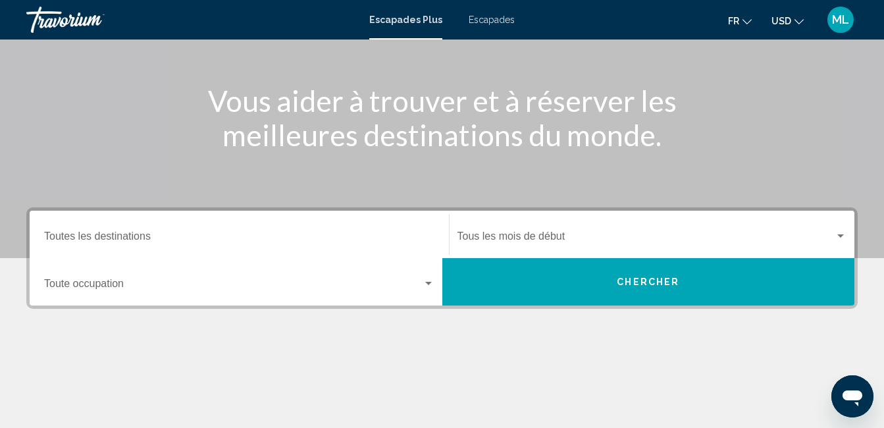
scroll to position [134, 0]
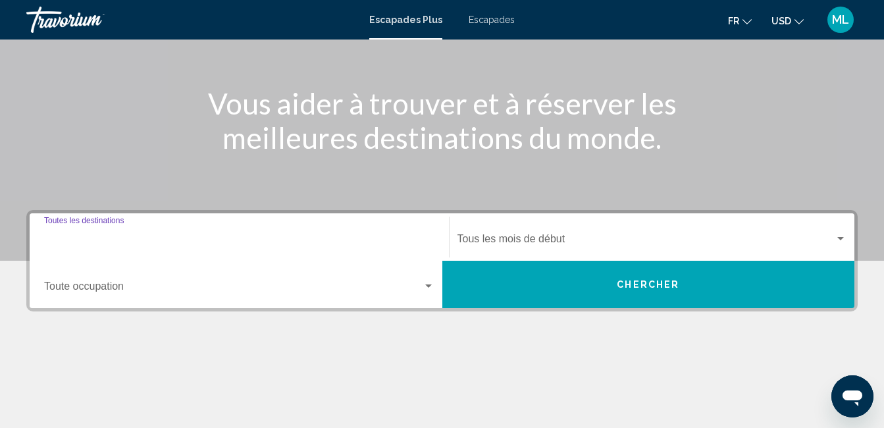
click at [320, 237] on input "Destination Toutes les destinations" at bounding box center [239, 242] width 390 height 12
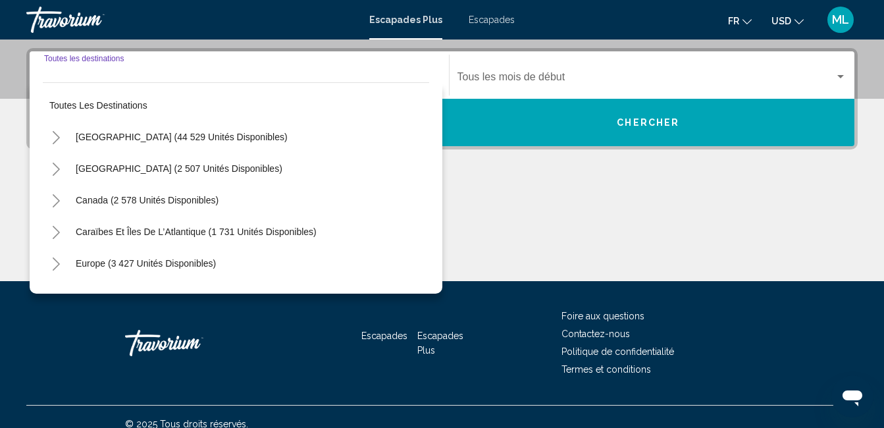
scroll to position [301, 0]
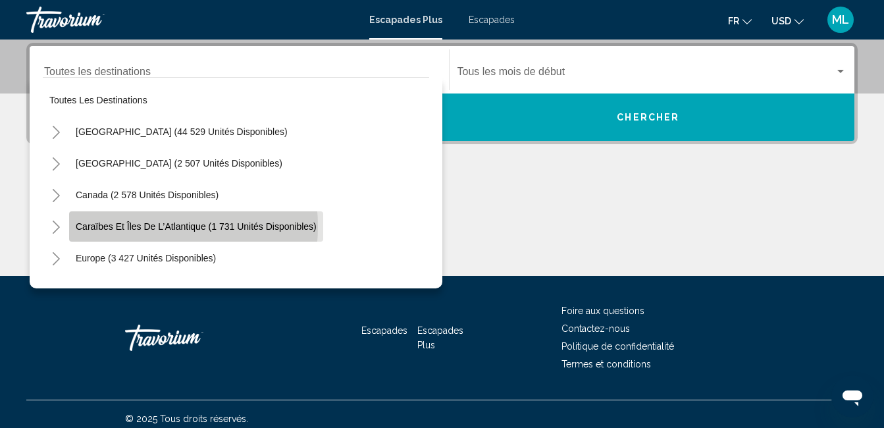
click at [127, 226] on span "Caraïbes et îles de l’Atlantique (1 731 unités disponibles)" at bounding box center [196, 226] width 241 height 11
type input "**********"
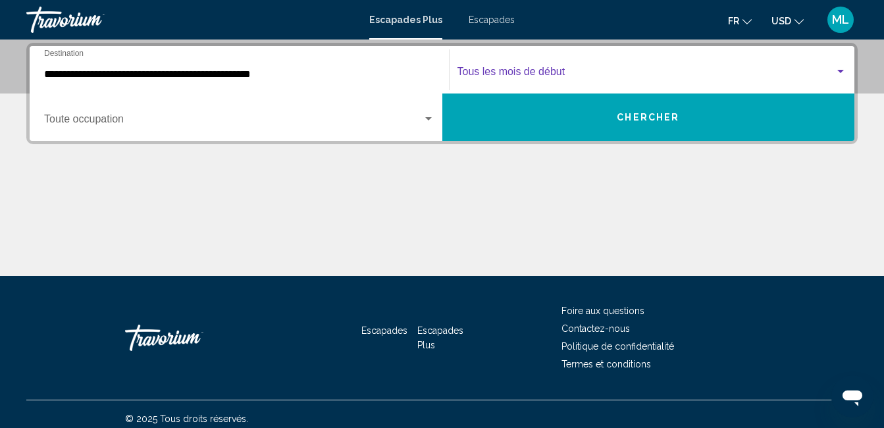
click at [587, 71] on span "Widget de recherche" at bounding box center [647, 74] width 378 height 12
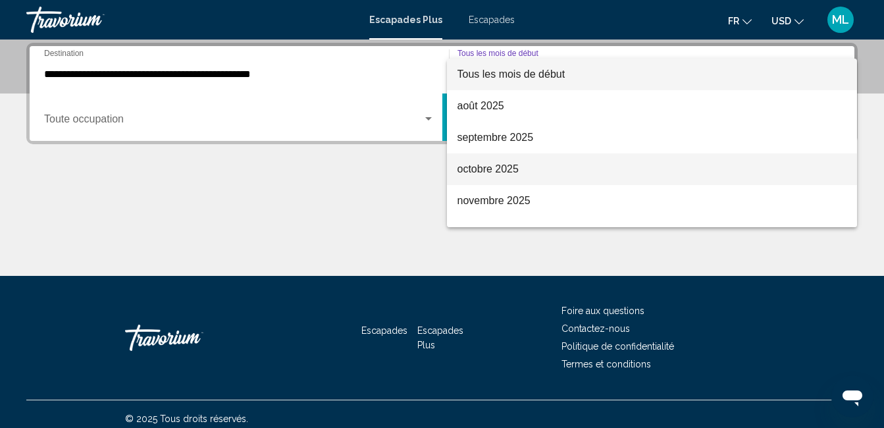
click at [473, 168] on font "octobre 2025" at bounding box center [488, 168] width 61 height 11
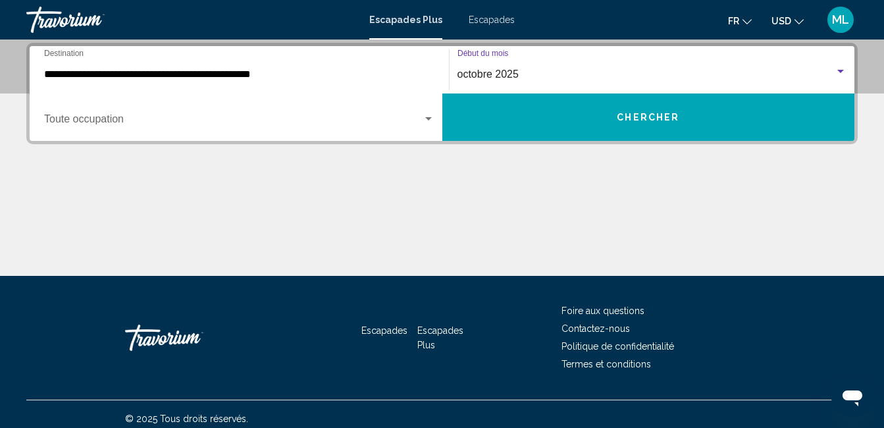
click at [631, 116] on span "Chercher" at bounding box center [648, 118] width 63 height 11
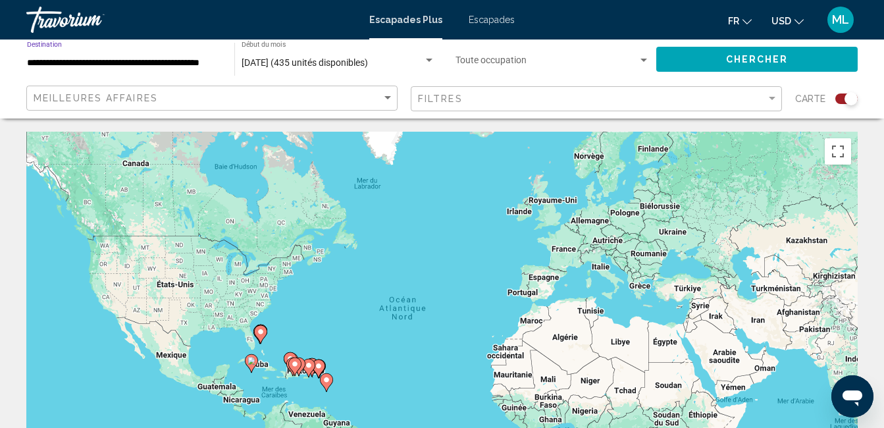
click at [114, 64] on input "**********" at bounding box center [124, 63] width 194 height 11
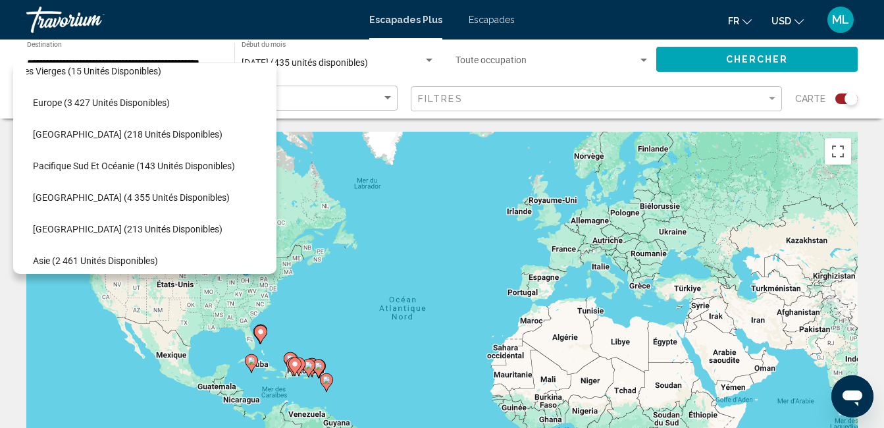
scroll to position [396, 26]
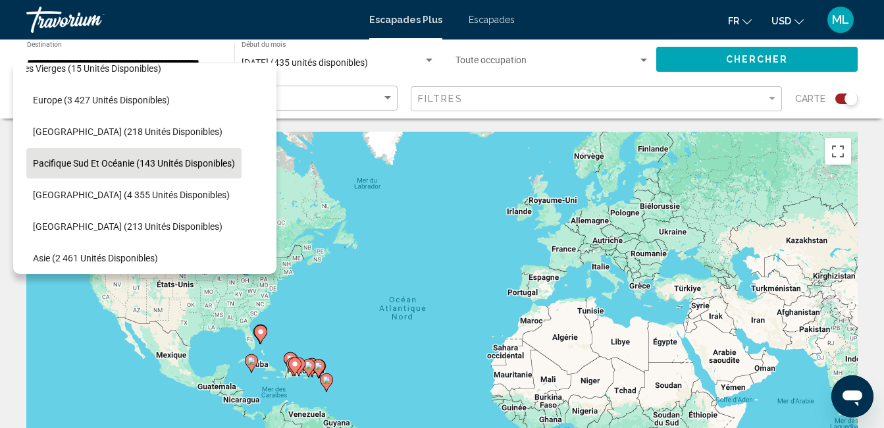
click at [151, 166] on span "Pacifique Sud et Océanie (143 unités disponibles)" at bounding box center [134, 163] width 202 height 11
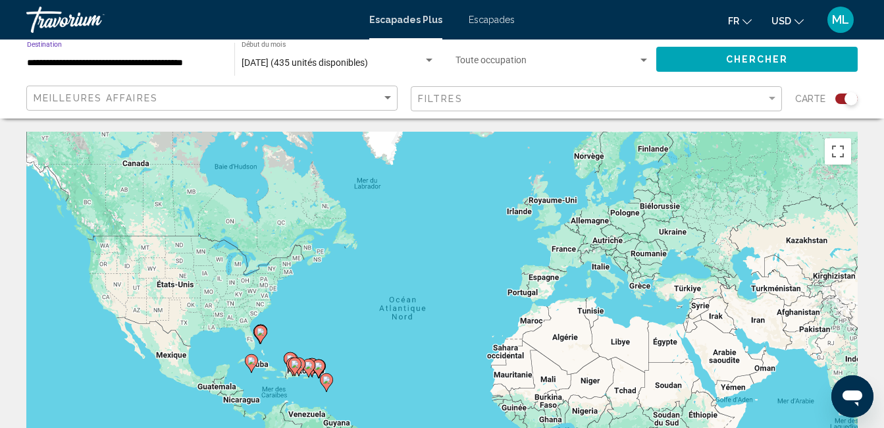
click at [219, 67] on input "**********" at bounding box center [124, 63] width 194 height 11
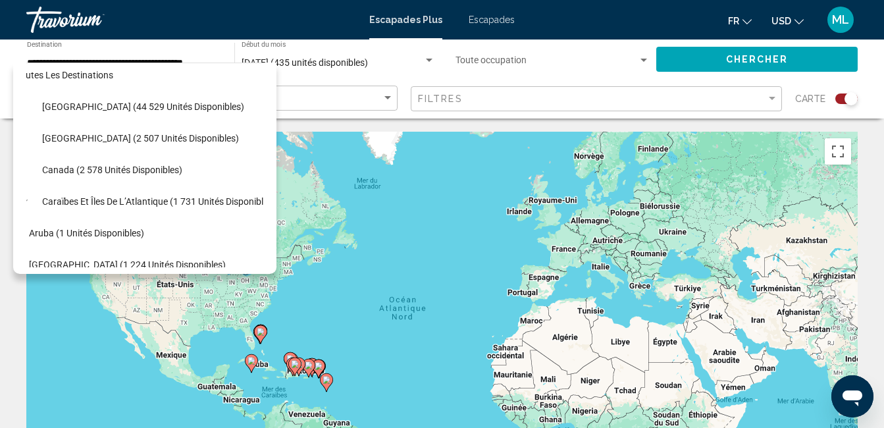
scroll to position [0, 17]
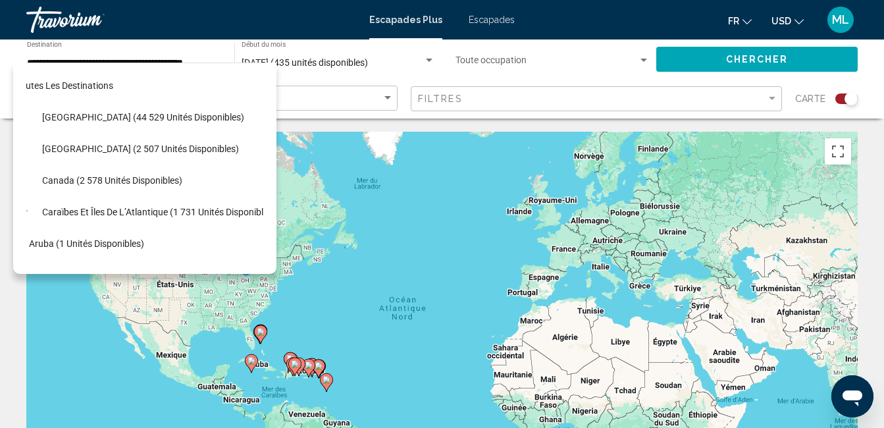
click at [92, 413] on div "Pour activer le glissement avec le clavier, appuyez sur Alt+Entrée. Une fois ce…" at bounding box center [441, 329] width 831 height 395
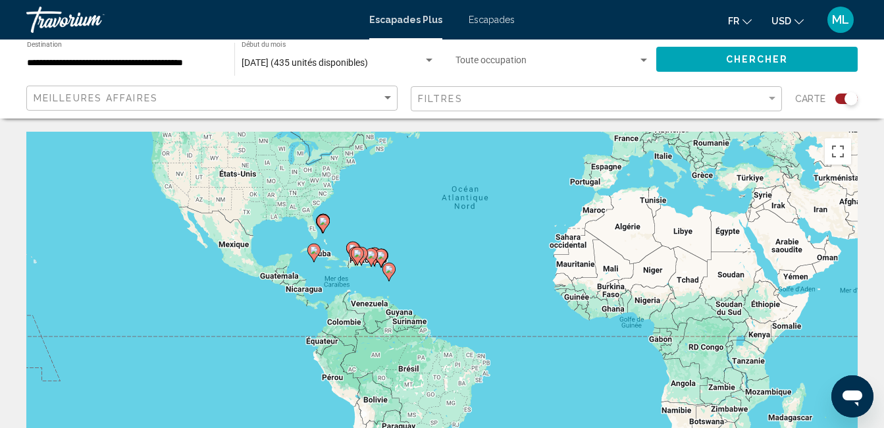
drag, startPoint x: 490, startPoint y: 313, endPoint x: 554, endPoint y: 190, distance: 139.0
click at [554, 190] on div "Pour activer le glissement avec le clavier, appuyez sur Alt+Entrée. Une fois ce…" at bounding box center [441, 329] width 831 height 395
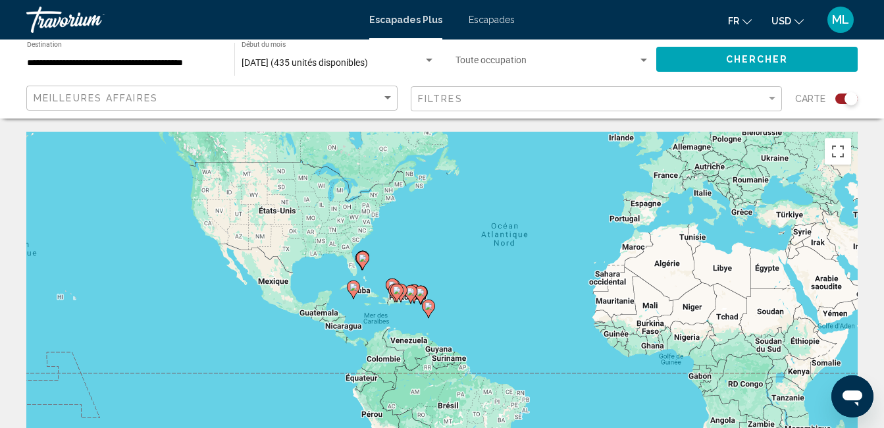
drag, startPoint x: 487, startPoint y: 255, endPoint x: 538, endPoint y: 291, distance: 62.3
click at [538, 291] on div "Pour activer le glissement avec le clavier, appuyez sur Alt+Entrée. Une fois ce…" at bounding box center [441, 329] width 831 height 395
click at [226, 66] on div "**********" at bounding box center [124, 59] width 208 height 36
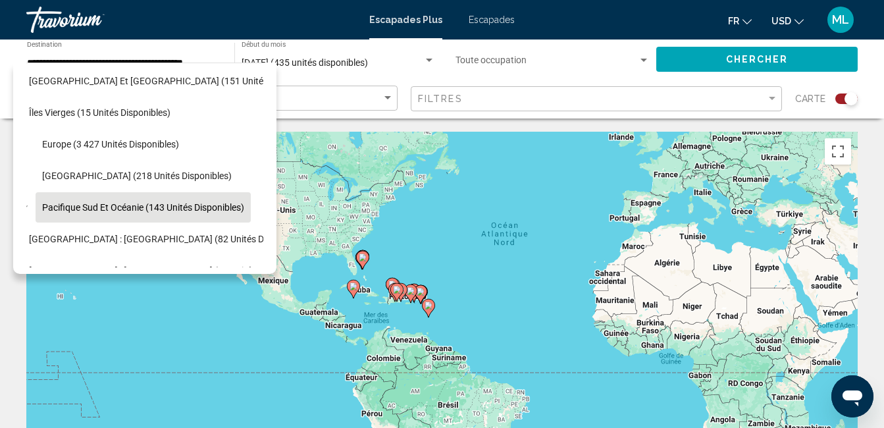
scroll to position [338, 17]
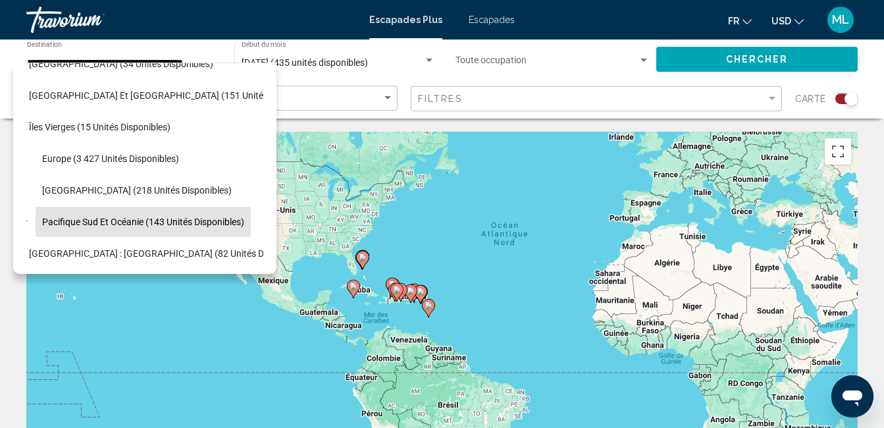
click at [121, 219] on span "Pacifique Sud et Océanie (143 unités disponibles)" at bounding box center [143, 222] width 202 height 11
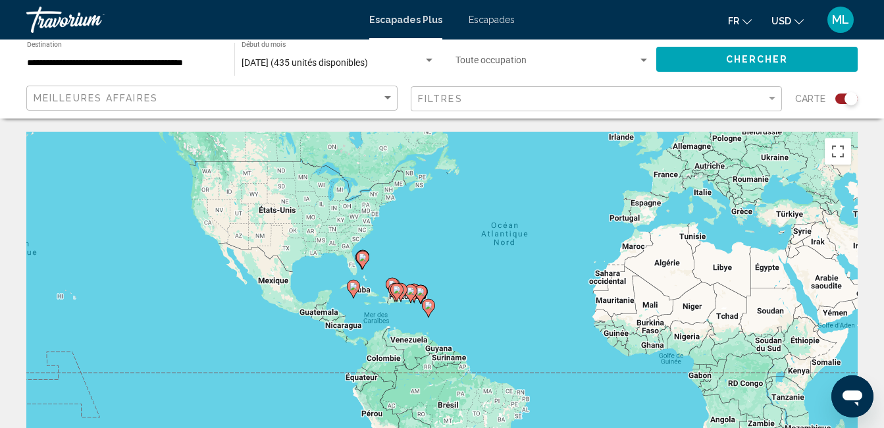
click at [192, 74] on div "**********" at bounding box center [124, 59] width 194 height 36
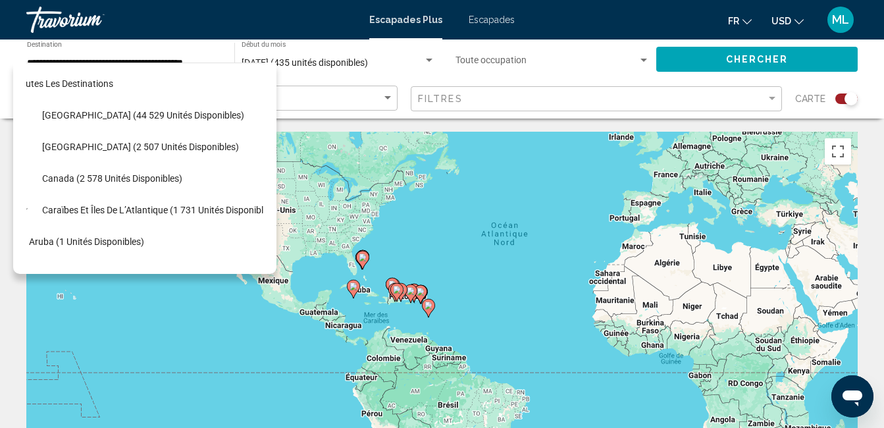
scroll to position [0, 17]
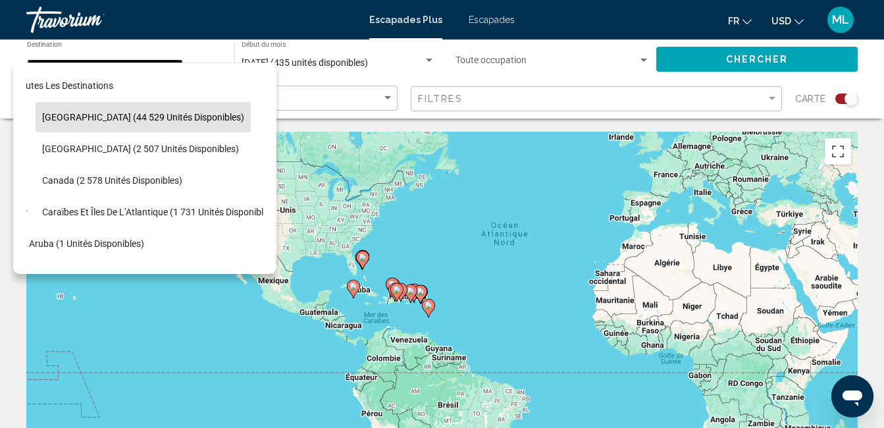
click at [78, 109] on button "[GEOGRAPHIC_DATA] (44 529 unités disponibles)" at bounding box center [143, 117] width 215 height 30
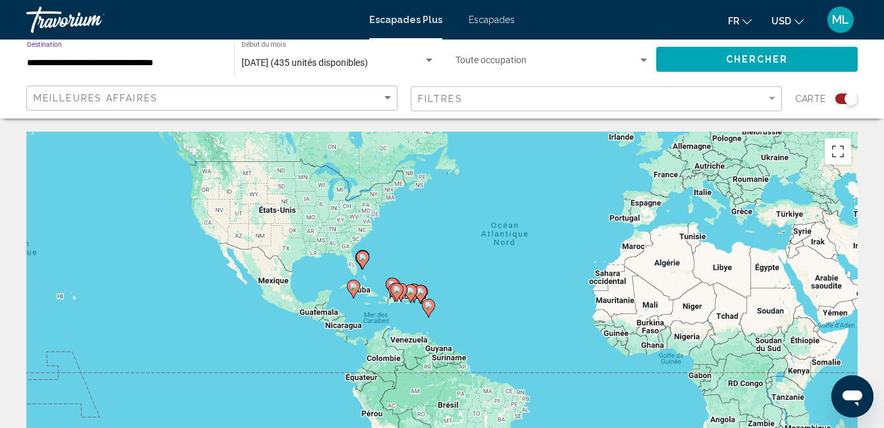
click at [186, 61] on input "**********" at bounding box center [124, 63] width 194 height 11
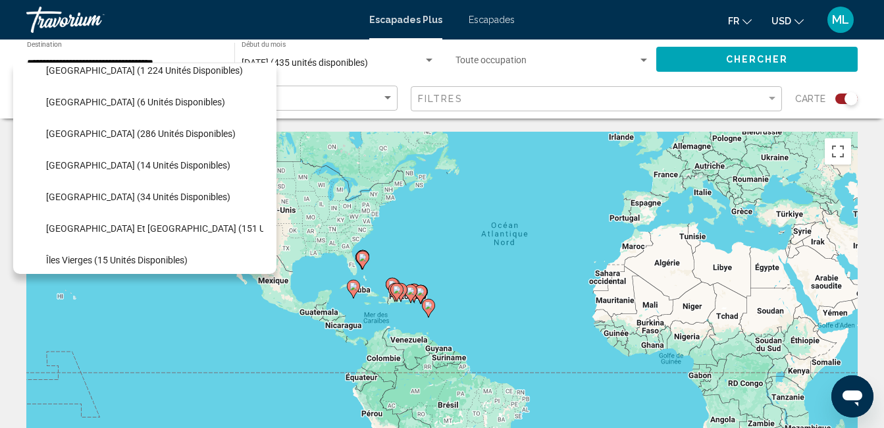
scroll to position [1525, 0]
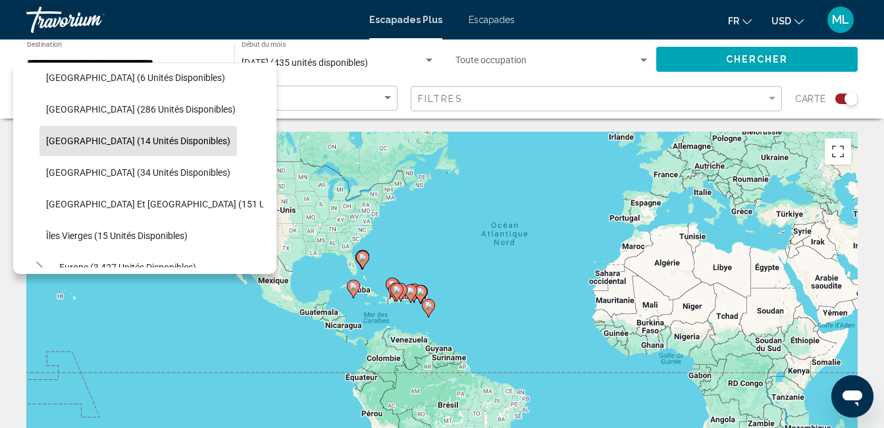
click at [65, 134] on button "[GEOGRAPHIC_DATA] (14 unités disponibles)" at bounding box center [137, 141] width 197 height 30
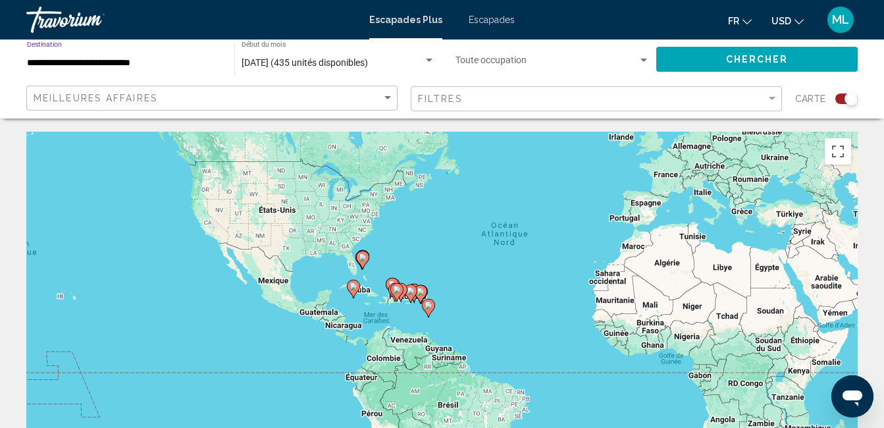
click at [132, 63] on input "**********" at bounding box center [124, 63] width 194 height 11
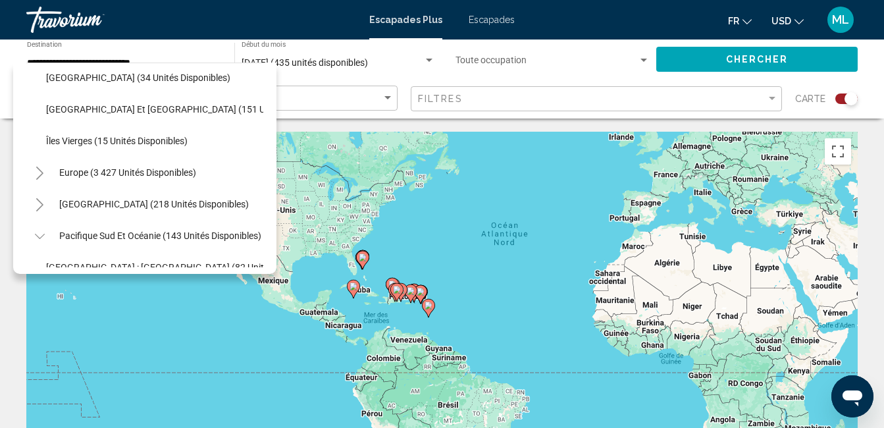
scroll to position [1835, 0]
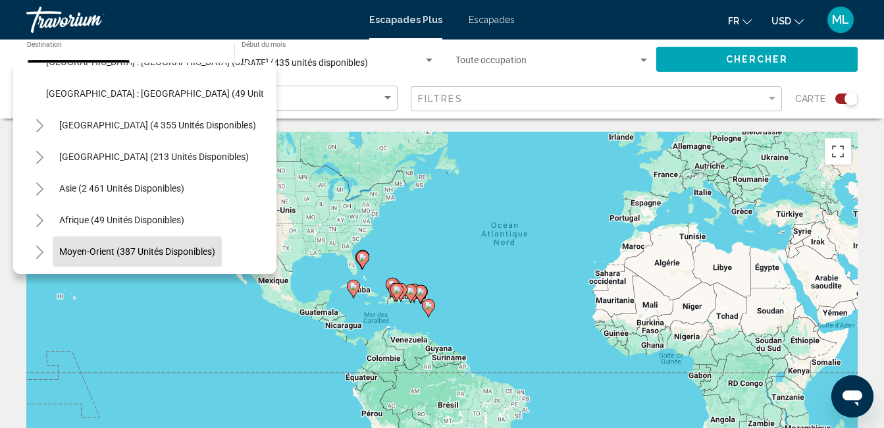
click at [135, 246] on span "Moyen-Orient (387 unités disponibles)" at bounding box center [137, 251] width 156 height 11
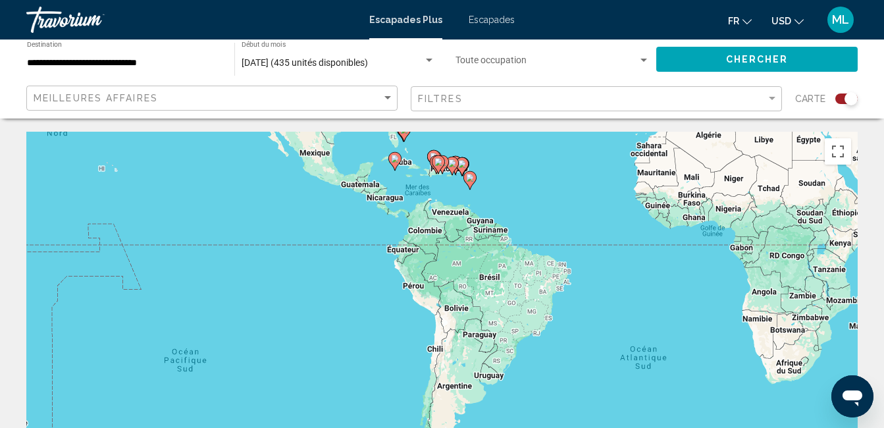
drag, startPoint x: 135, startPoint y: 244, endPoint x: 178, endPoint y: 99, distance: 151.8
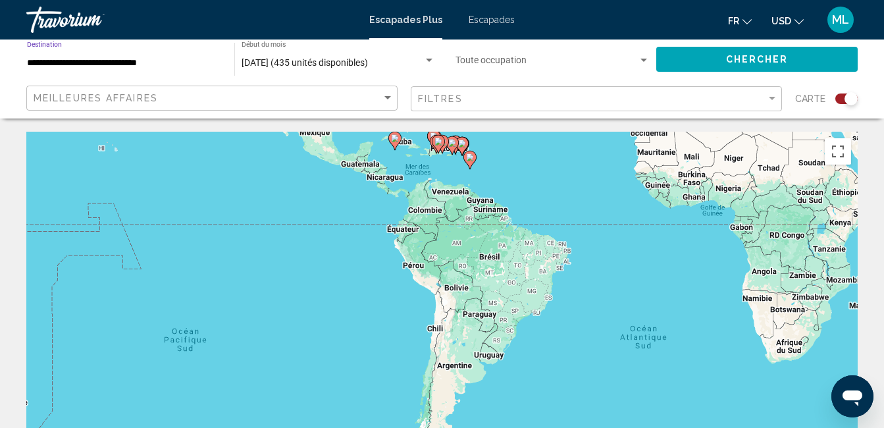
click at [165, 61] on input "**********" at bounding box center [124, 63] width 194 height 11
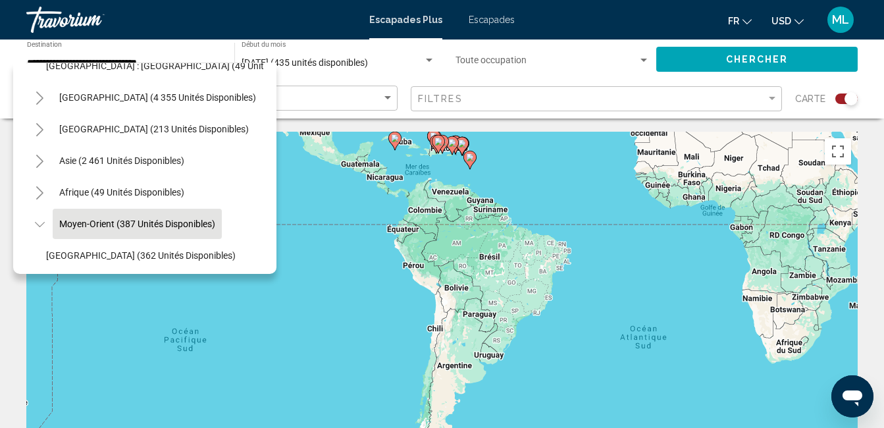
scroll to position [1835, 0]
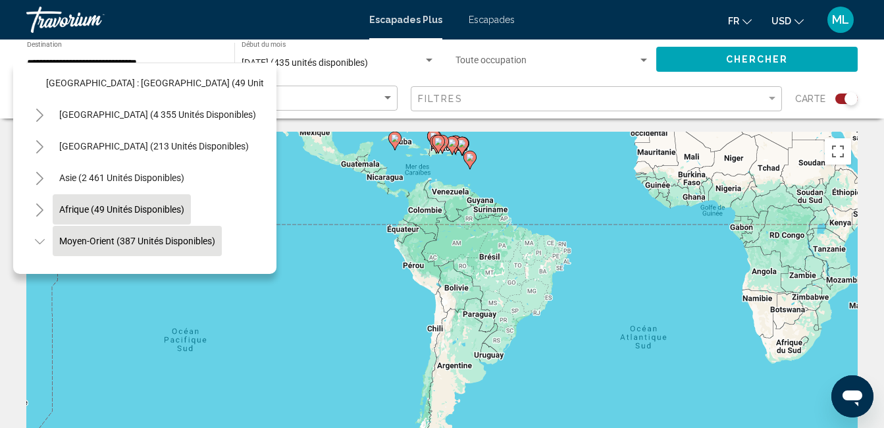
click at [71, 204] on span "Afrique (49 unités disponibles)" at bounding box center [121, 209] width 125 height 11
type input "**********"
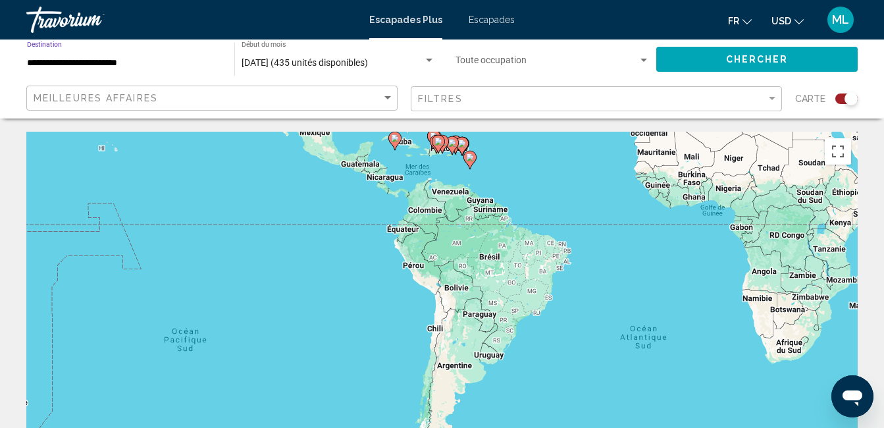
click at [141, 54] on div "**********" at bounding box center [124, 59] width 194 height 36
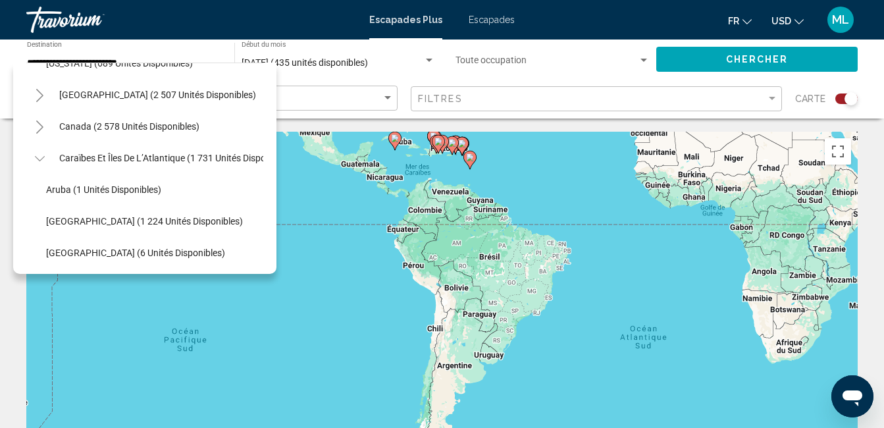
scroll to position [1332, 0]
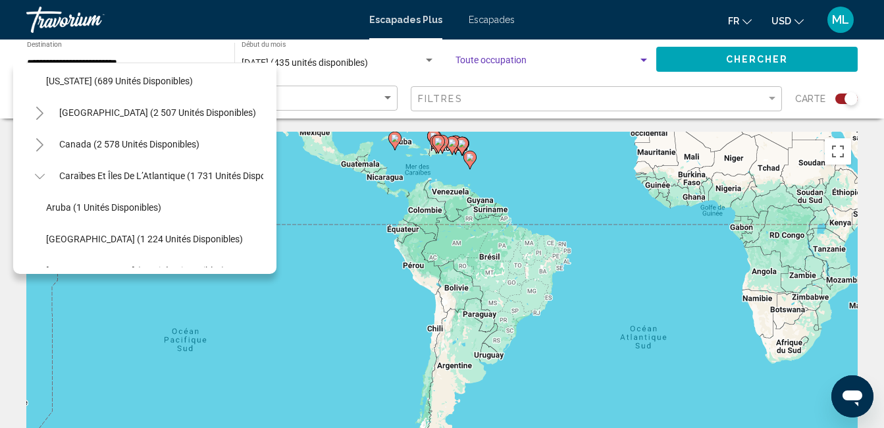
click at [576, 65] on span "Widget de recherche" at bounding box center [547, 63] width 182 height 11
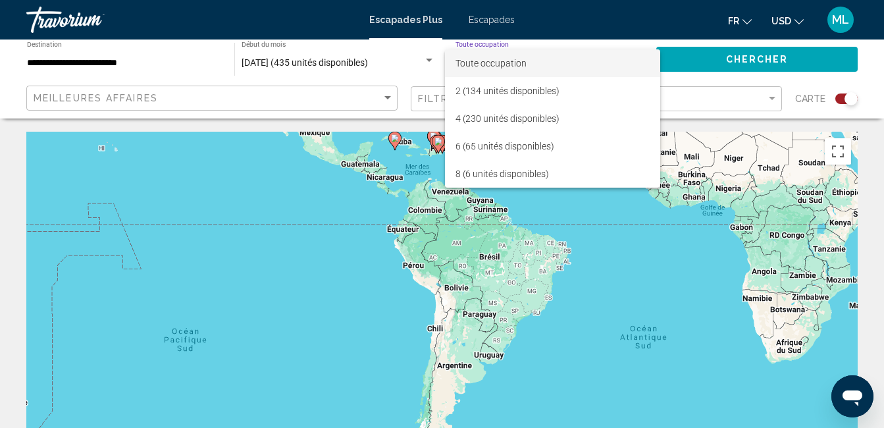
click at [685, 79] on div at bounding box center [442, 214] width 884 height 428
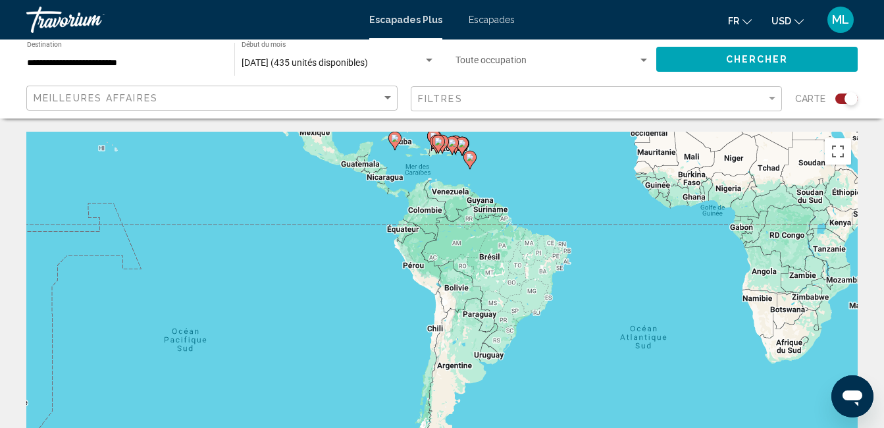
click at [487, 18] on span "Escapades" at bounding box center [492, 19] width 46 height 11
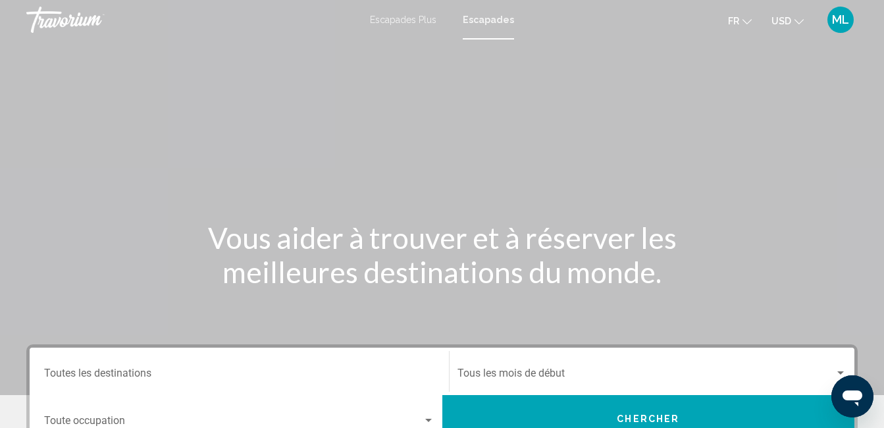
click at [795, 17] on icon "Changer de devise" at bounding box center [799, 21] width 9 height 9
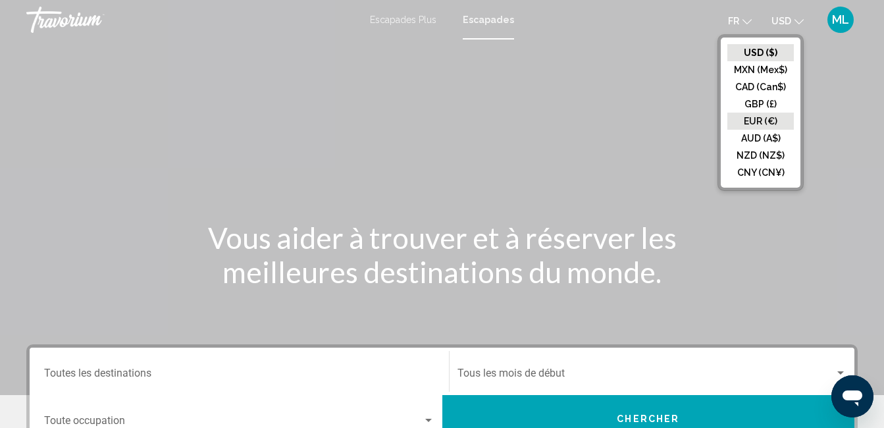
click at [760, 124] on button "EUR (€)" at bounding box center [760, 121] width 66 height 17
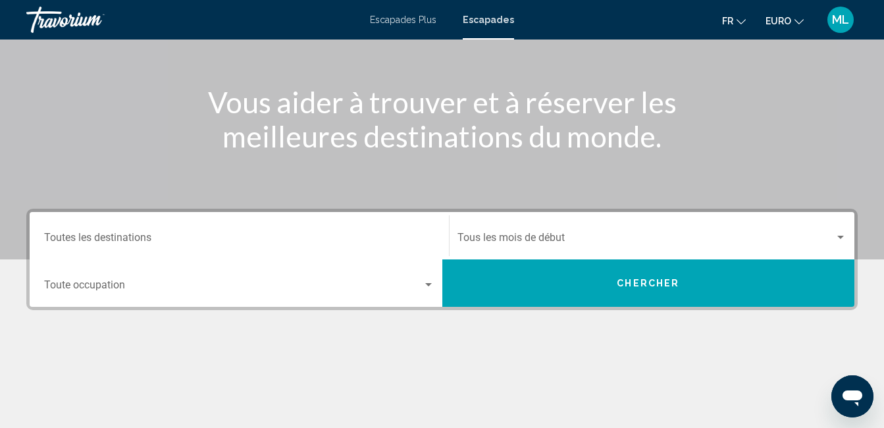
scroll to position [141, 0]
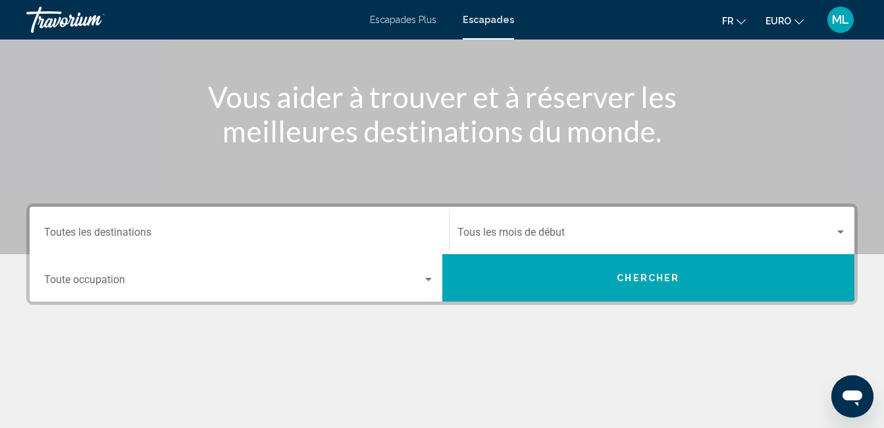
click at [338, 220] on div "Destination Toutes les destinations" at bounding box center [239, 230] width 390 height 41
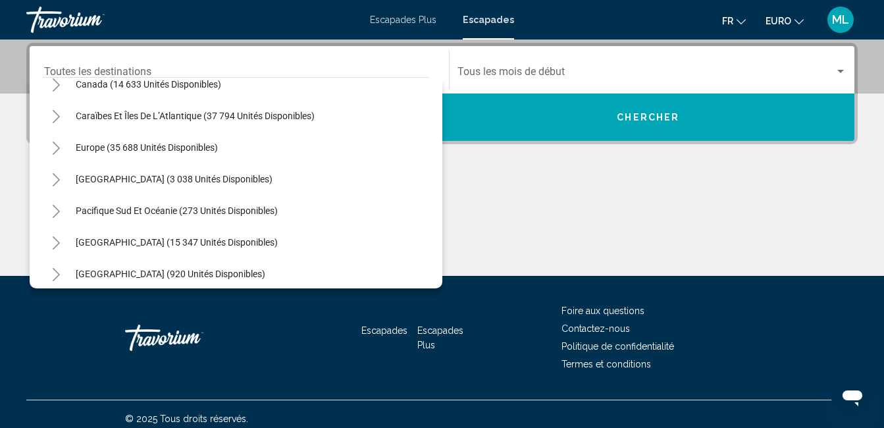
scroll to position [106, 0]
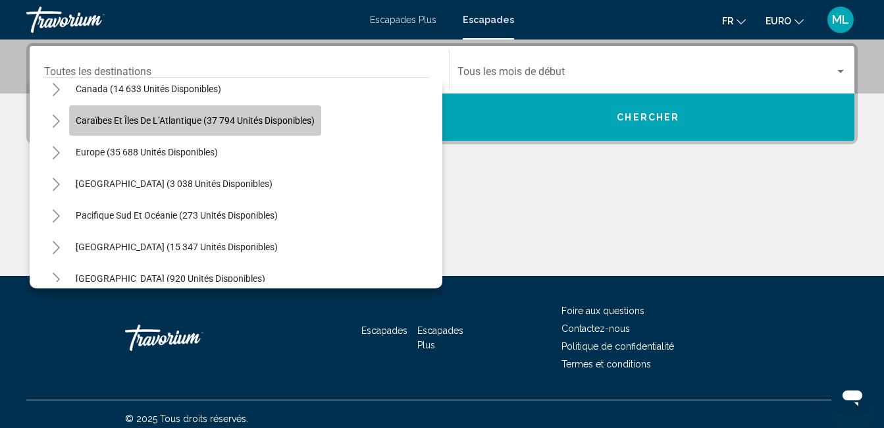
click at [151, 126] on button "Caraïbes et îles de l’Atlantique (37 794 unités disponibles)" at bounding box center [195, 120] width 252 height 30
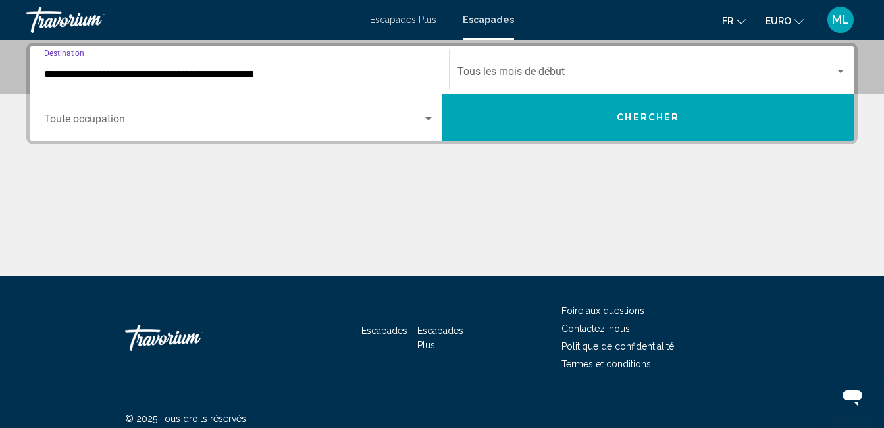
click at [315, 70] on input "**********" at bounding box center [239, 74] width 390 height 12
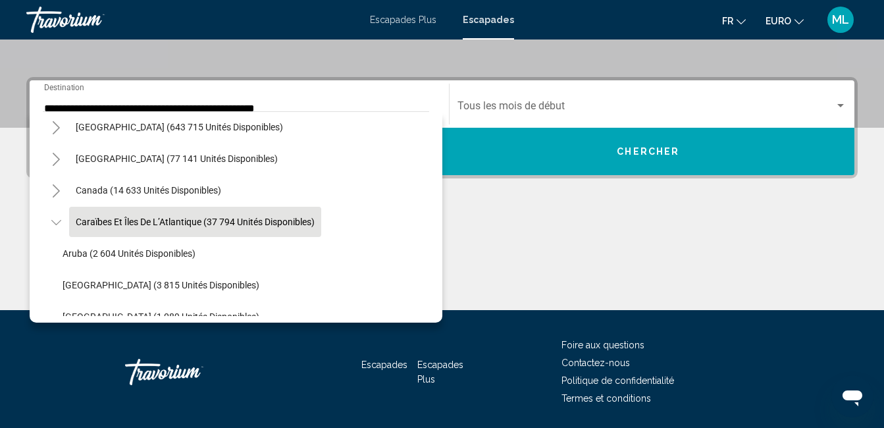
scroll to position [36, 0]
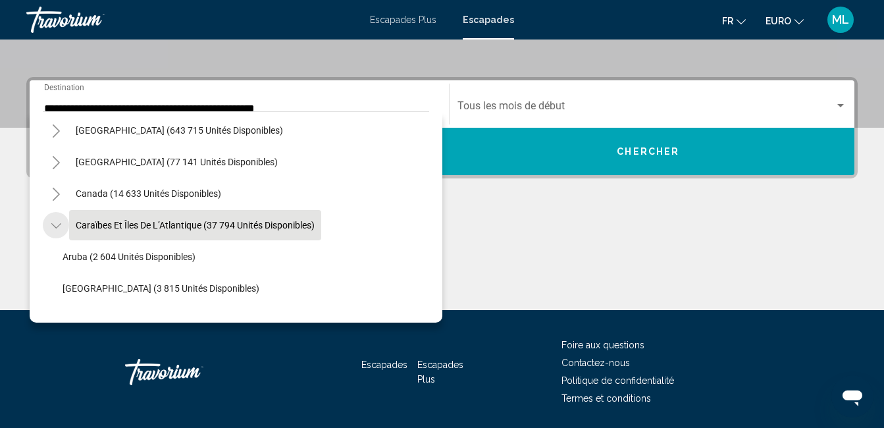
click at [55, 226] on icon "Toggle Caraïbes et îles de l’Atlantique (37 794 unités disponibles)" at bounding box center [56, 225] width 10 height 13
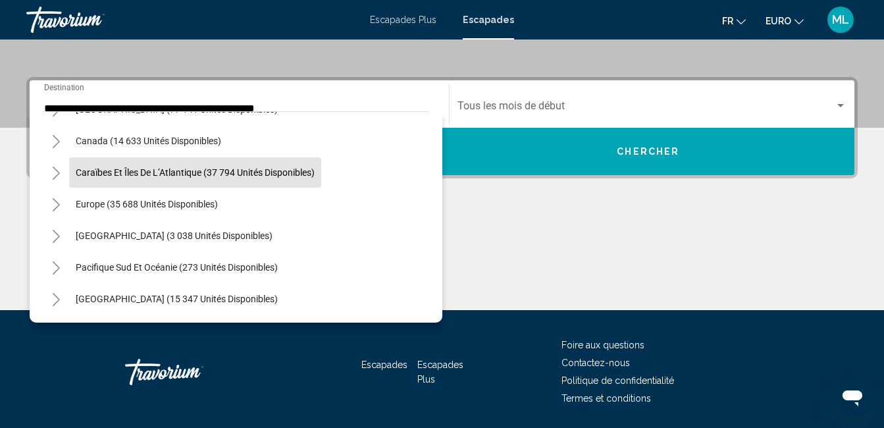
scroll to position [115, 0]
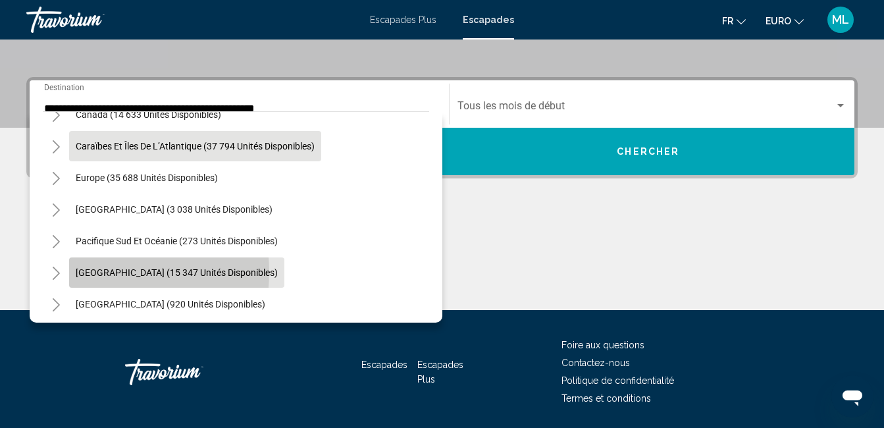
click at [84, 272] on span "[GEOGRAPHIC_DATA] (15 347 unités disponibles)" at bounding box center [177, 272] width 202 height 11
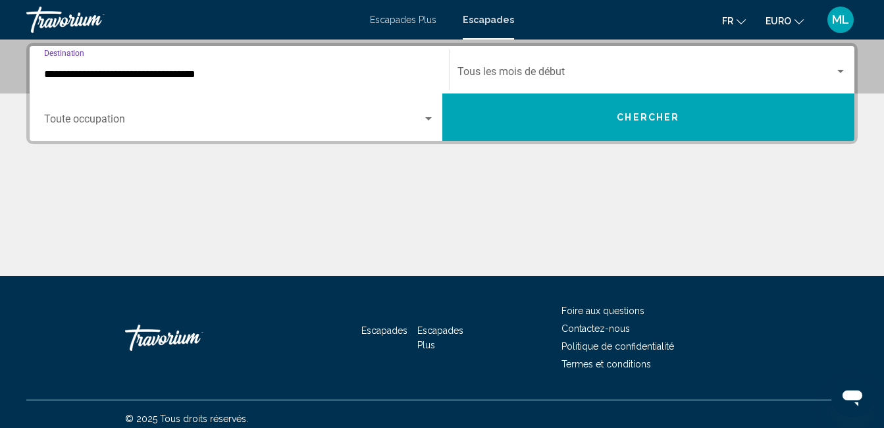
click at [234, 72] on input "**********" at bounding box center [239, 74] width 390 height 12
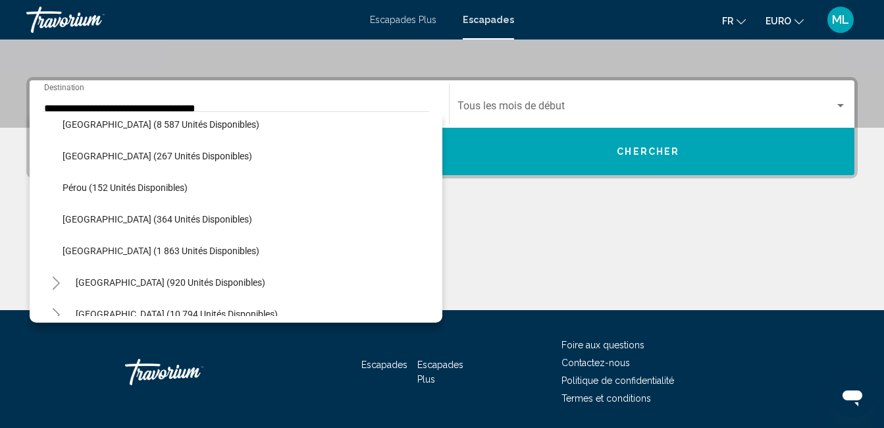
scroll to position [384, 0]
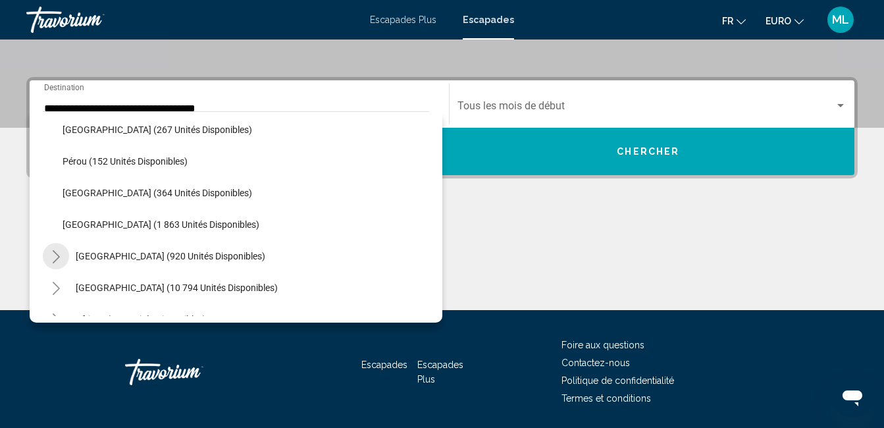
click at [57, 253] on icon "Toggle Amérique centrale (920 unités disponibles)" at bounding box center [56, 256] width 10 height 13
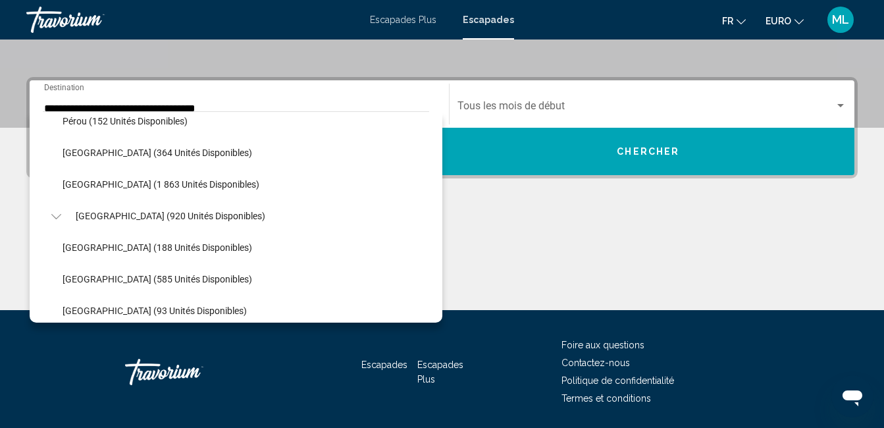
scroll to position [436, 0]
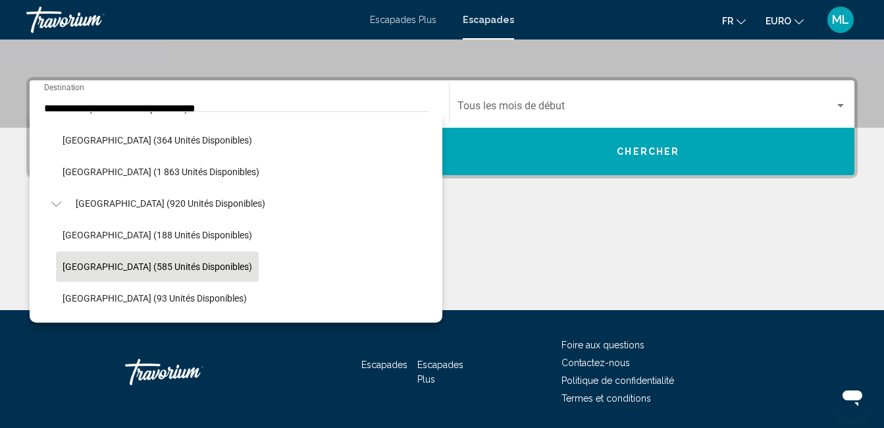
click at [78, 263] on span "[GEOGRAPHIC_DATA] (585 unités disponibles)" at bounding box center [158, 266] width 190 height 11
type input "**********"
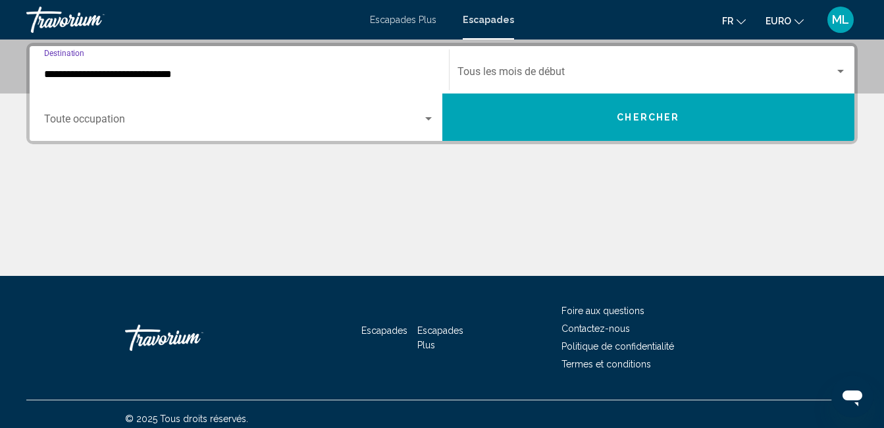
click at [840, 74] on div "Widget de recherche" at bounding box center [841, 71] width 12 height 11
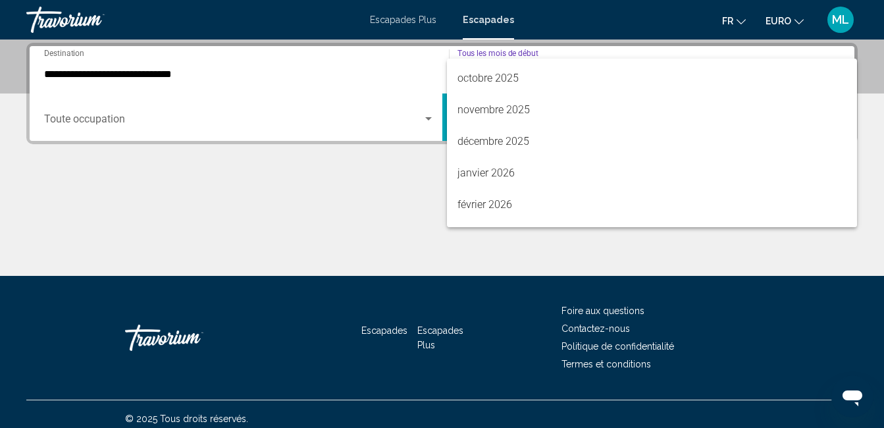
scroll to position [95, 0]
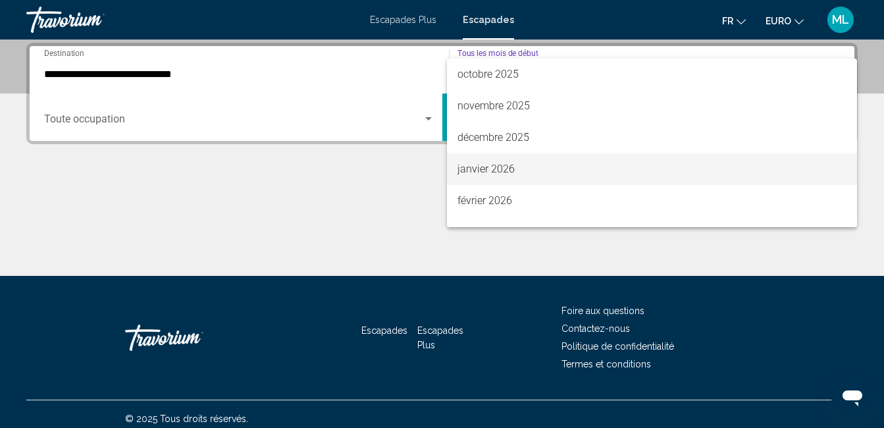
click at [484, 172] on font "janvier 2026" at bounding box center [486, 169] width 57 height 13
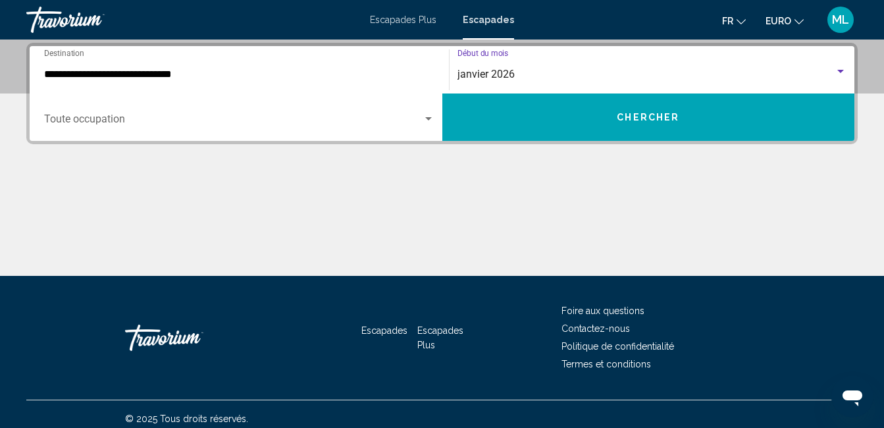
click at [840, 72] on div "Widget de recherche" at bounding box center [840, 71] width 7 height 3
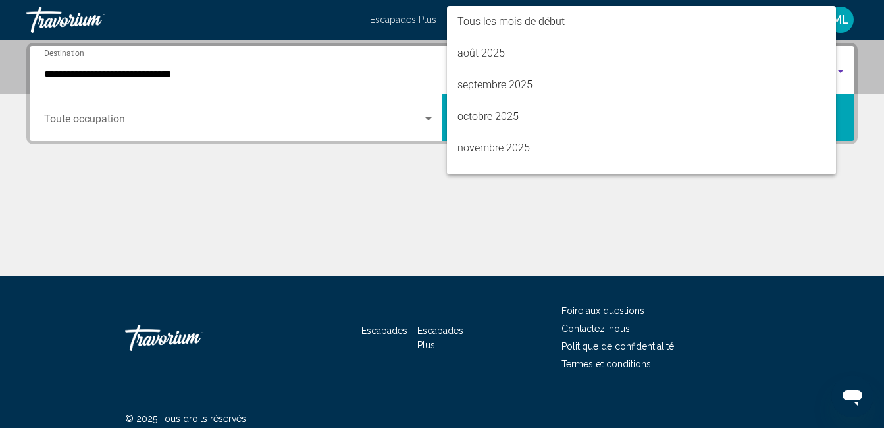
scroll to position [137, 0]
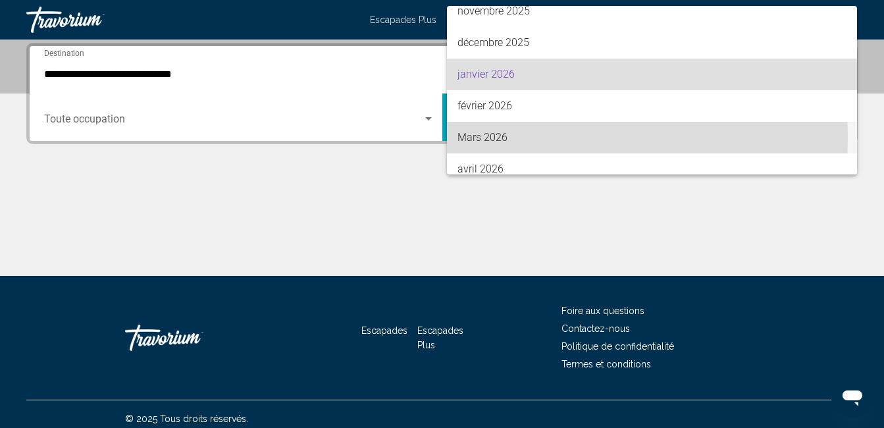
click at [502, 138] on font "Mars 2026" at bounding box center [483, 137] width 50 height 13
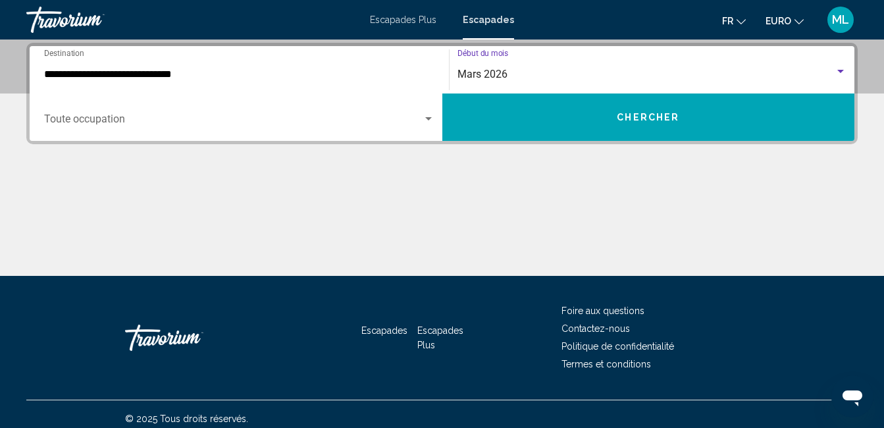
click at [623, 72] on div "Mars 2026" at bounding box center [647, 74] width 378 height 12
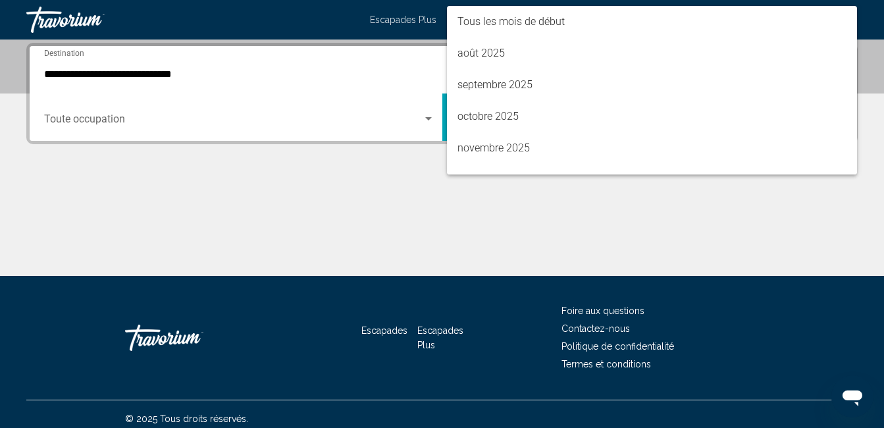
scroll to position [200, 0]
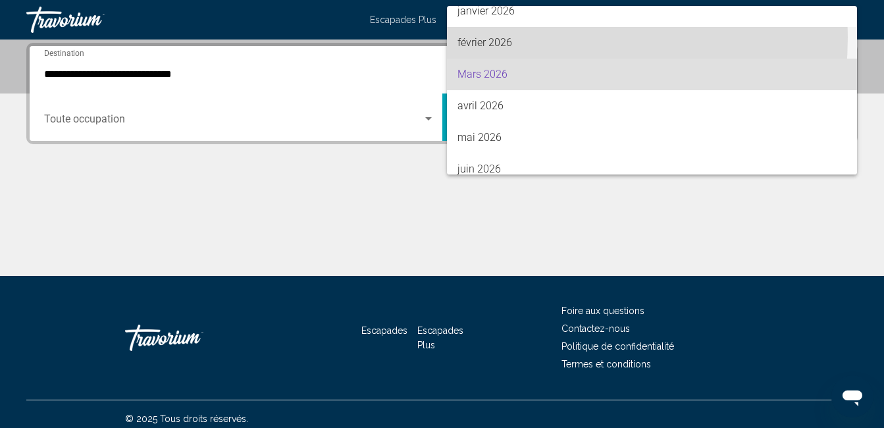
click at [482, 37] on font "février 2026" at bounding box center [485, 42] width 55 height 13
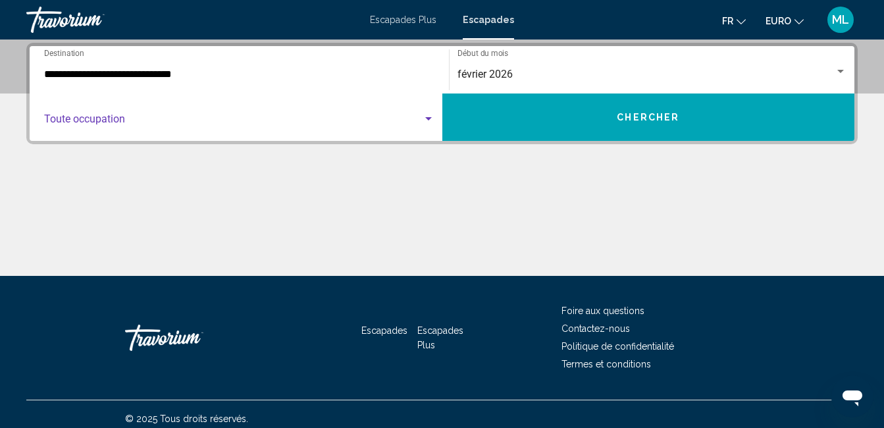
click at [429, 117] on div "Widget de recherche" at bounding box center [428, 118] width 7 height 3
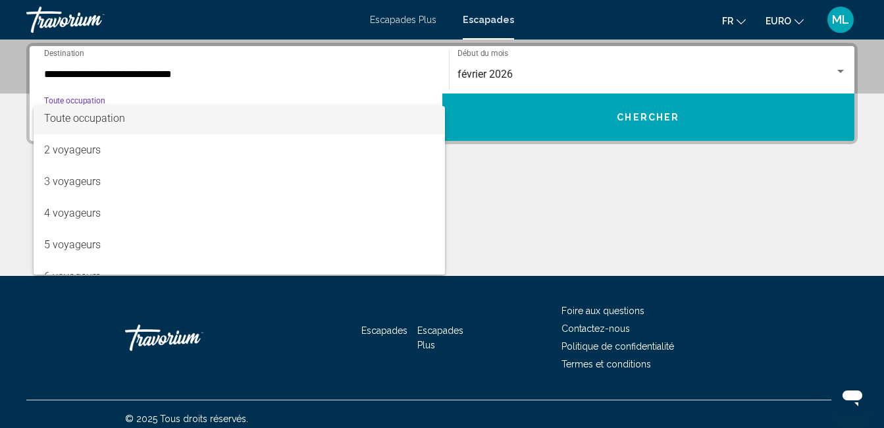
scroll to position [0, 0]
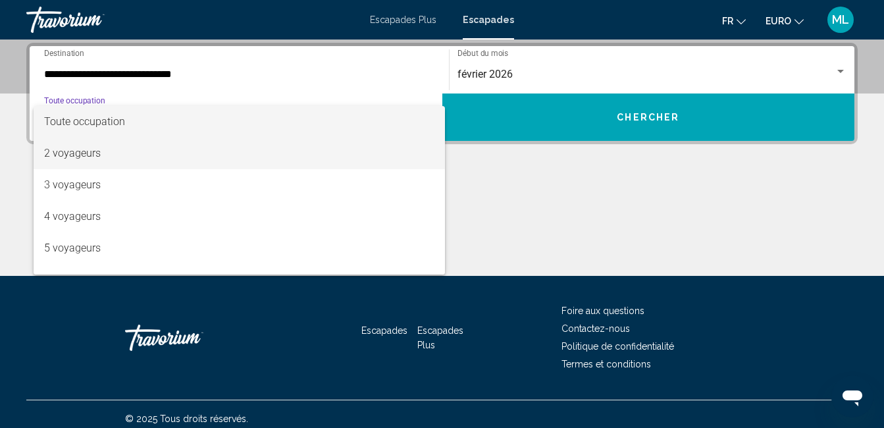
click at [76, 154] on font "2 voyageurs" at bounding box center [72, 153] width 57 height 13
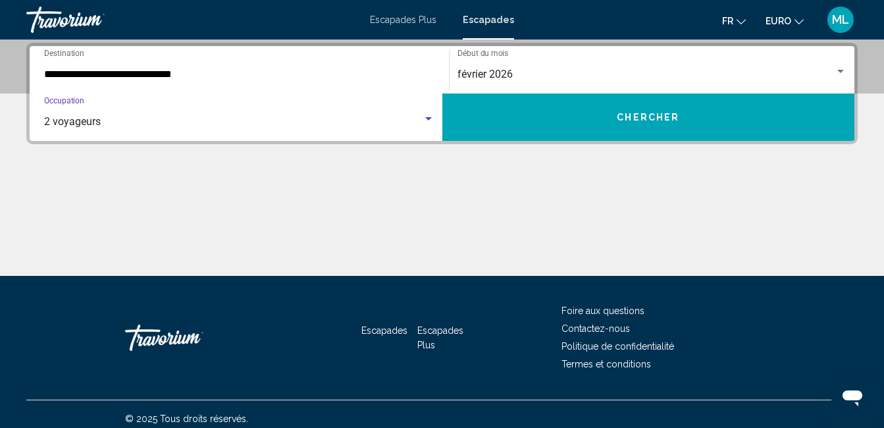
click at [618, 109] on button "Chercher" at bounding box center [648, 116] width 413 height 47
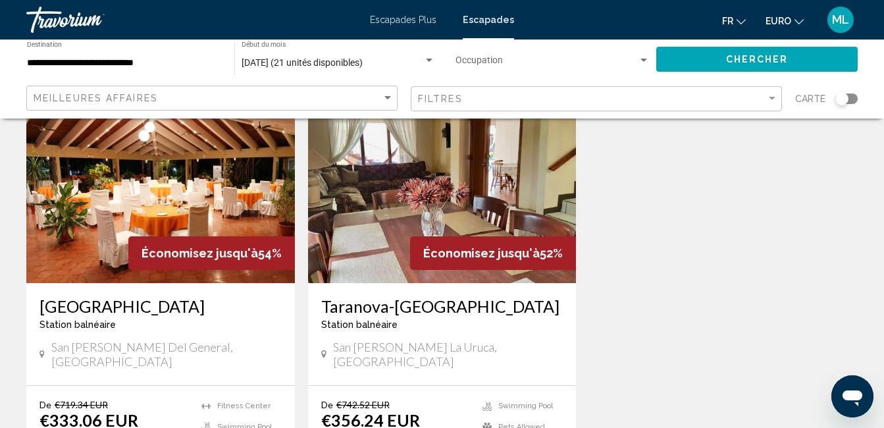
scroll to position [132, 0]
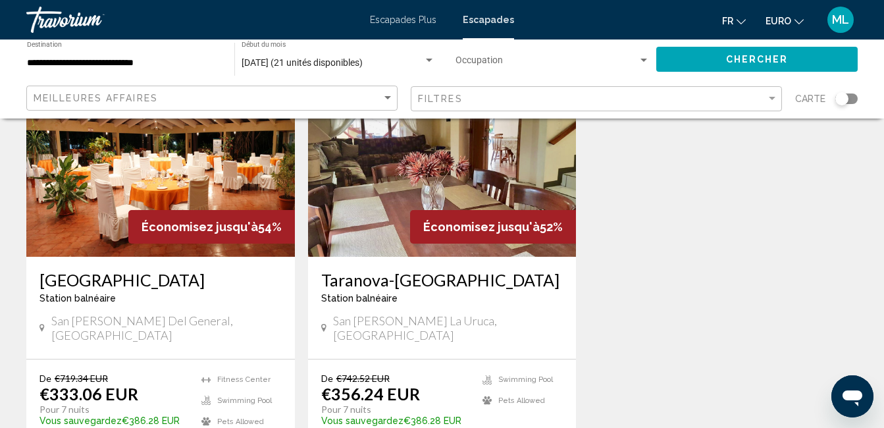
click at [99, 196] on img "Contenu principal" at bounding box center [160, 151] width 269 height 211
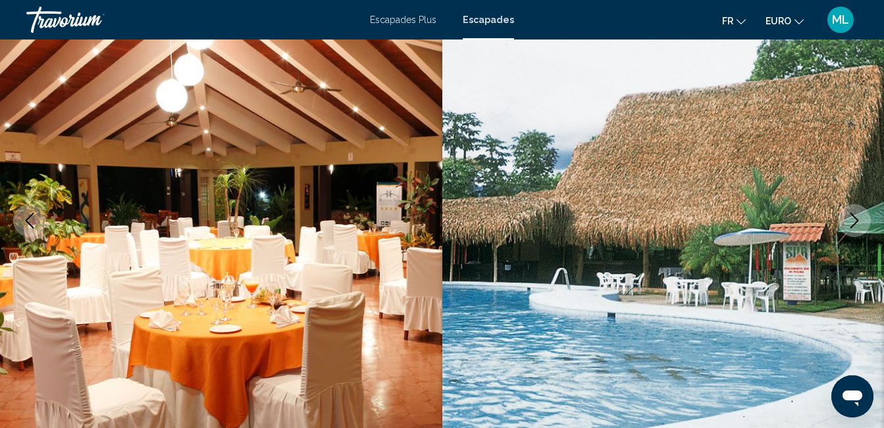
scroll to position [138, 0]
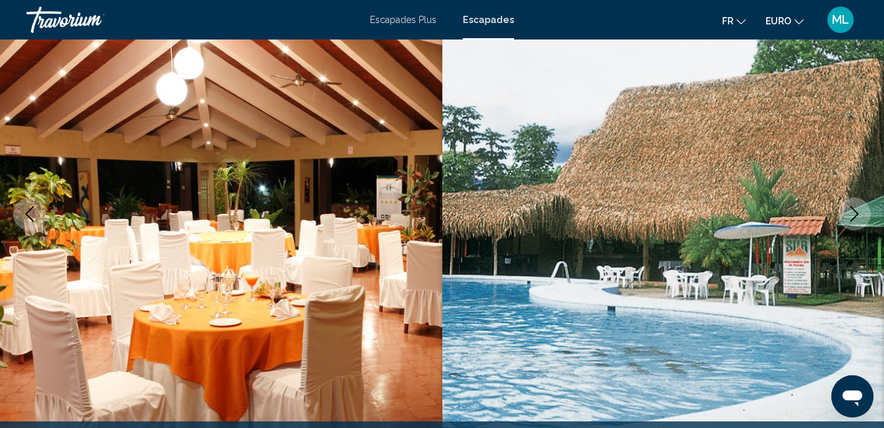
click at [854, 212] on icon "Image suivante" at bounding box center [855, 214] width 16 height 16
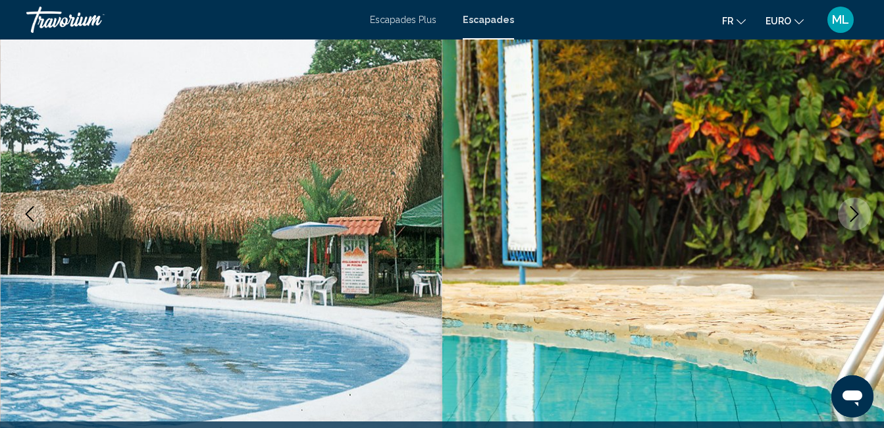
click at [854, 212] on icon "Image suivante" at bounding box center [855, 214] width 16 height 16
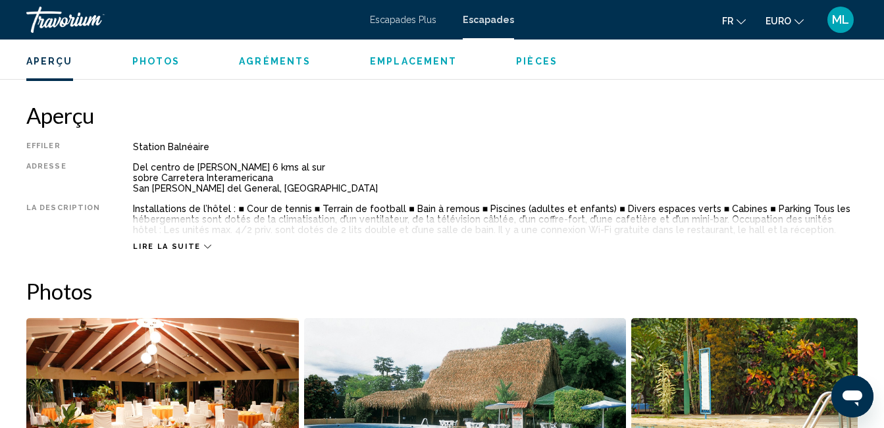
scroll to position [635, 0]
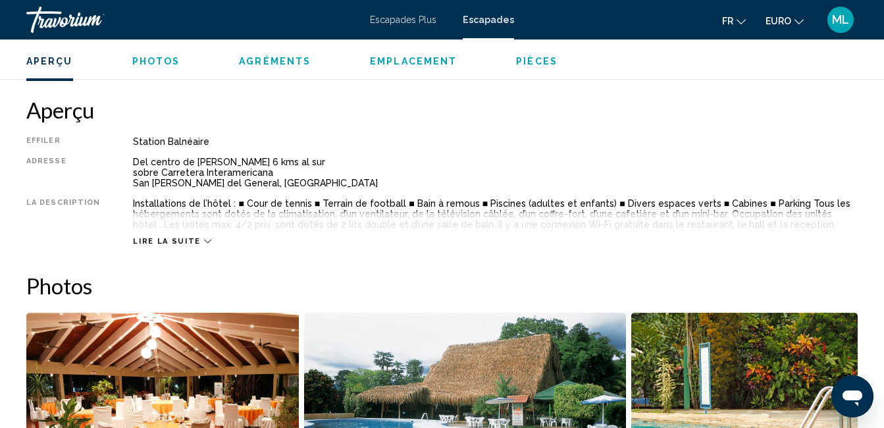
click at [204, 242] on icon "Contenu principal" at bounding box center [207, 241] width 7 height 7
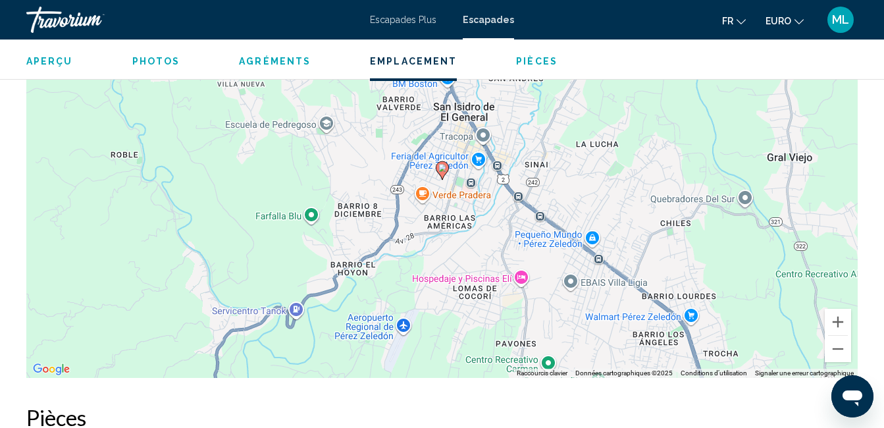
scroll to position [1681, 0]
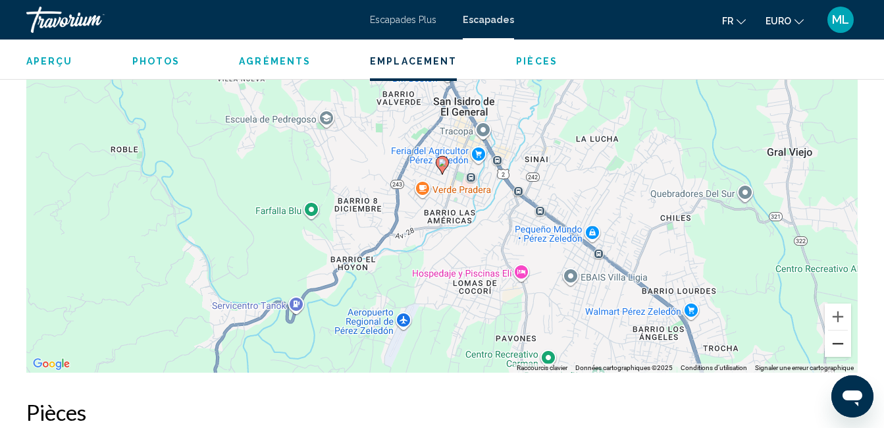
click at [841, 344] on button "Zoom arrière" at bounding box center [838, 343] width 26 height 26
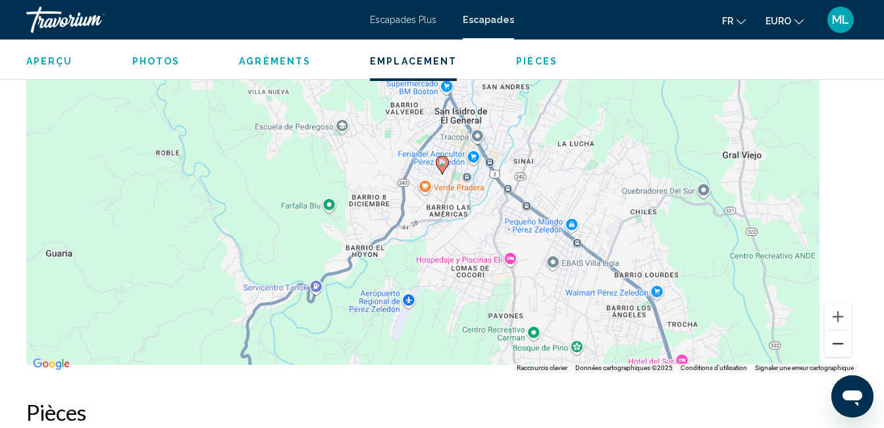
click at [841, 344] on button "Zoom arrière" at bounding box center [838, 343] width 26 height 26
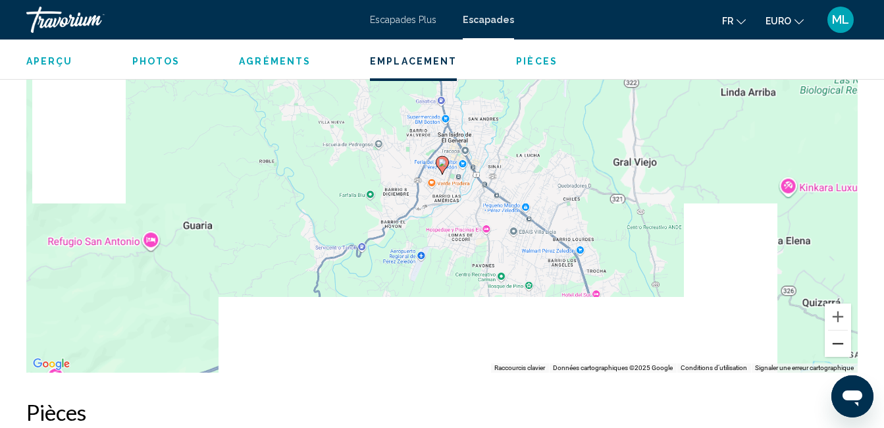
click at [841, 344] on button "Zoom arrière" at bounding box center [838, 343] width 26 height 26
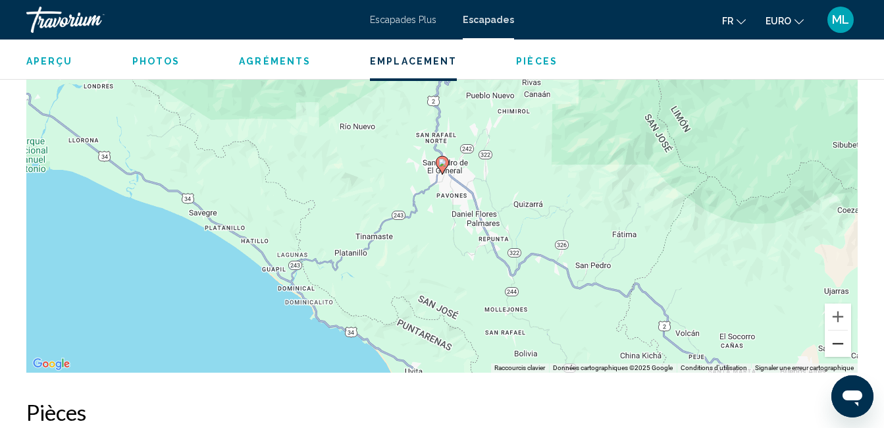
click at [841, 344] on button "Zoom arrière" at bounding box center [838, 343] width 26 height 26
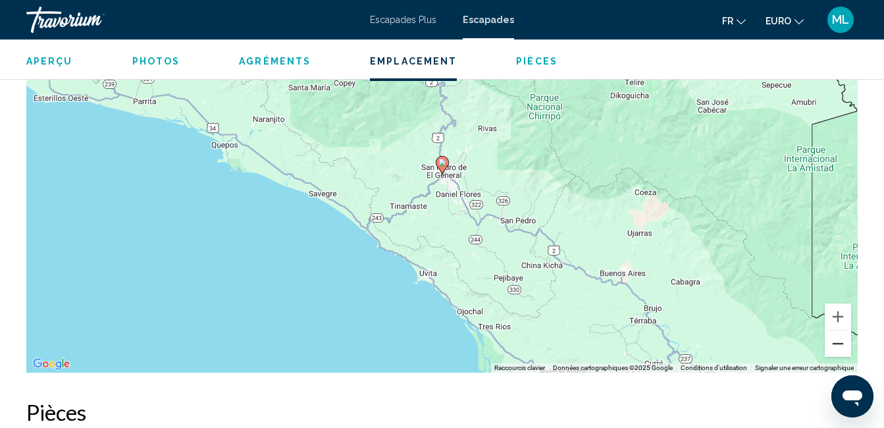
click at [841, 344] on button "Zoom arrière" at bounding box center [838, 343] width 26 height 26
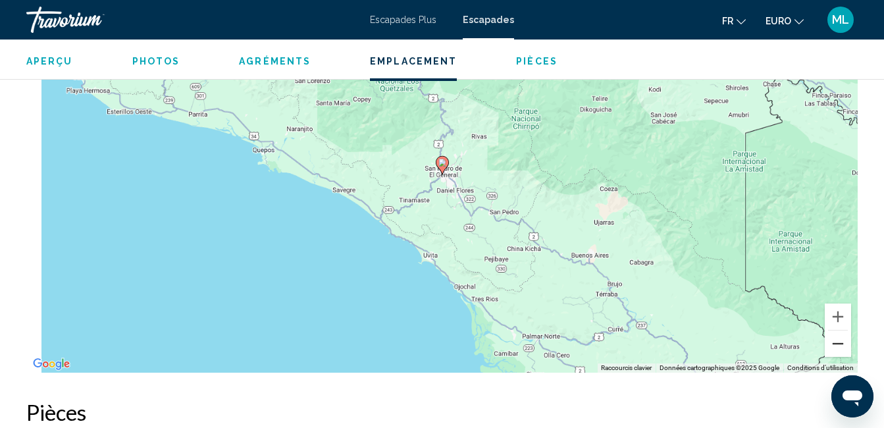
click at [841, 344] on button "Zoom arrière" at bounding box center [838, 343] width 26 height 26
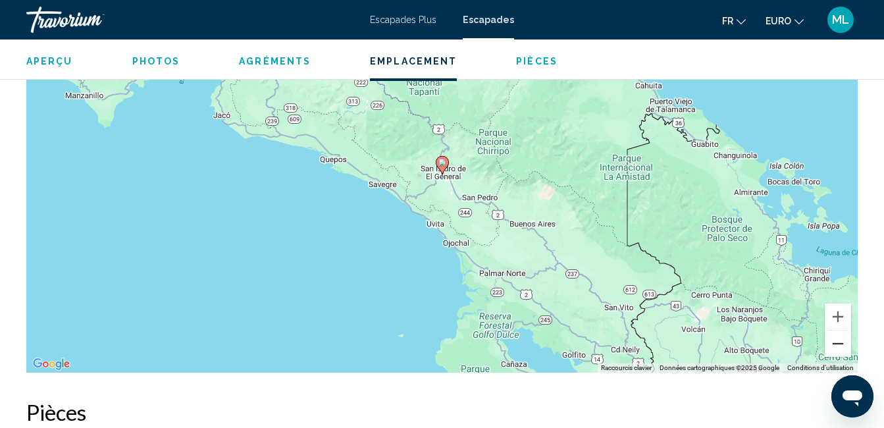
click at [841, 344] on button "Zoom arrière" at bounding box center [838, 343] width 26 height 26
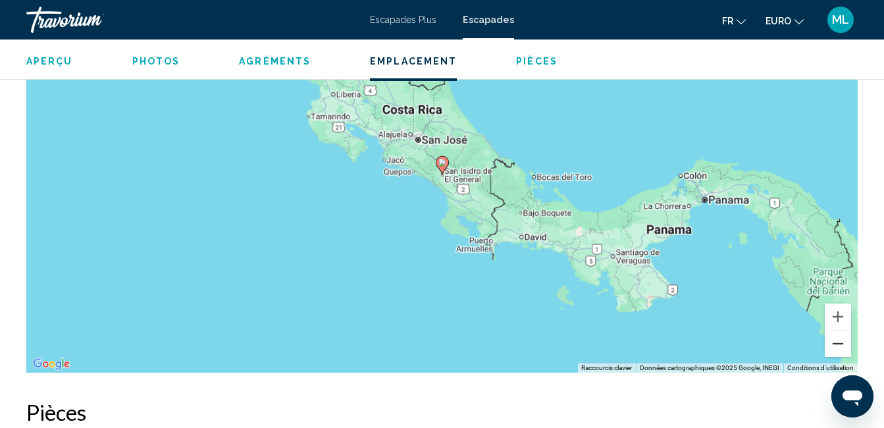
click at [841, 344] on button "Zoom arrière" at bounding box center [838, 343] width 26 height 26
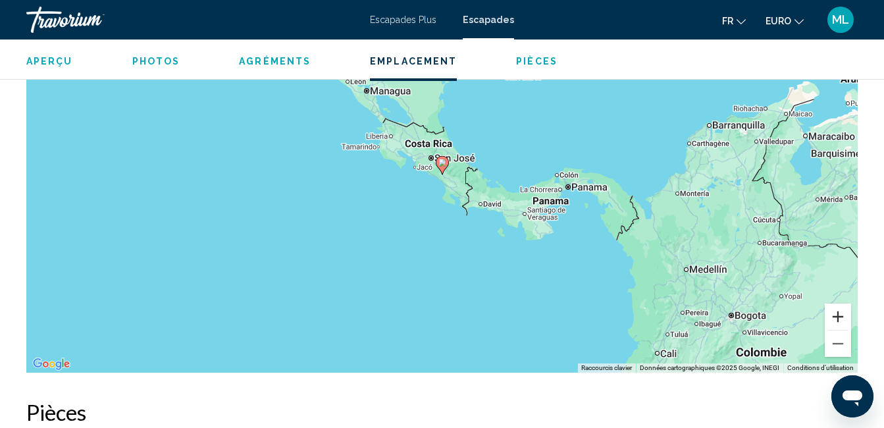
click at [835, 319] on button "Zoom avant" at bounding box center [838, 316] width 26 height 26
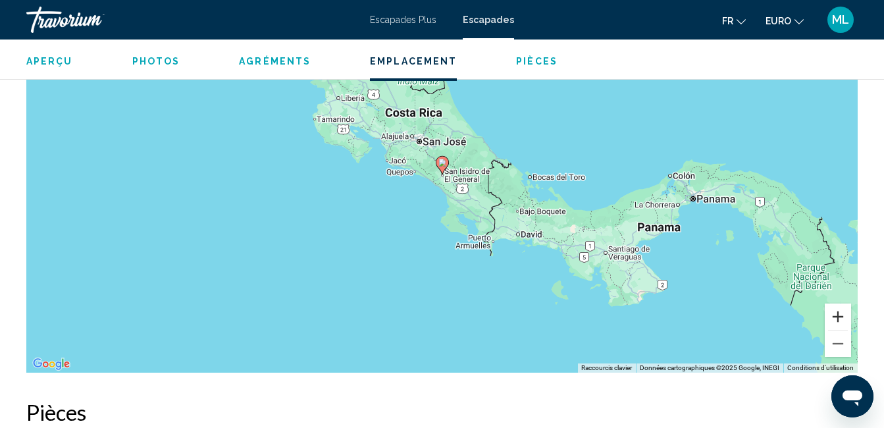
click at [835, 319] on button "Zoom avant" at bounding box center [838, 316] width 26 height 26
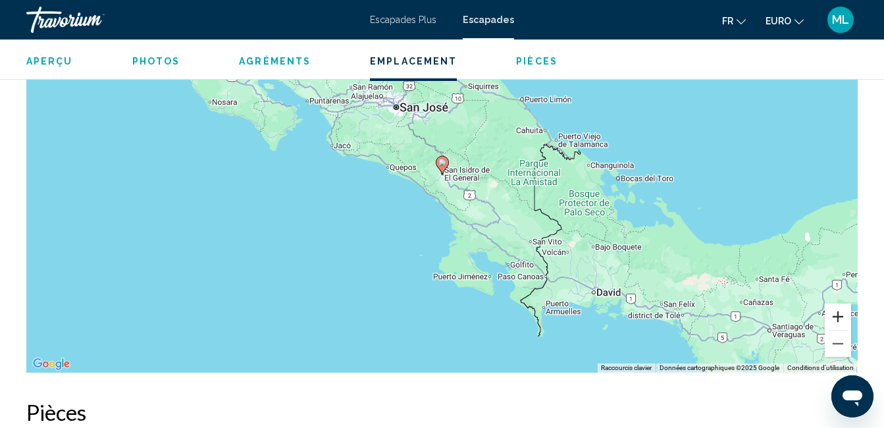
click at [835, 319] on button "Zoom avant" at bounding box center [838, 316] width 26 height 26
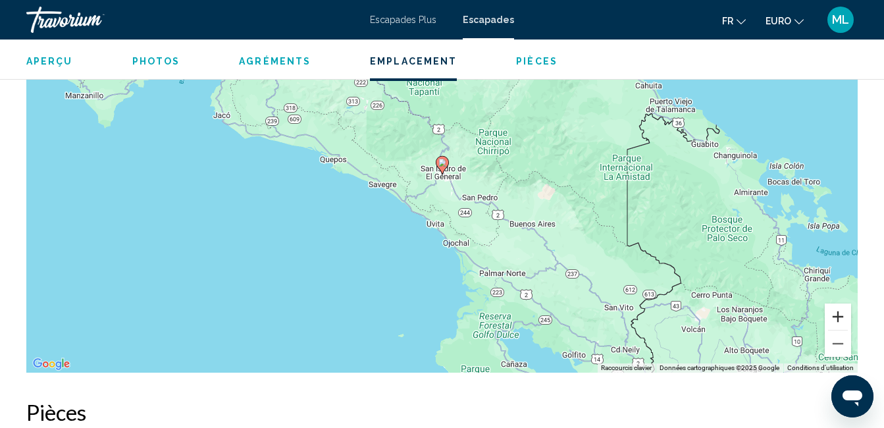
click at [835, 319] on button "Zoom avant" at bounding box center [838, 316] width 26 height 26
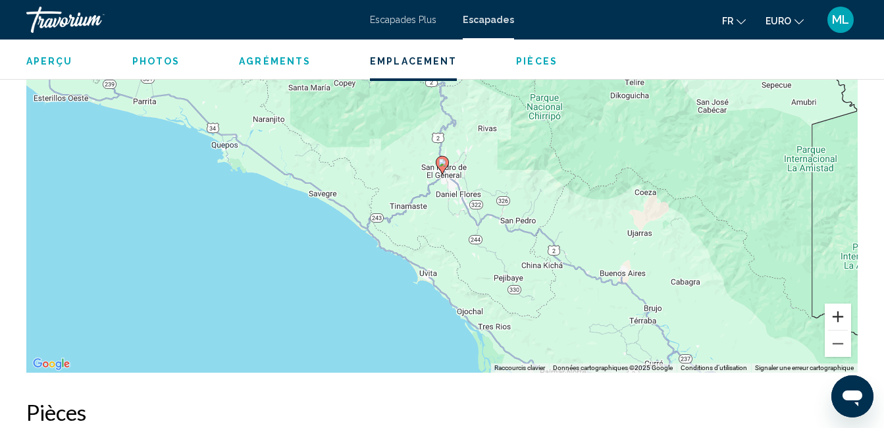
click at [835, 319] on button "Zoom avant" at bounding box center [838, 316] width 26 height 26
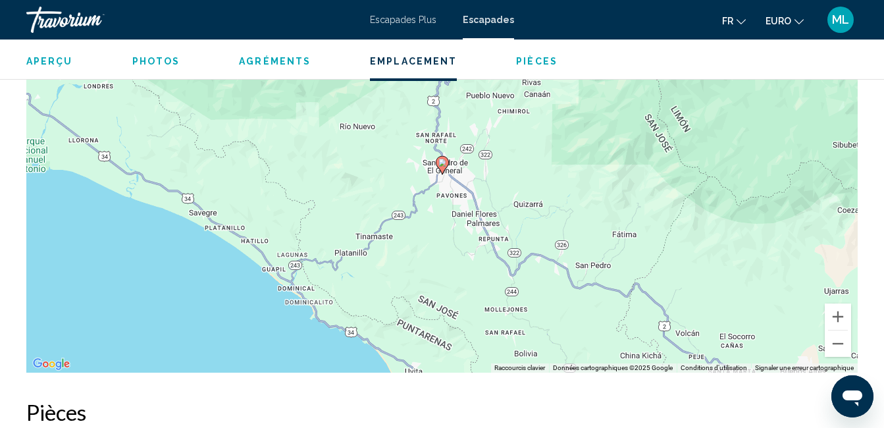
click at [524, 57] on span "Pièces" at bounding box center [536, 61] width 41 height 11
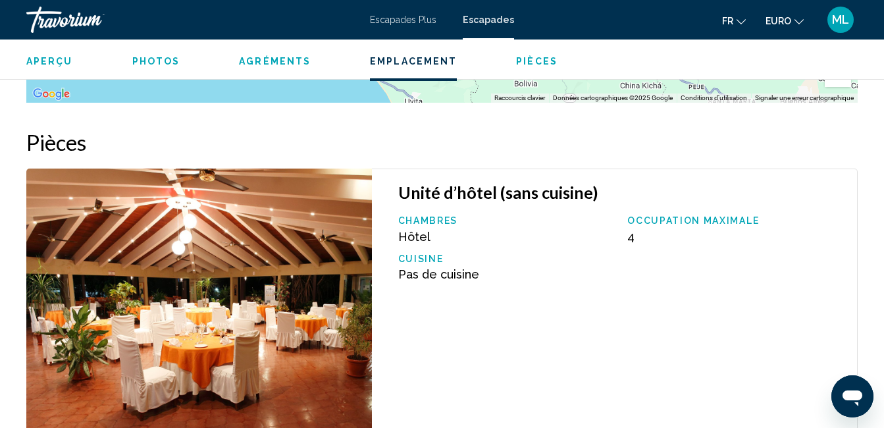
scroll to position [2001, 0]
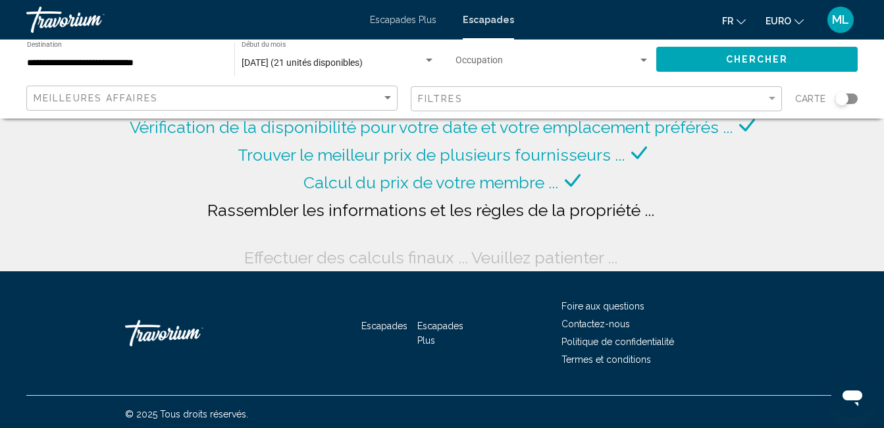
click at [169, 58] on input "**********" at bounding box center [124, 63] width 194 height 11
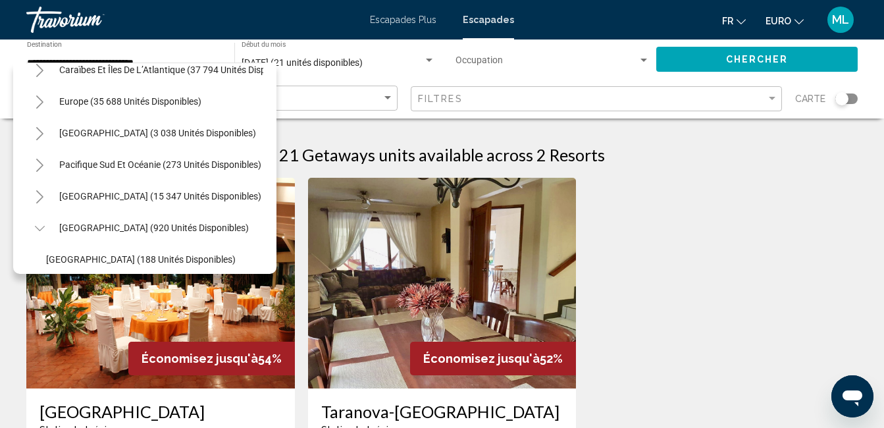
scroll to position [140, 0]
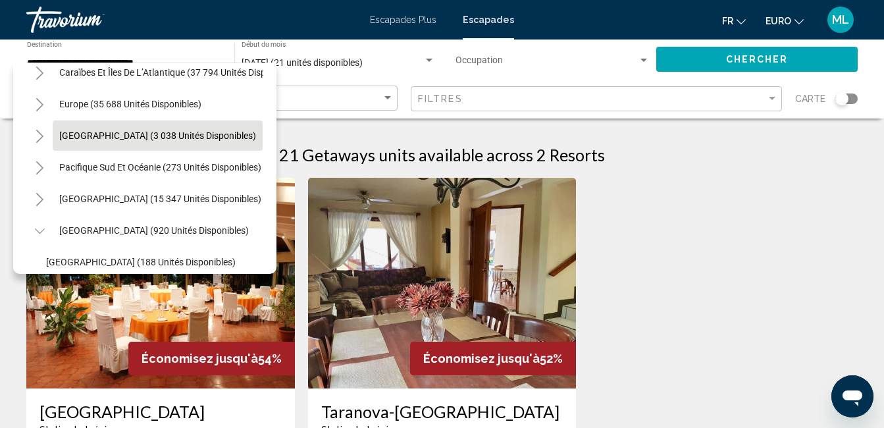
click at [94, 137] on span "[GEOGRAPHIC_DATA] (3 038 unités disponibles)" at bounding box center [157, 135] width 197 height 11
type input "**********"
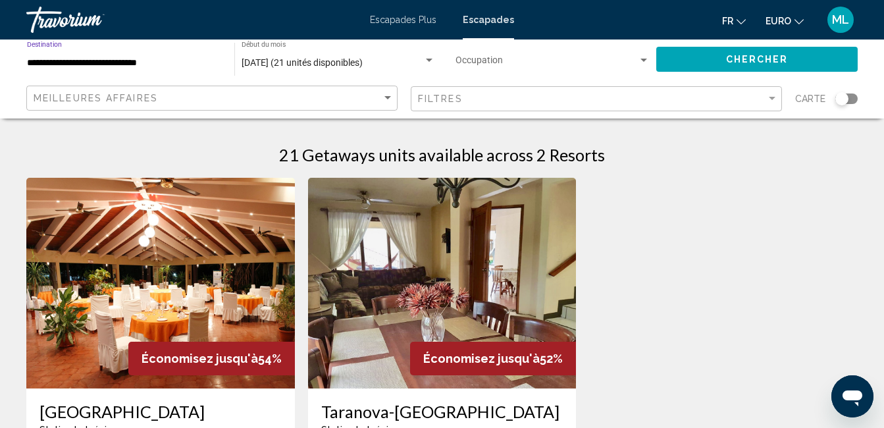
click at [543, 57] on div "Occupation Any Occupancy" at bounding box center [553, 59] width 194 height 36
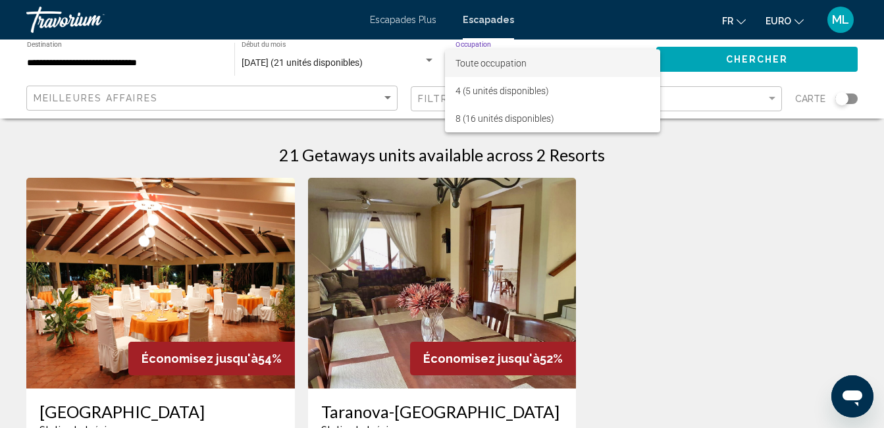
click at [498, 62] on span "Toute occupation" at bounding box center [491, 63] width 71 height 11
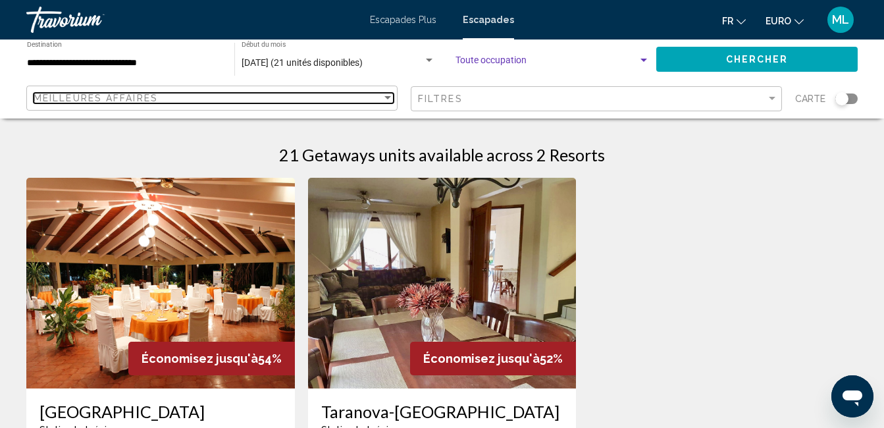
click at [386, 101] on div "Trier par" at bounding box center [388, 98] width 12 height 11
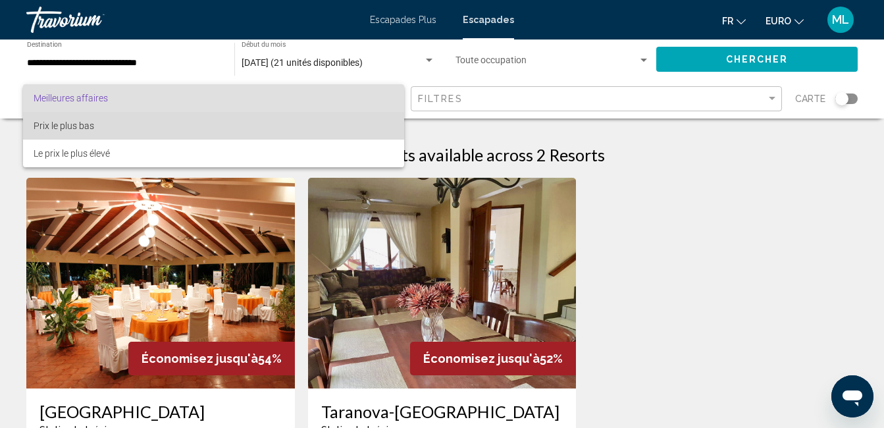
click at [95, 126] on span "Prix le plus bas" at bounding box center [214, 126] width 360 height 28
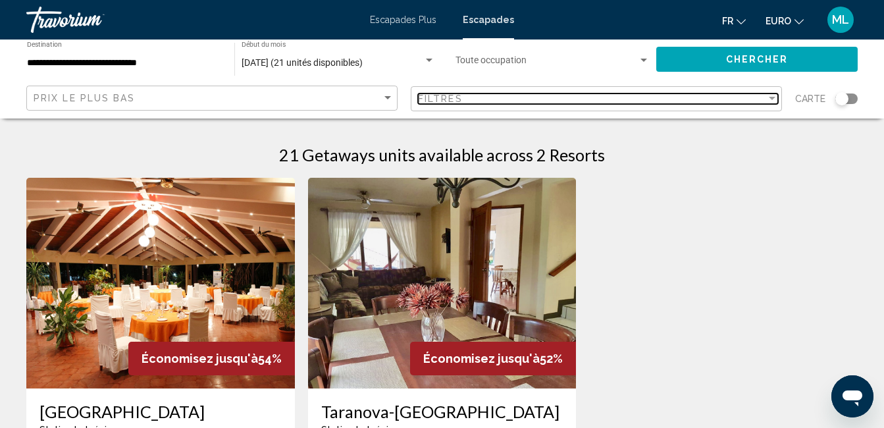
click at [777, 98] on div "Filtre" at bounding box center [772, 98] width 12 height 11
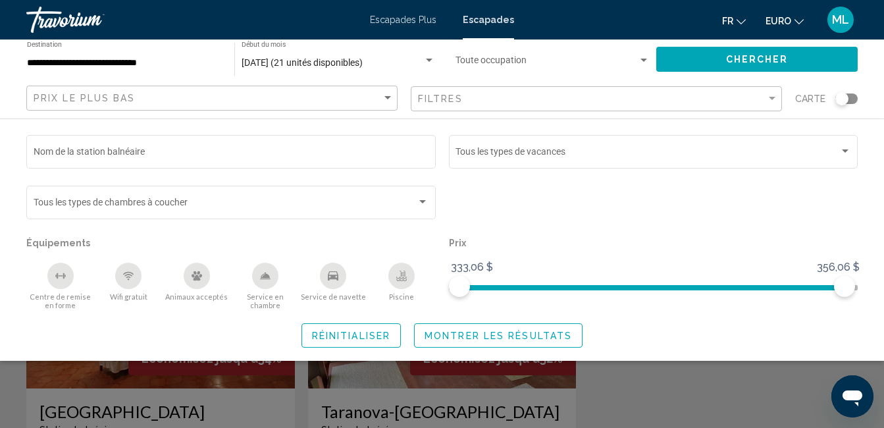
click at [773, 92] on div "Filtres" at bounding box center [598, 99] width 360 height 24
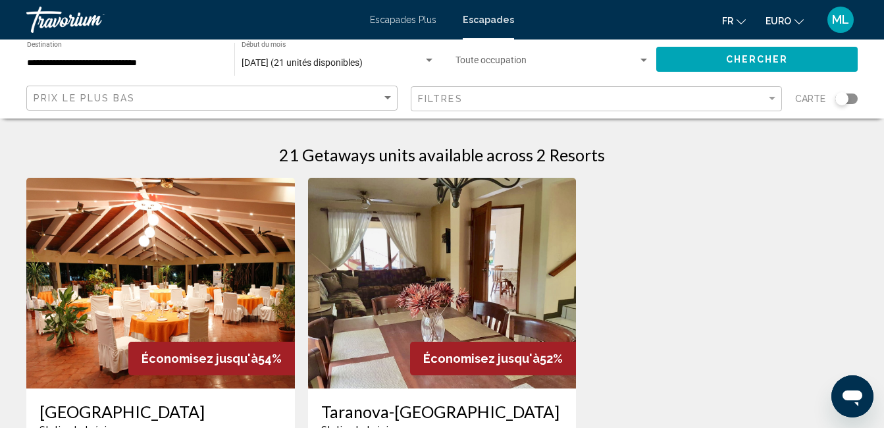
click at [799, 61] on button "Chercher" at bounding box center [756, 59] width 201 height 24
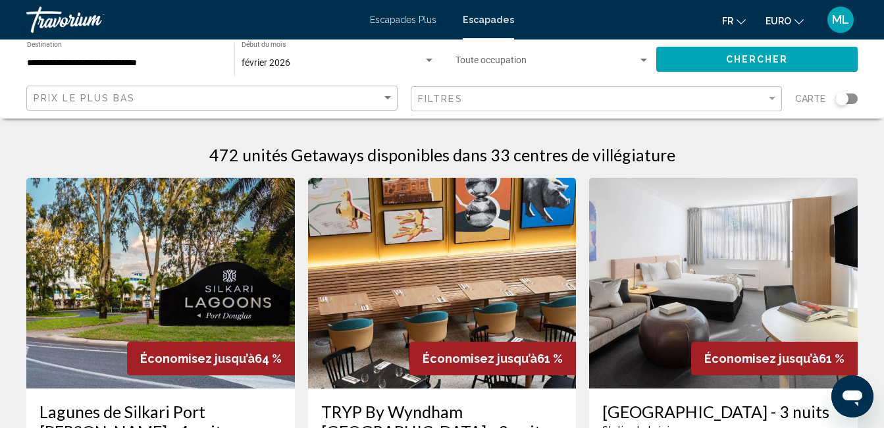
drag, startPoint x: 845, startPoint y: 98, endPoint x: 876, endPoint y: 95, distance: 30.5
click at [876, 95] on div "**********" at bounding box center [442, 78] width 884 height 79
click at [850, 103] on div "Widget de recherche" at bounding box center [846, 98] width 22 height 11
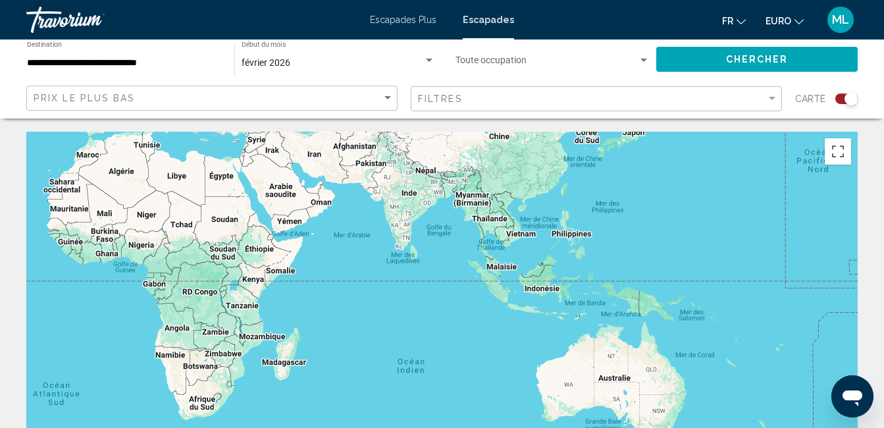
drag, startPoint x: 642, startPoint y: 289, endPoint x: 193, endPoint y: 121, distance: 479.9
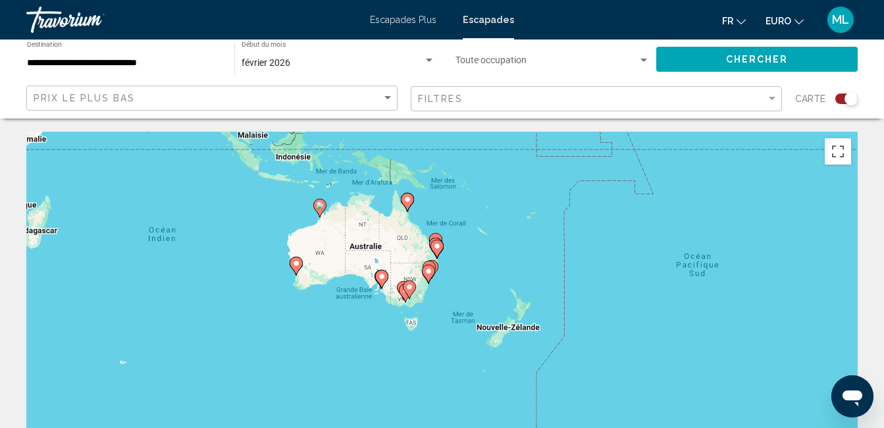
drag, startPoint x: 520, startPoint y: 278, endPoint x: 269, endPoint y: 146, distance: 283.8
click at [269, 146] on div "Pour activer le glissement avec le clavier, appuyez sur Alt+Entrée. Une fois ce…" at bounding box center [441, 329] width 831 height 395
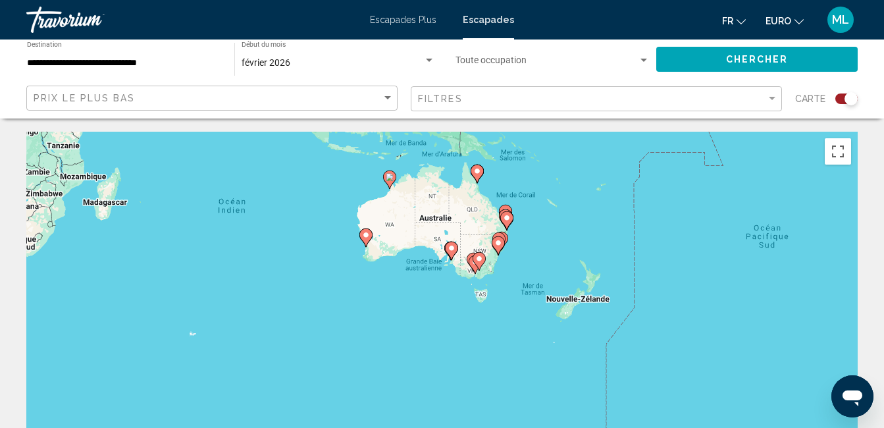
drag, startPoint x: 489, startPoint y: 252, endPoint x: 563, endPoint y: 224, distance: 79.0
click at [563, 224] on div "Pour activer le glissement avec le clavier, appuyez sur Alt+Entrée. Une fois ce…" at bounding box center [441, 329] width 831 height 395
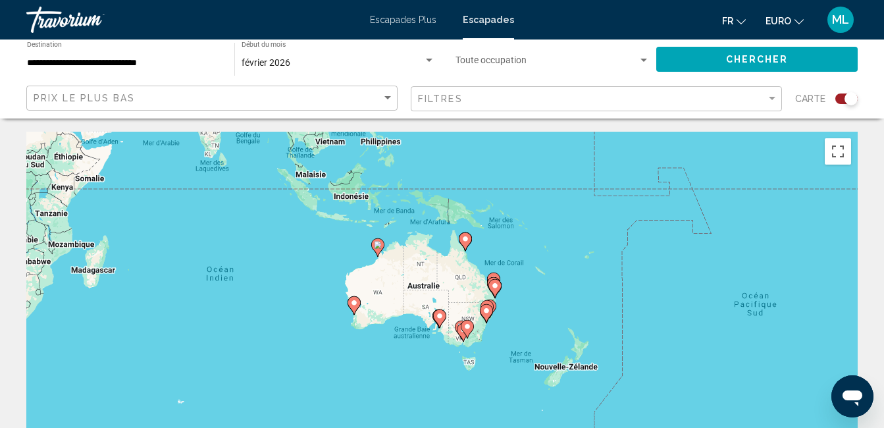
drag, startPoint x: 561, startPoint y: 272, endPoint x: 545, endPoint y: 344, distance: 74.1
click at [545, 344] on div "Pour activer le glissement avec le clavier, appuyez sur Alt+Entrée. Une fois ce…" at bounding box center [441, 329] width 831 height 395
click at [837, 101] on div "Widget de recherche" at bounding box center [846, 98] width 22 height 11
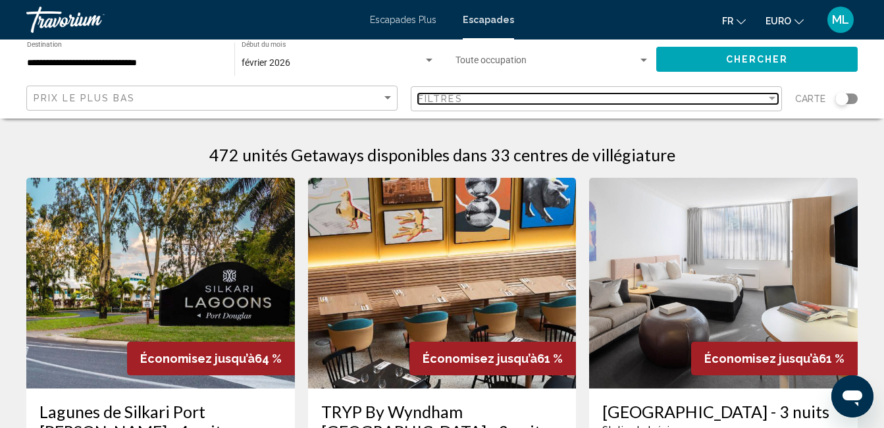
click at [771, 93] on div "Filtre" at bounding box center [772, 98] width 12 height 11
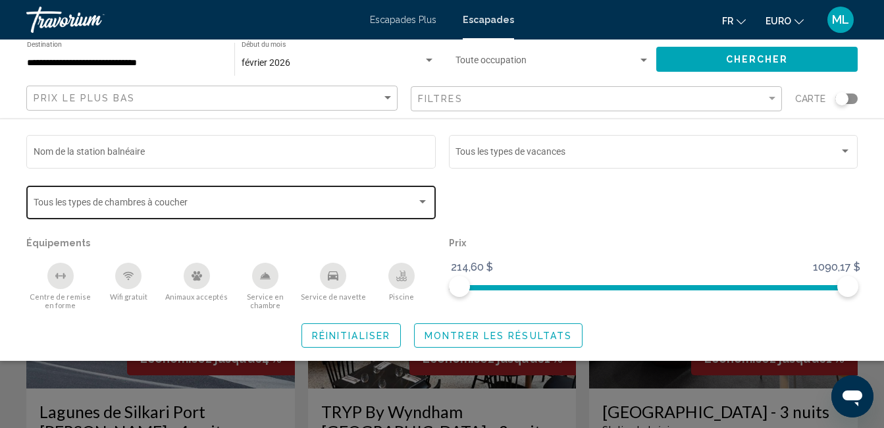
click at [423, 197] on div "Widget de recherche" at bounding box center [423, 202] width 12 height 11
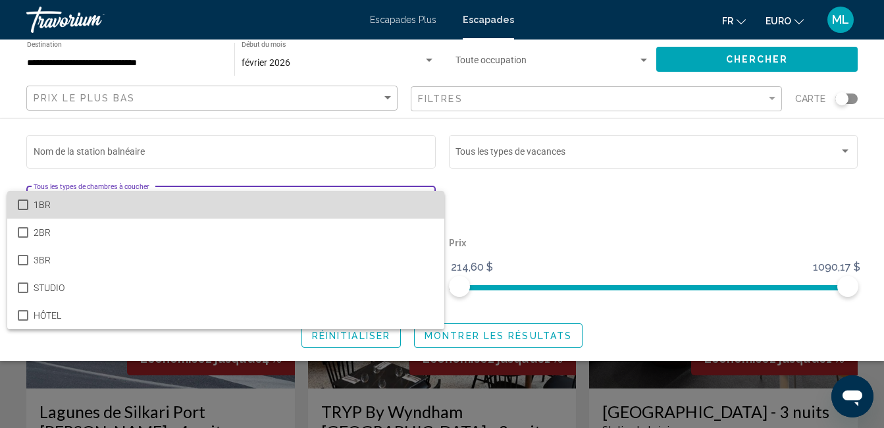
click at [423, 197] on span "1BR" at bounding box center [234, 205] width 401 height 28
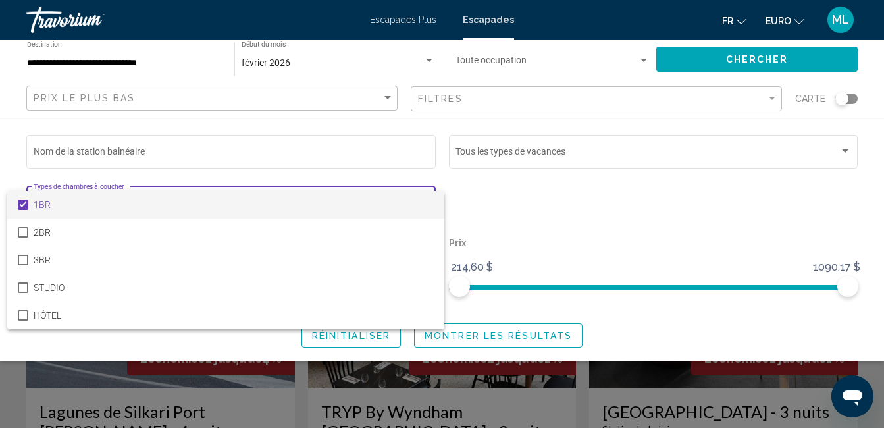
click at [480, 200] on div at bounding box center [442, 214] width 884 height 428
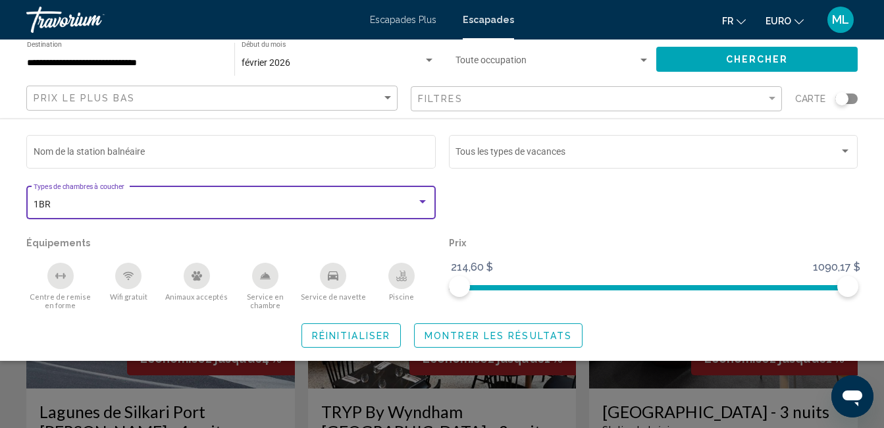
click at [417, 201] on div "Widget de recherche" at bounding box center [423, 202] width 12 height 11
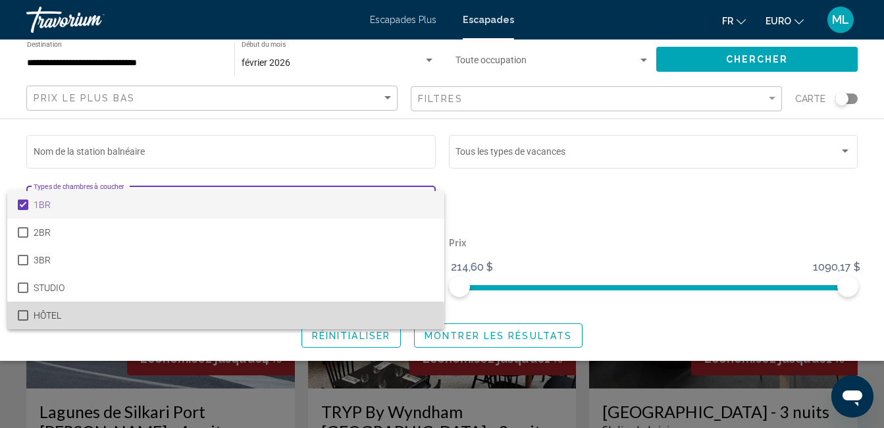
click at [18, 314] on mat-pseudo-checkbox at bounding box center [23, 315] width 11 height 11
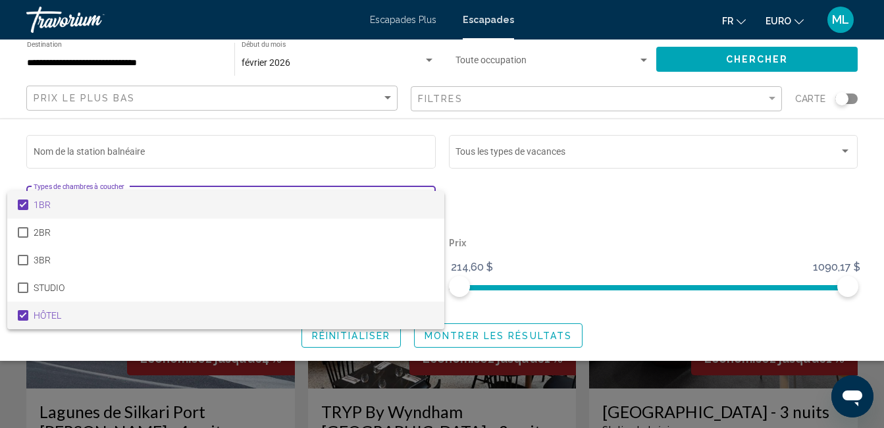
click at [26, 205] on mat-pseudo-checkbox at bounding box center [23, 204] width 11 height 11
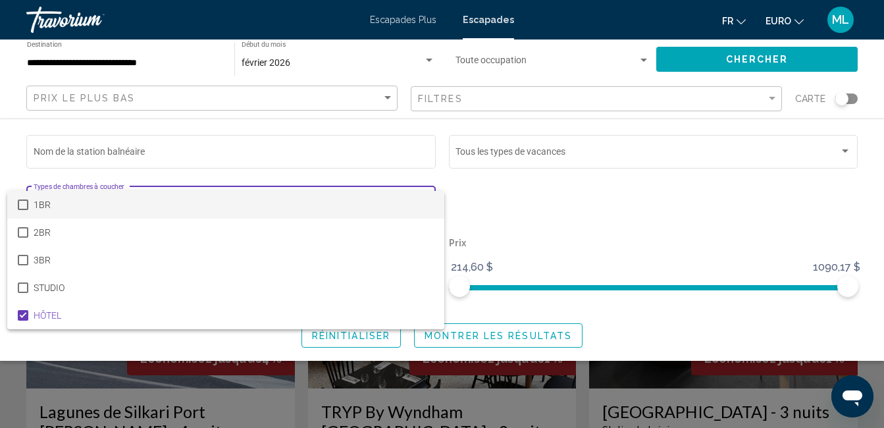
click at [518, 190] on div at bounding box center [442, 214] width 884 height 428
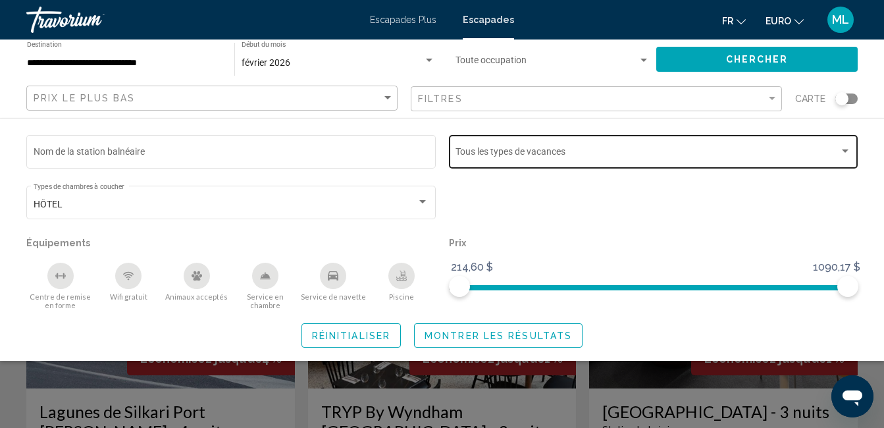
click at [637, 148] on div "Vacation Types Tous les types de vacances" at bounding box center [654, 150] width 396 height 36
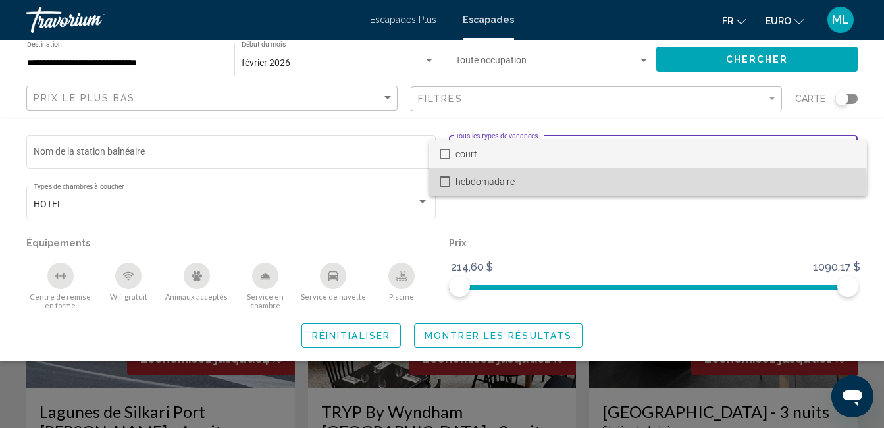
click at [444, 184] on mat-pseudo-checkbox at bounding box center [445, 181] width 11 height 11
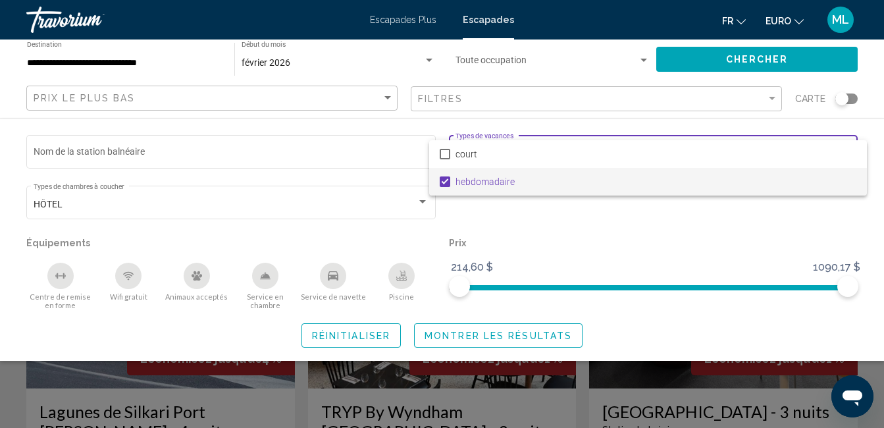
click at [610, 225] on div at bounding box center [442, 214] width 884 height 428
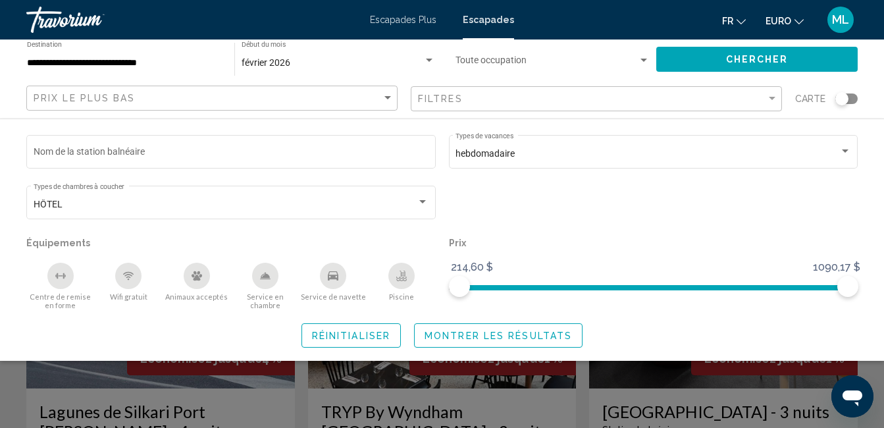
click at [458, 339] on span "Montrer les résultats" at bounding box center [498, 335] width 147 height 11
click at [511, 335] on span "Montrer les résultats" at bounding box center [498, 335] width 147 height 11
click at [664, 311] on div "Nom de la station balnéaire hebdomadaire Types de vacances Tous les types de va…" at bounding box center [442, 239] width 884 height 215
click at [705, 59] on button "Chercher" at bounding box center [756, 59] width 201 height 24
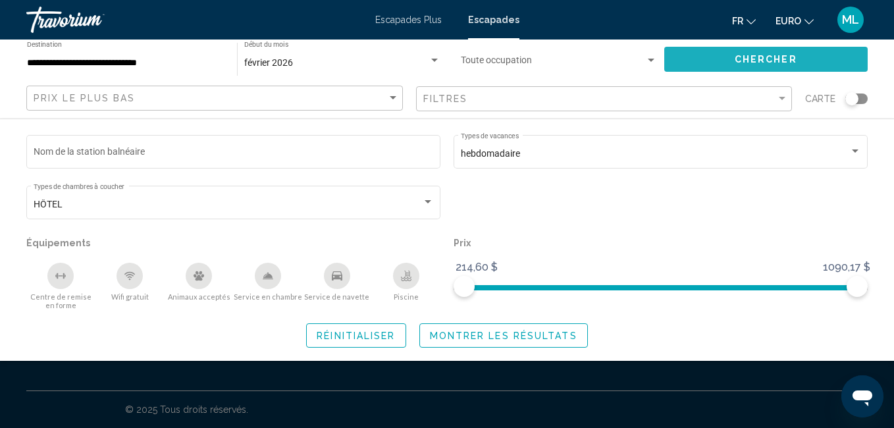
click at [730, 64] on button "Chercher" at bounding box center [766, 59] width 204 height 24
click at [502, 379] on div "Widget de recherche" at bounding box center [447, 312] width 894 height 230
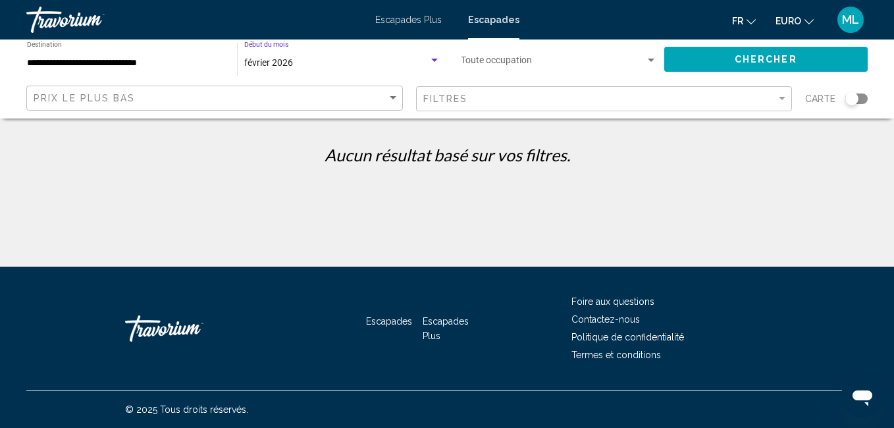
click at [434, 65] on div "Widget de recherche" at bounding box center [435, 60] width 12 height 11
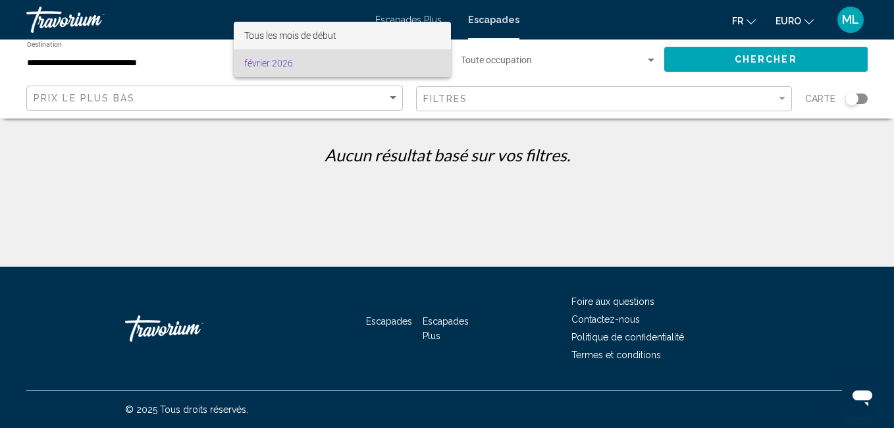
click at [328, 36] on span "Tous les mois de début" at bounding box center [290, 35] width 92 height 11
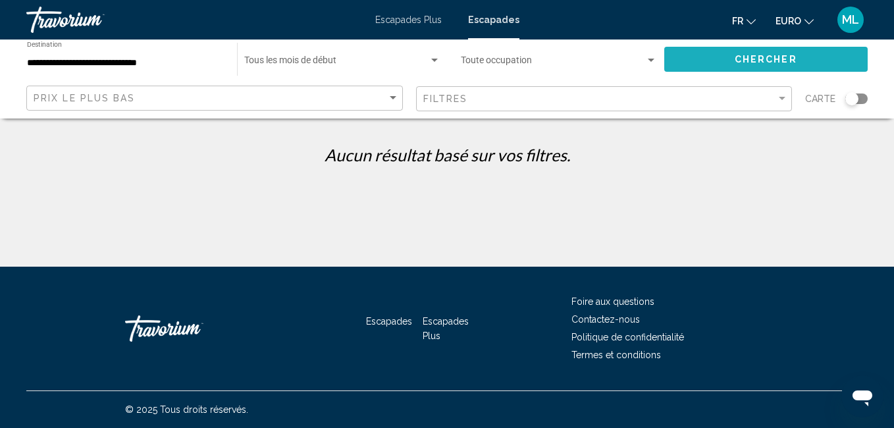
click at [735, 56] on span "Chercher" at bounding box center [766, 60] width 63 height 11
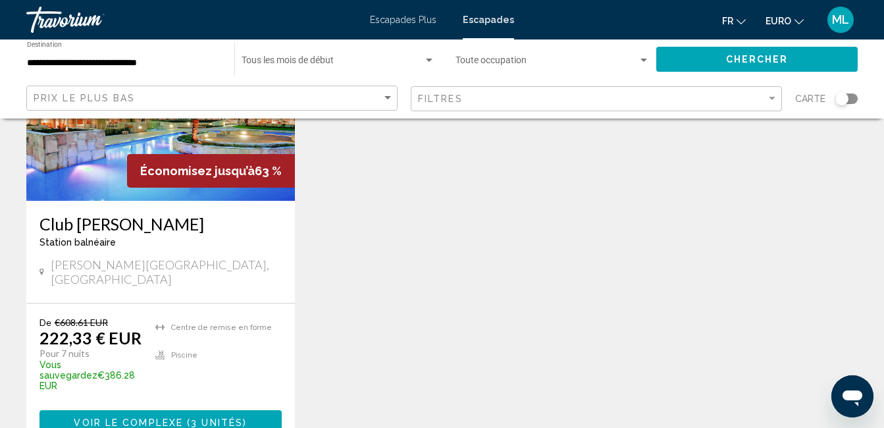
scroll to position [189, 0]
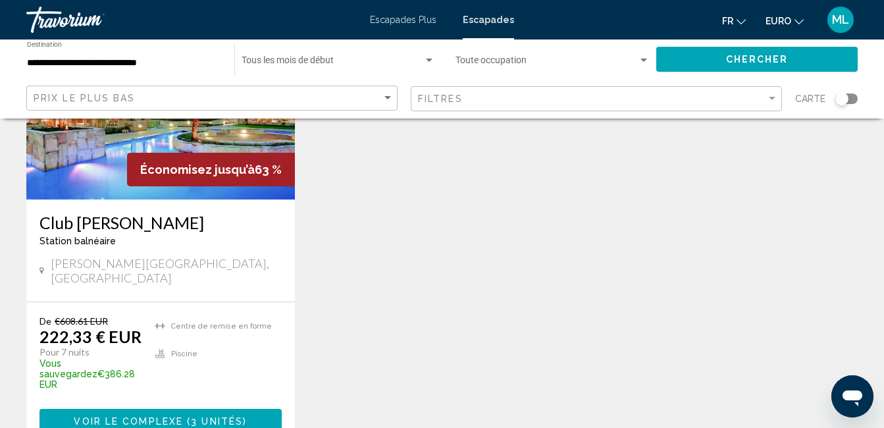
click at [190, 218] on h3 "Club [PERSON_NAME]" at bounding box center [160, 223] width 242 height 20
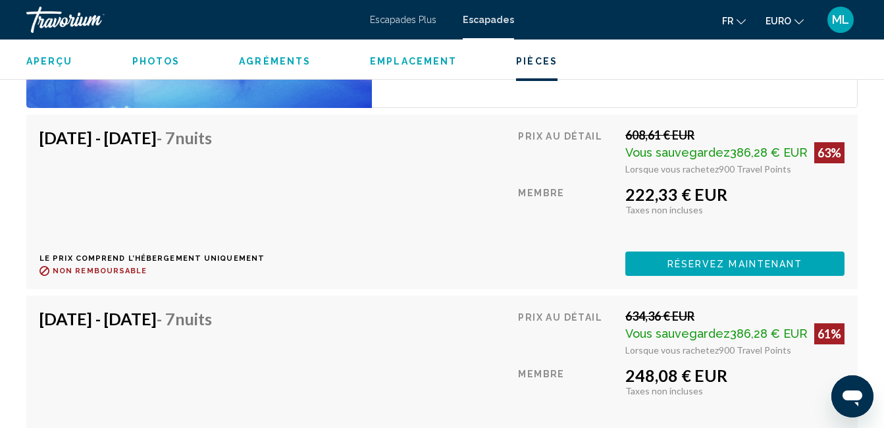
scroll to position [2395, 0]
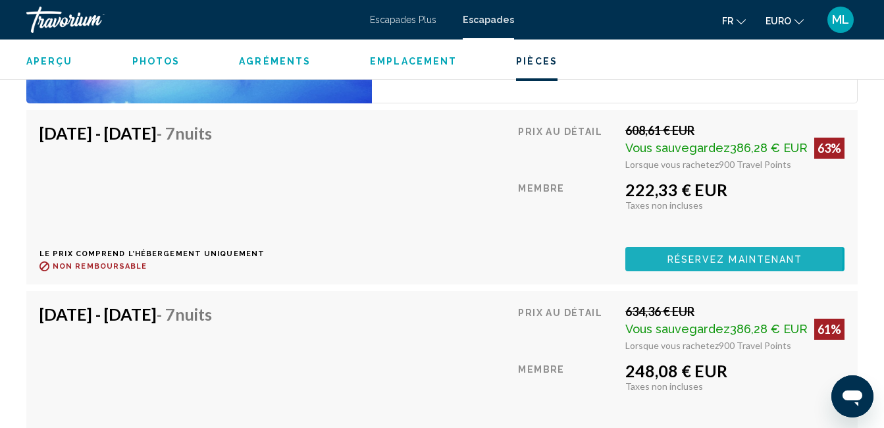
click at [682, 257] on span "Réservez maintenant" at bounding box center [735, 259] width 136 height 11
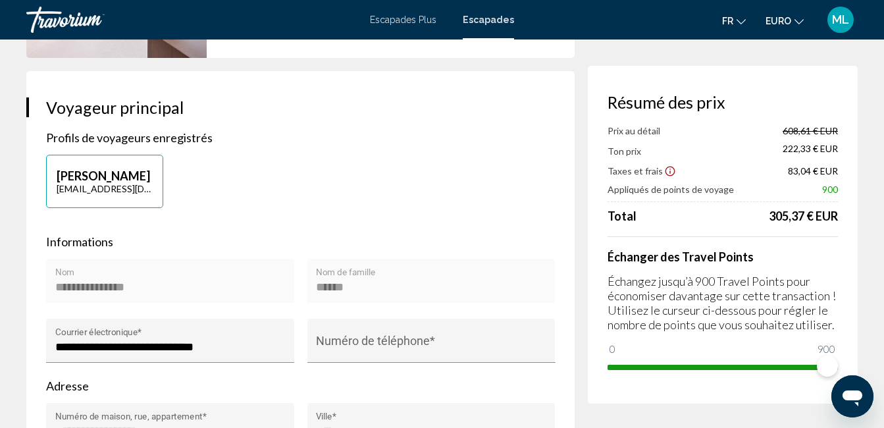
scroll to position [225, 0]
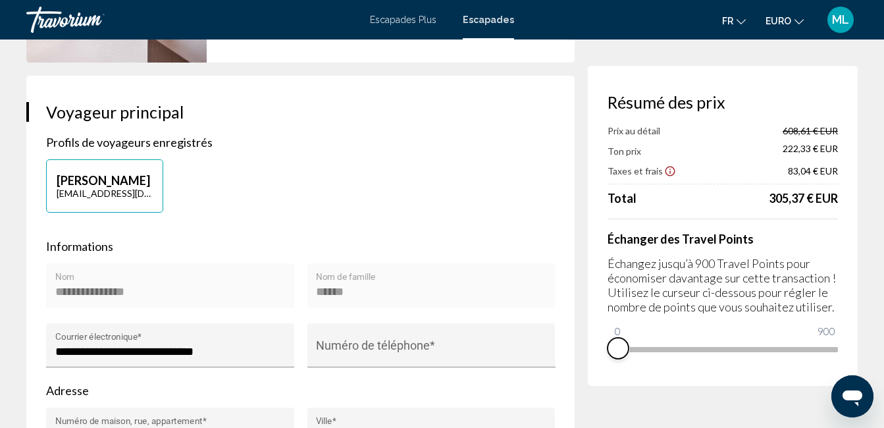
drag, startPoint x: 827, startPoint y: 363, endPoint x: 602, endPoint y: 363, distance: 224.5
click at [602, 363] on div "Résumé des prix Prix au détail 608,61 € EUR Ton prix 222,33 € EUR Taxes et frai…" at bounding box center [723, 226] width 270 height 320
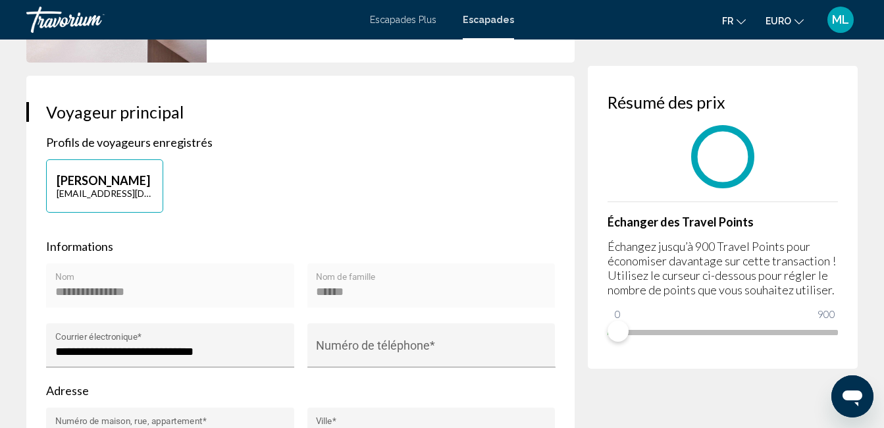
click at [602, 363] on div "Résumé des prix Échanger des Travel Points Échangez jusqu’à 900 Travel Points p…" at bounding box center [723, 217] width 270 height 303
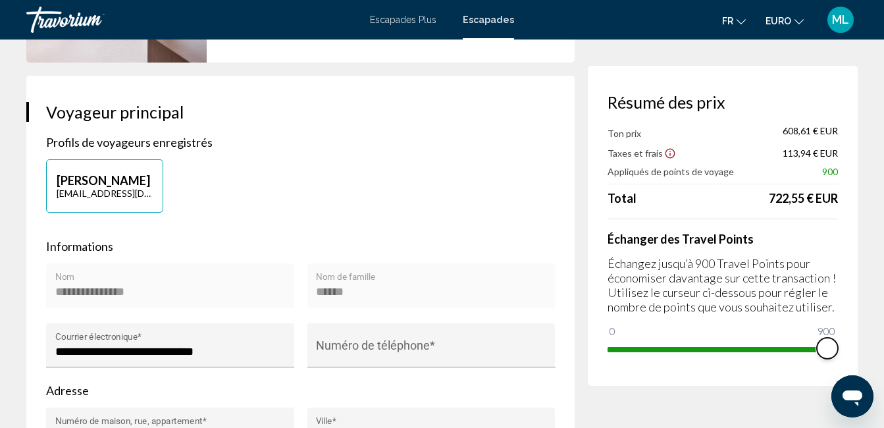
drag, startPoint x: 613, startPoint y: 330, endPoint x: 860, endPoint y: 319, distance: 247.8
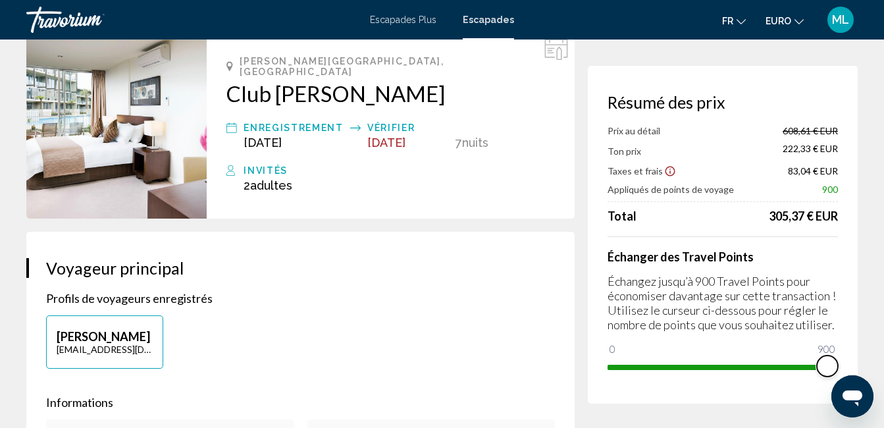
scroll to position [0, 0]
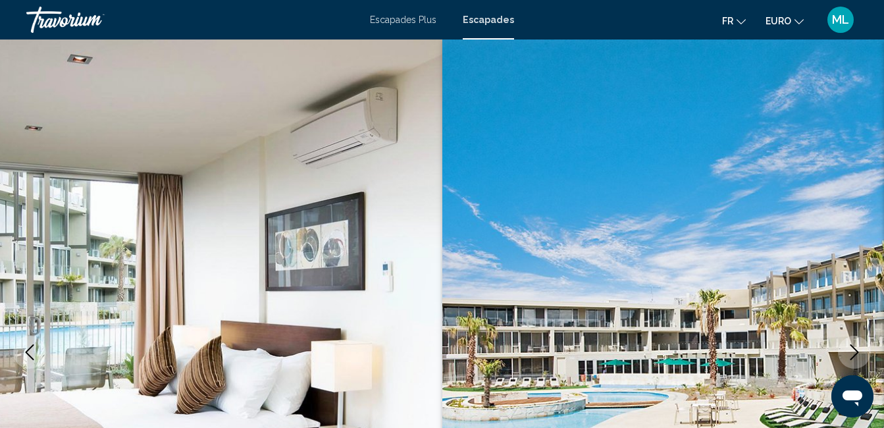
scroll to position [138, 0]
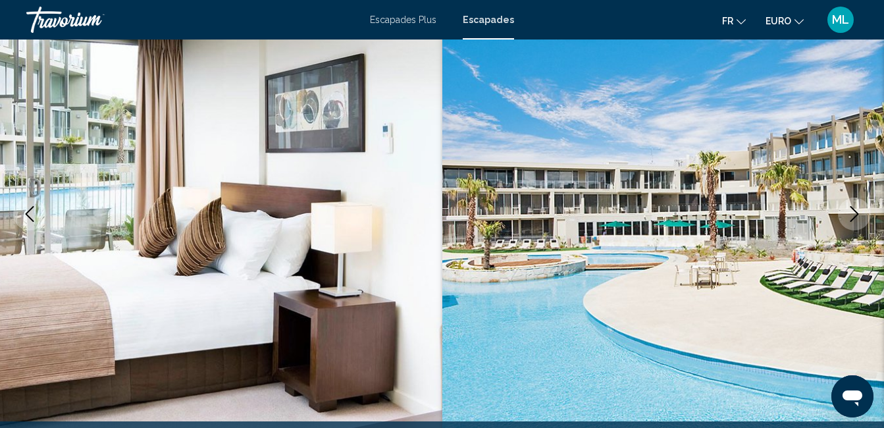
click at [36, 207] on icon "Image précédente" at bounding box center [30, 214] width 16 height 16
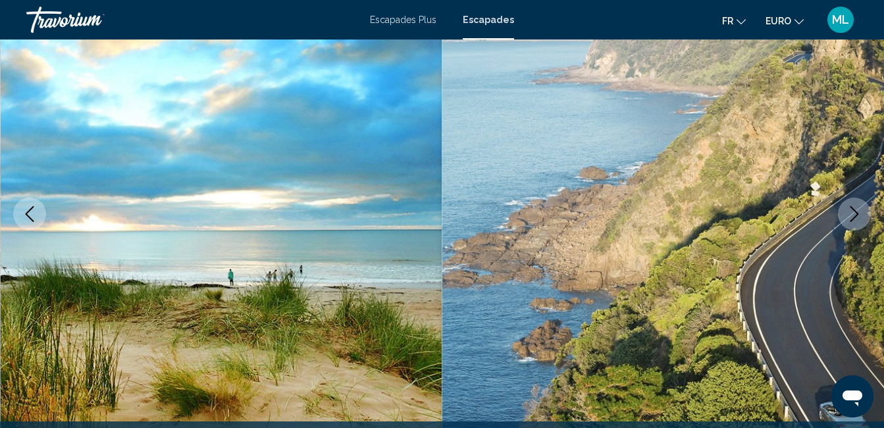
click at [0, 207] on html "Passer au contenu principal Escapades Plus Escapades Fr English Español Françai…" at bounding box center [442, 76] width 884 height 428
click at [30, 210] on icon "Image précédente" at bounding box center [30, 214] width 9 height 16
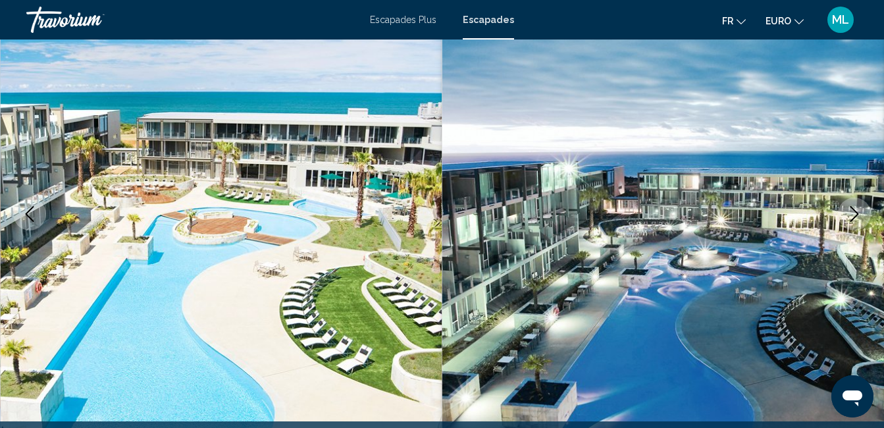
click at [25, 210] on icon "Image précédente" at bounding box center [30, 214] width 16 height 16
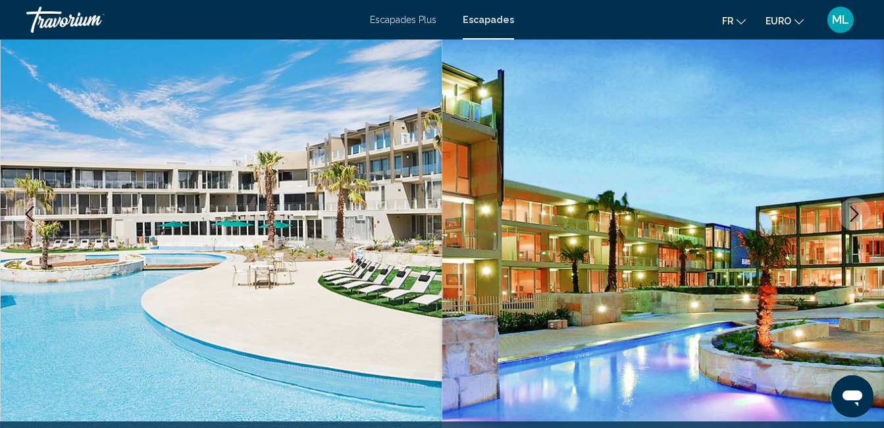
click at [25, 210] on icon "Image précédente" at bounding box center [30, 214] width 16 height 16
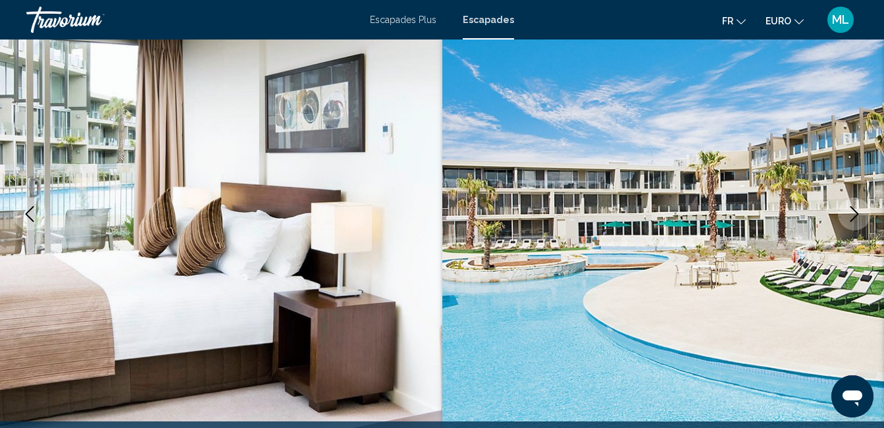
click at [25, 210] on icon "Image précédente" at bounding box center [30, 214] width 16 height 16
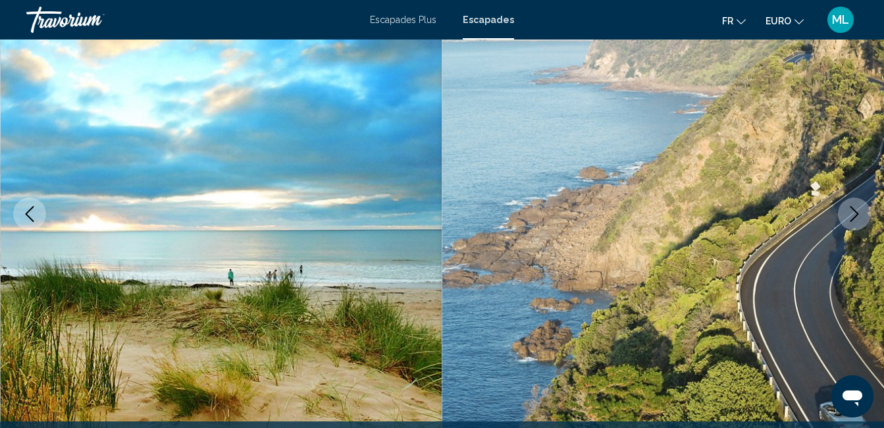
scroll to position [0, 0]
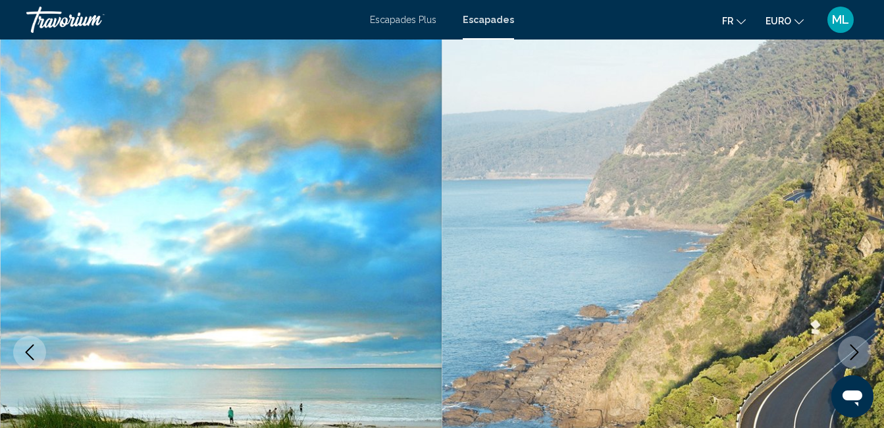
click at [404, 26] on div "Escapades Plus Escapades Fr English Español Français Italiano Português русский…" at bounding box center [442, 20] width 884 height 28
click at [396, 22] on span "Escapades Plus" at bounding box center [403, 19] width 66 height 11
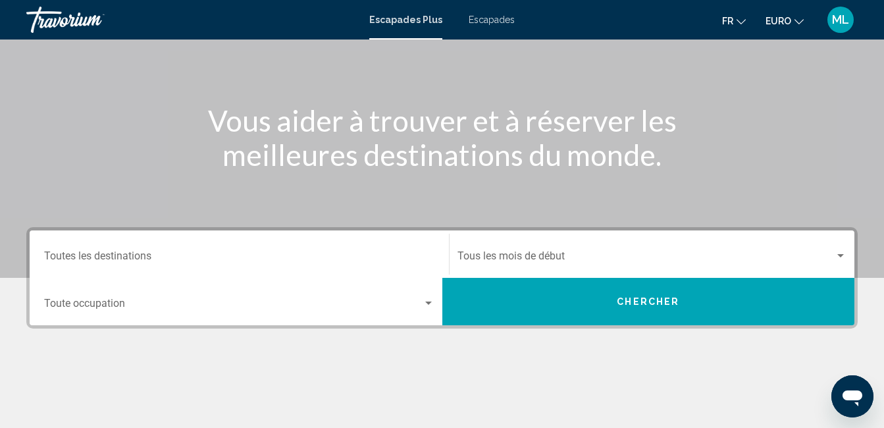
scroll to position [120, 0]
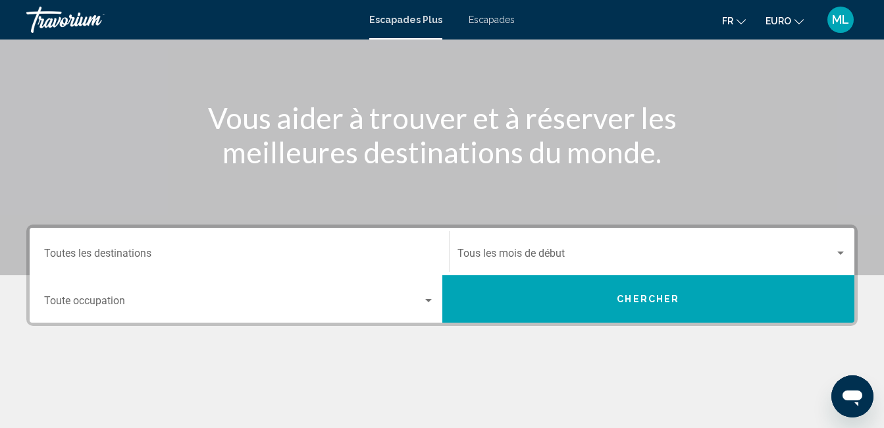
click at [171, 250] on input "Destination Toutes les destinations" at bounding box center [239, 256] width 390 height 12
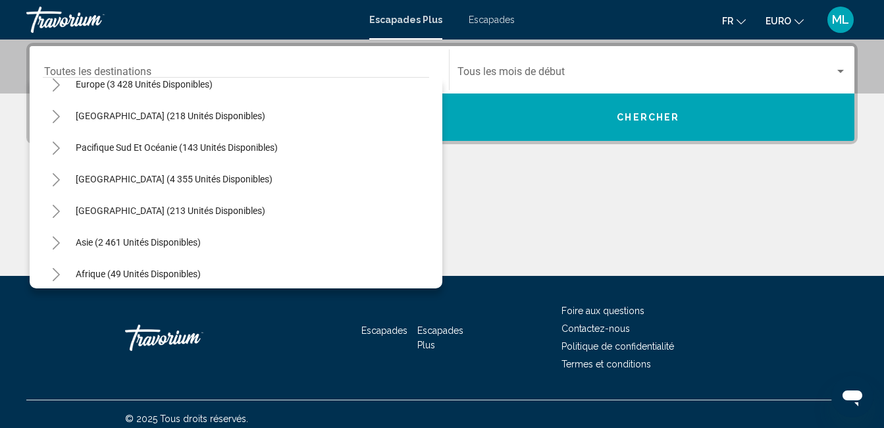
scroll to position [183, 0]
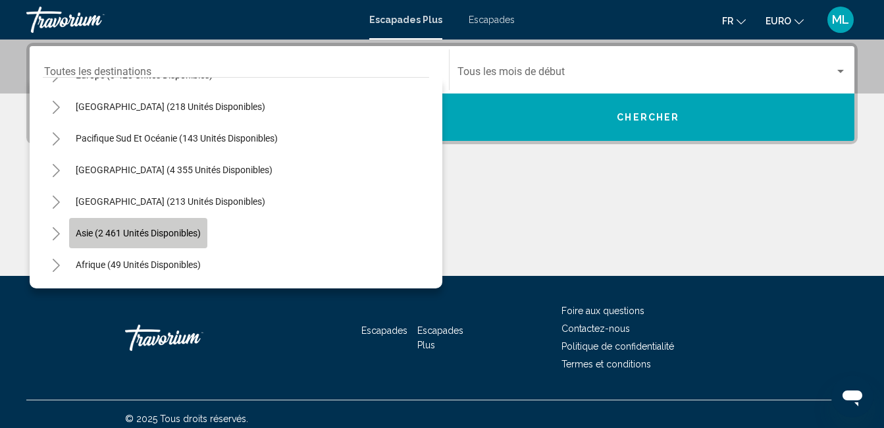
click at [85, 236] on span "Asie (2 461 unités disponibles)" at bounding box center [138, 233] width 125 height 11
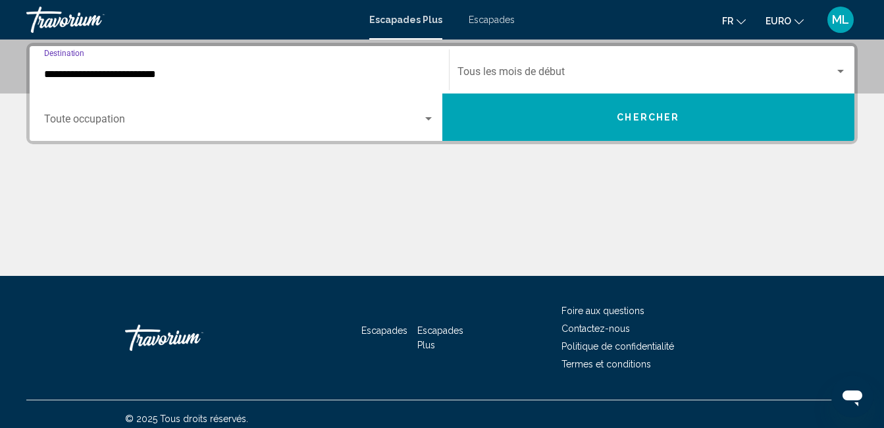
click at [362, 74] on input "**********" at bounding box center [239, 74] width 390 height 12
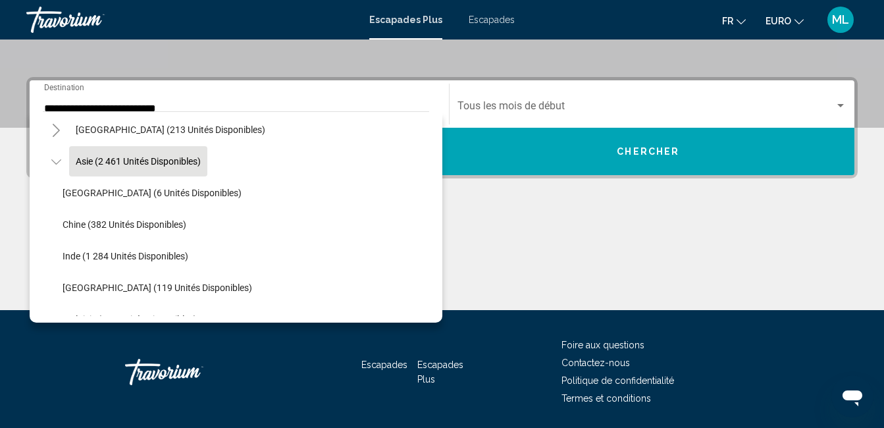
scroll to position [315, 0]
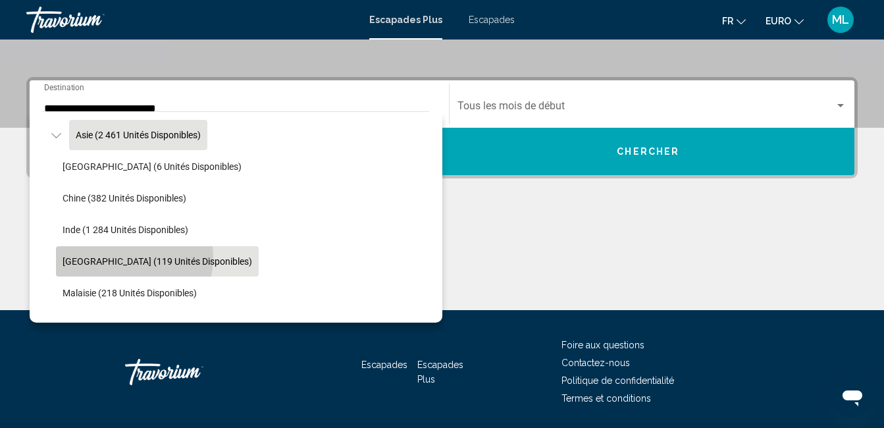
click at [100, 256] on span "[GEOGRAPHIC_DATA] (119 unités disponibles)" at bounding box center [158, 261] width 190 height 11
type input "**********"
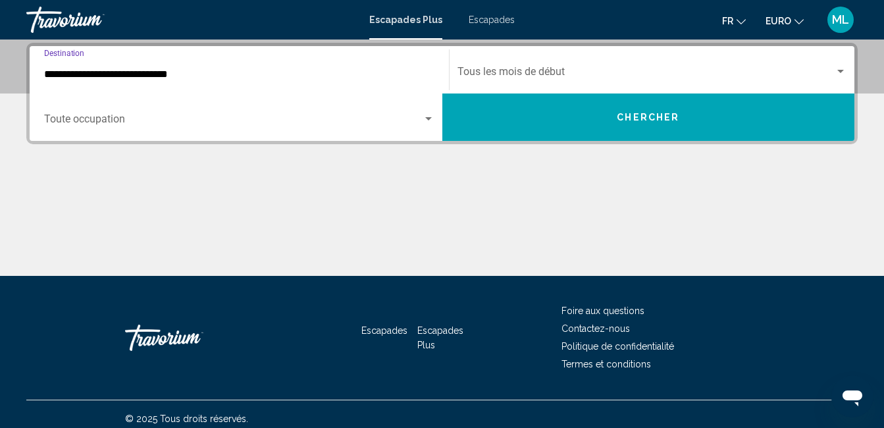
click at [578, 70] on span "Widget de recherche" at bounding box center [647, 74] width 378 height 12
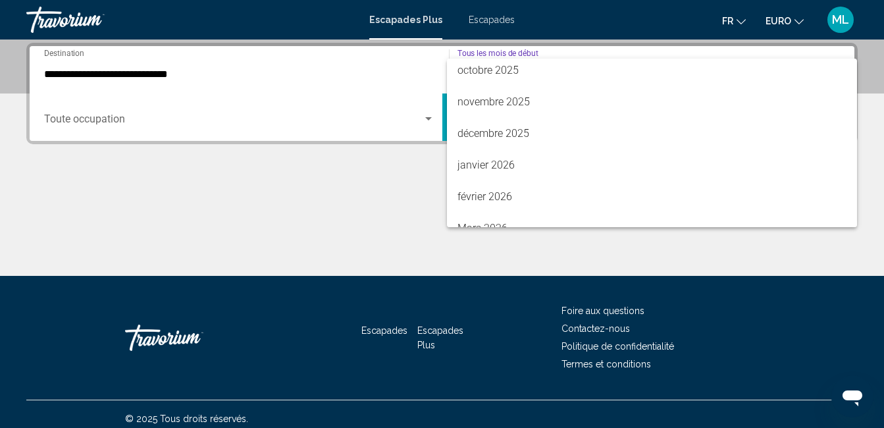
scroll to position [97, 0]
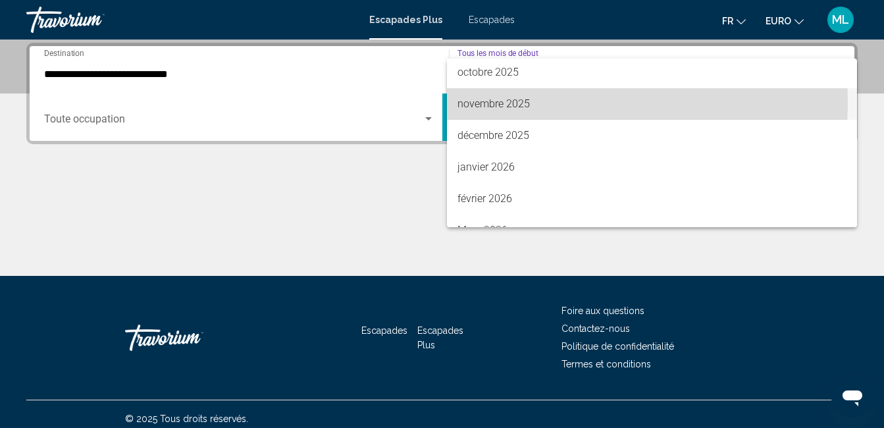
click at [517, 102] on font "novembre 2025" at bounding box center [494, 103] width 72 height 13
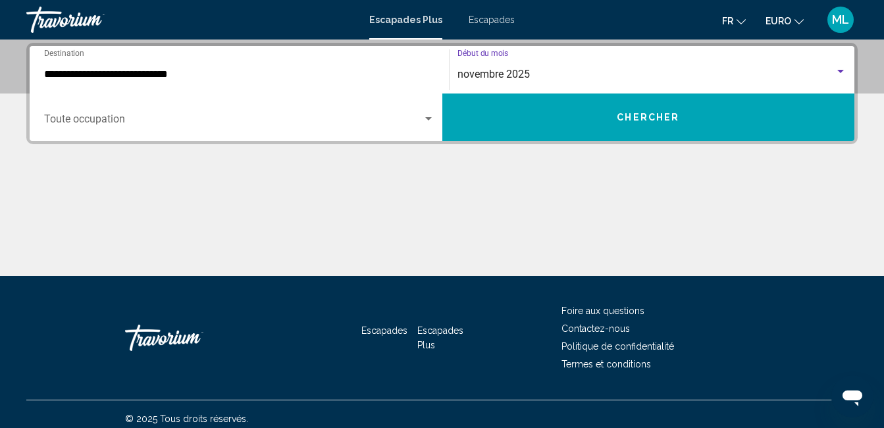
click at [434, 120] on div "Occupancy Toute occupation" at bounding box center [239, 117] width 406 height 41
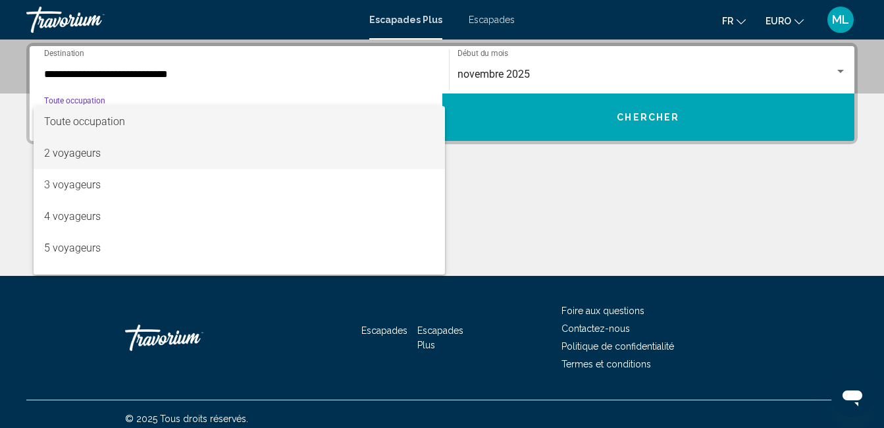
click at [113, 156] on span "2 voyageurs" at bounding box center [239, 154] width 390 height 32
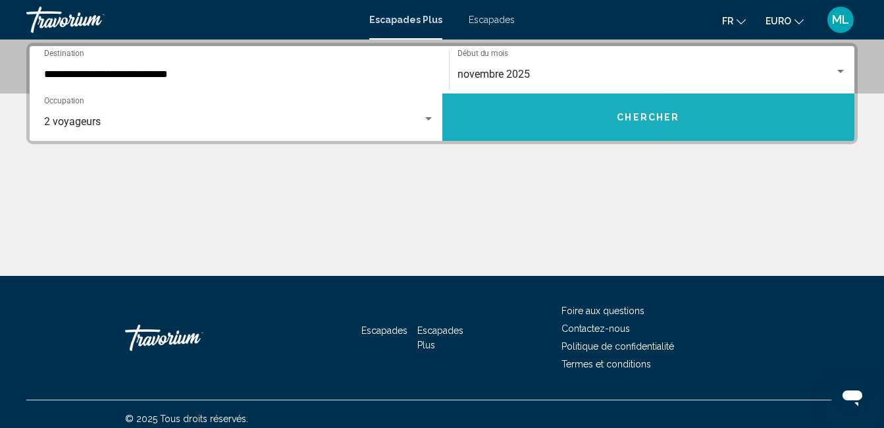
click at [510, 116] on button "Chercher" at bounding box center [648, 116] width 413 height 47
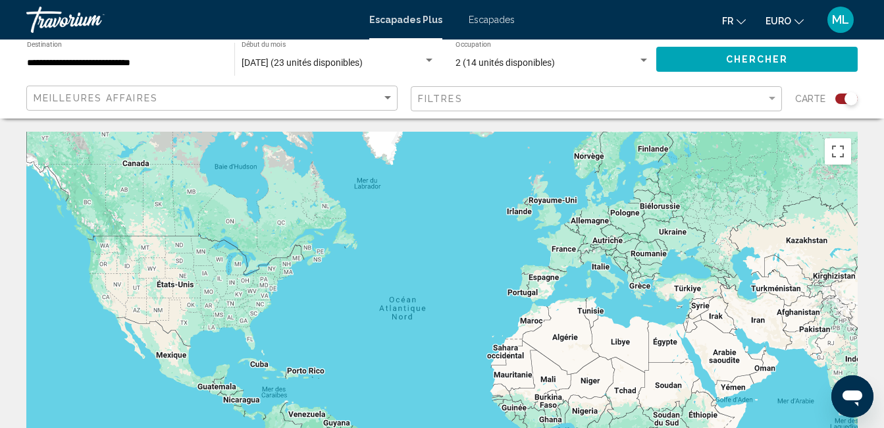
click at [838, 95] on div "Widget de recherche" at bounding box center [846, 98] width 22 height 11
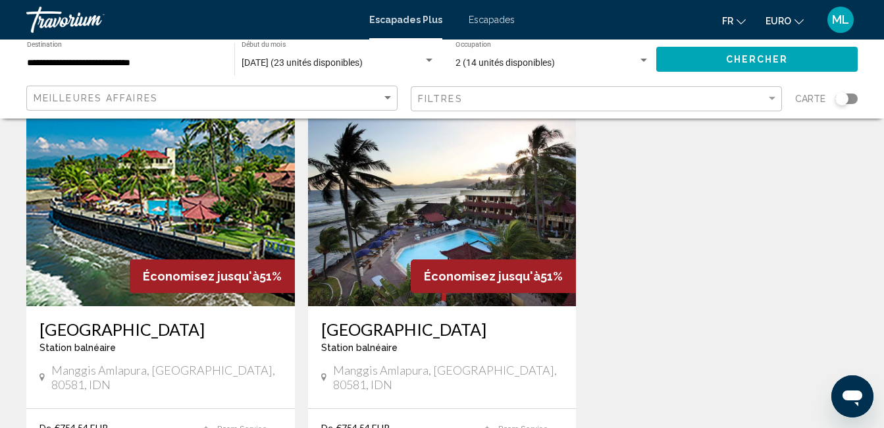
scroll to position [80, 0]
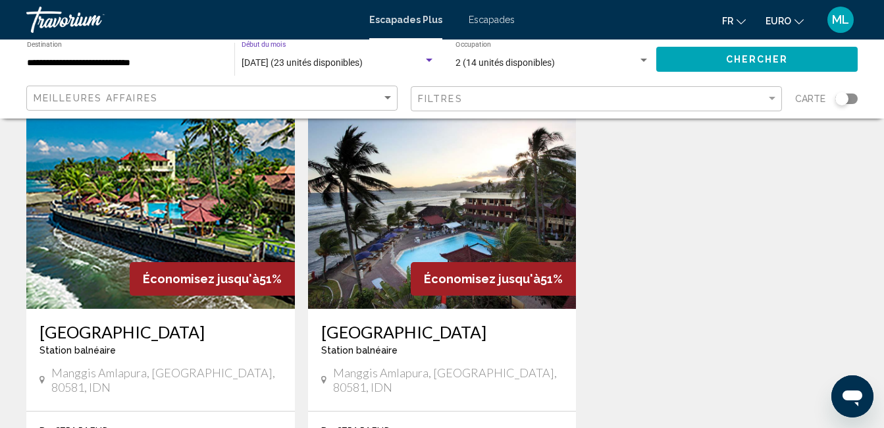
click at [432, 57] on div "Widget de recherche" at bounding box center [429, 60] width 12 height 11
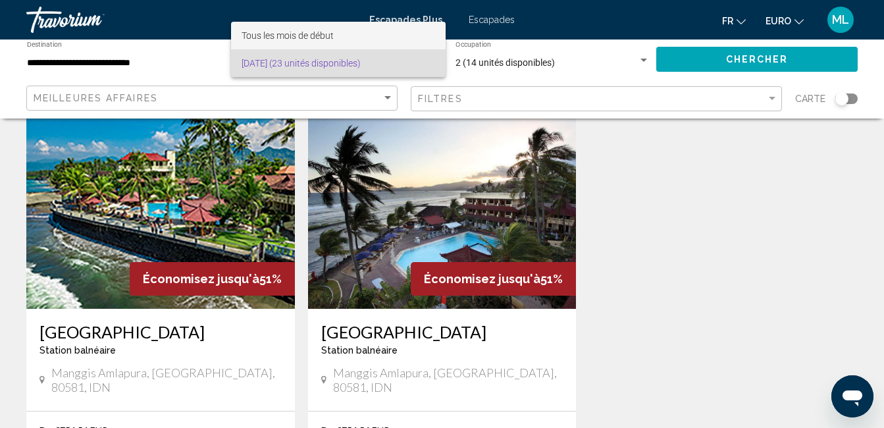
click at [328, 39] on span "Tous les mois de début" at bounding box center [288, 35] width 92 height 11
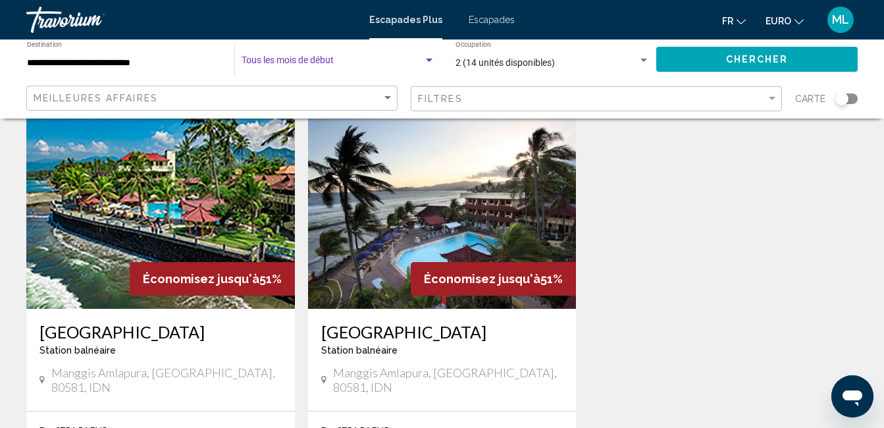
click at [669, 60] on button "Chercher" at bounding box center [756, 59] width 201 height 24
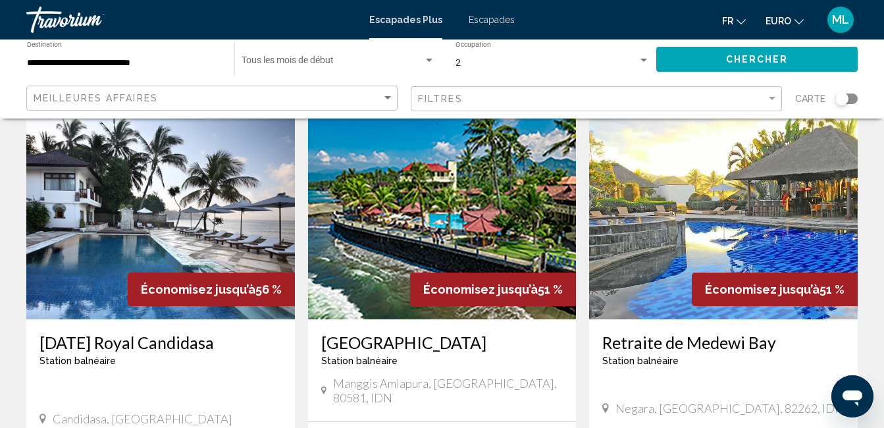
scroll to position [72, 0]
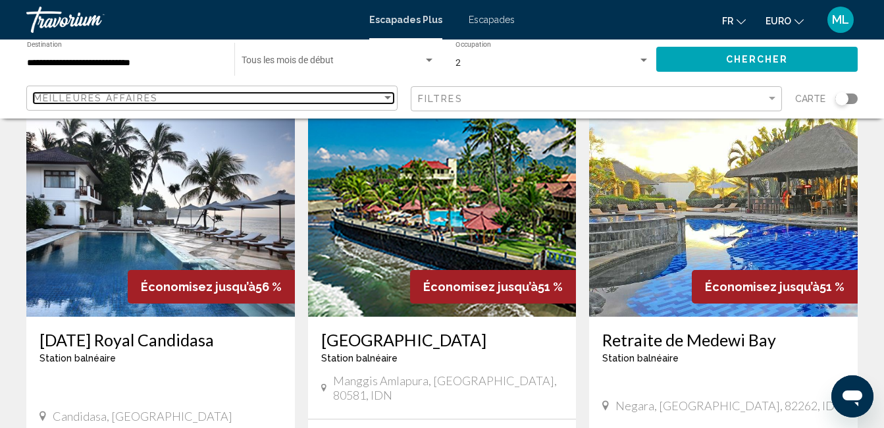
click at [388, 99] on div "Trier par" at bounding box center [387, 97] width 7 height 3
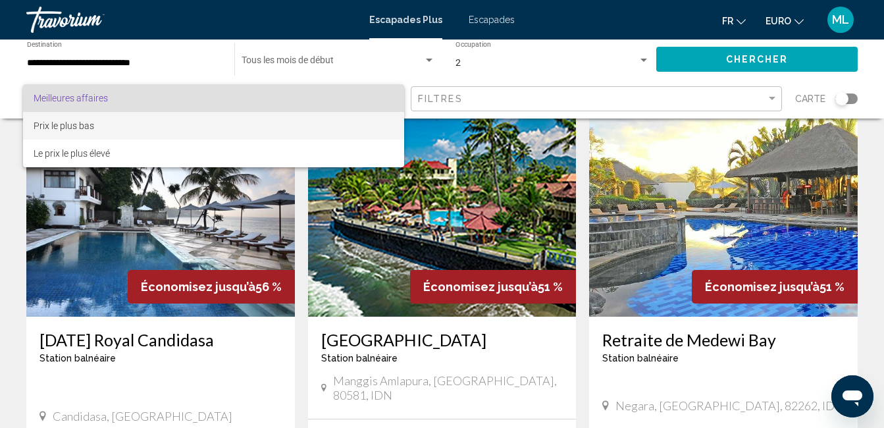
click at [118, 125] on span "Prix le plus bas" at bounding box center [214, 126] width 360 height 28
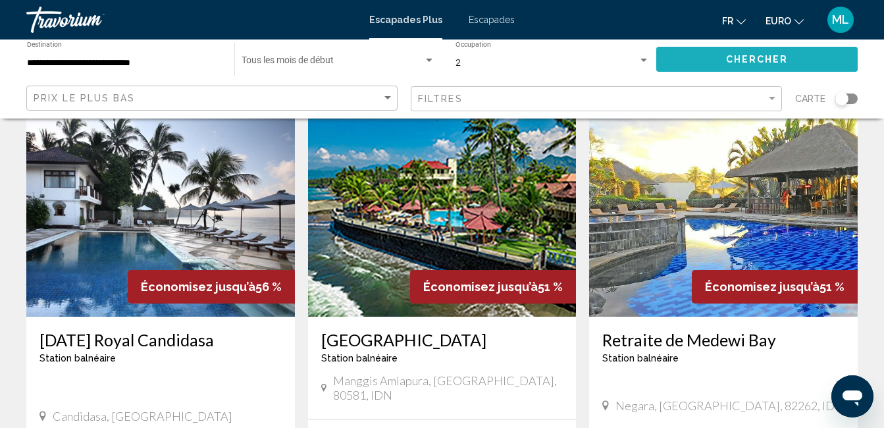
click at [726, 55] on span "Chercher" at bounding box center [757, 60] width 63 height 11
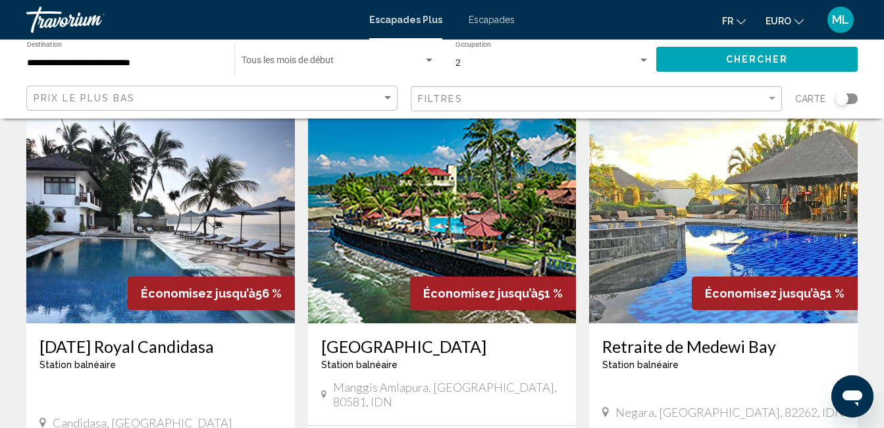
scroll to position [63, 0]
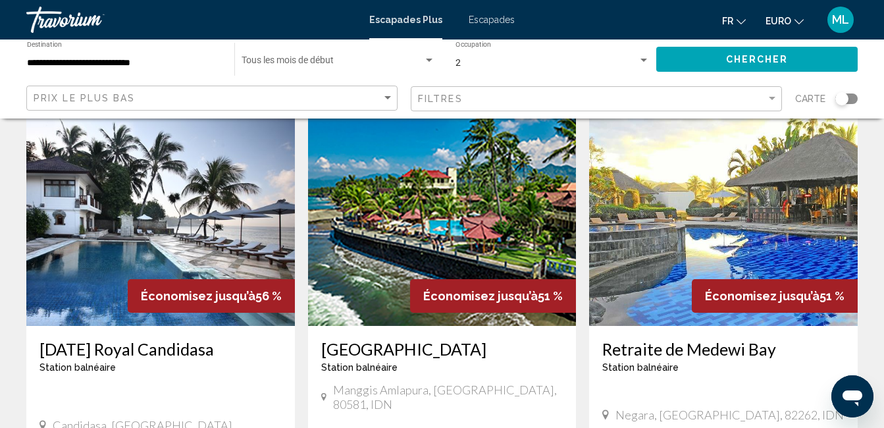
click at [742, 233] on img "Contenu principal" at bounding box center [723, 220] width 269 height 211
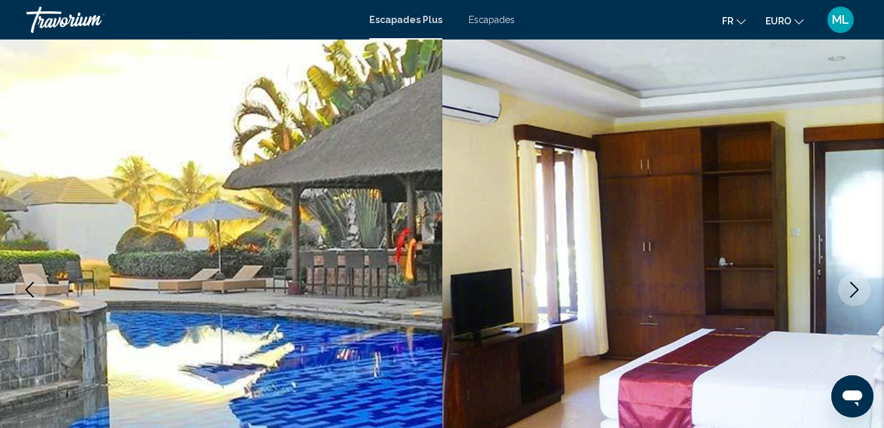
scroll to position [138, 0]
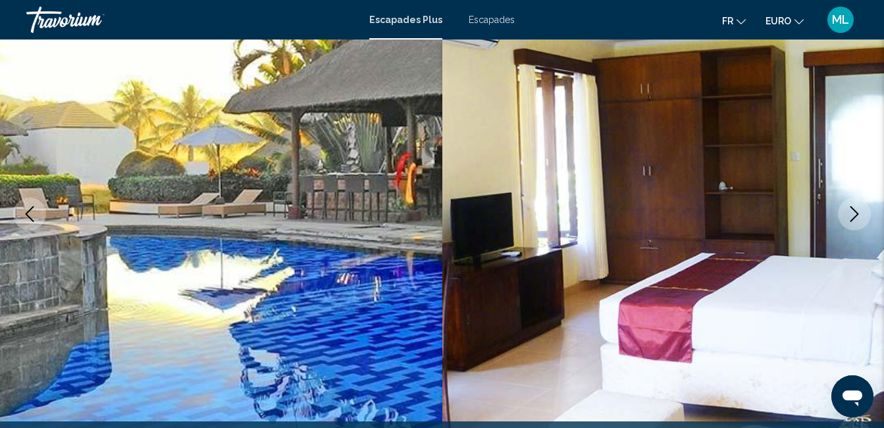
click at [850, 213] on icon "Image suivante" at bounding box center [855, 214] width 16 height 16
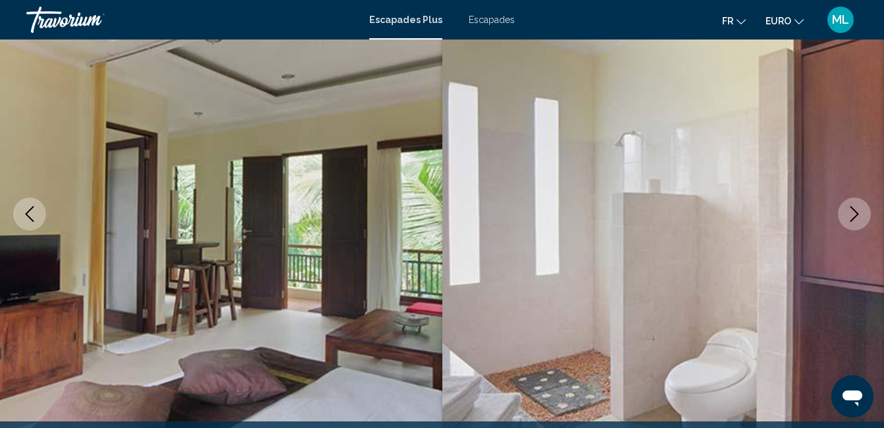
click at [850, 213] on icon "Image suivante" at bounding box center [855, 214] width 16 height 16
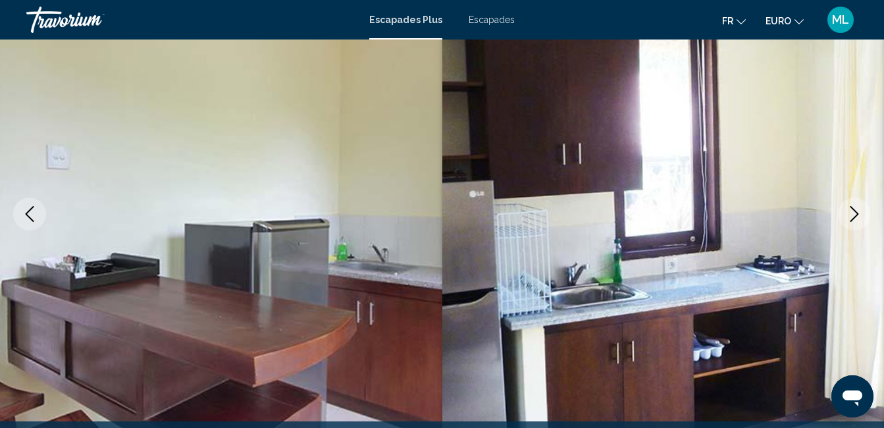
click at [850, 213] on icon "Image suivante" at bounding box center [855, 214] width 16 height 16
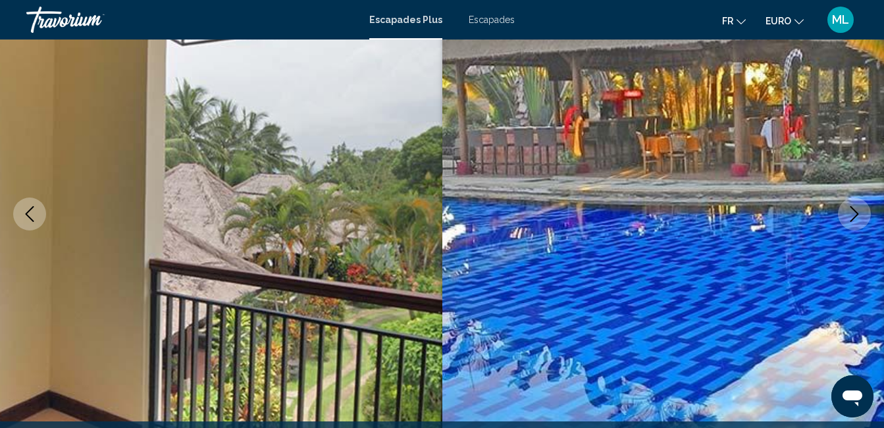
click at [850, 213] on icon "Image suivante" at bounding box center [855, 214] width 16 height 16
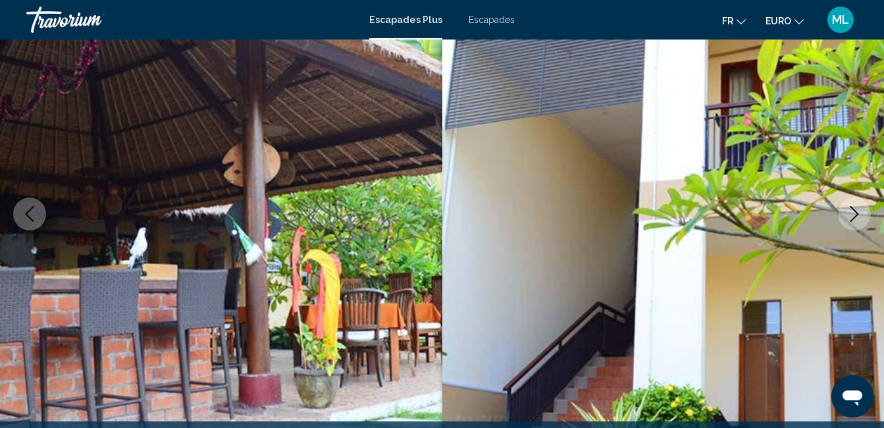
click at [850, 213] on icon "Image suivante" at bounding box center [855, 214] width 16 height 16
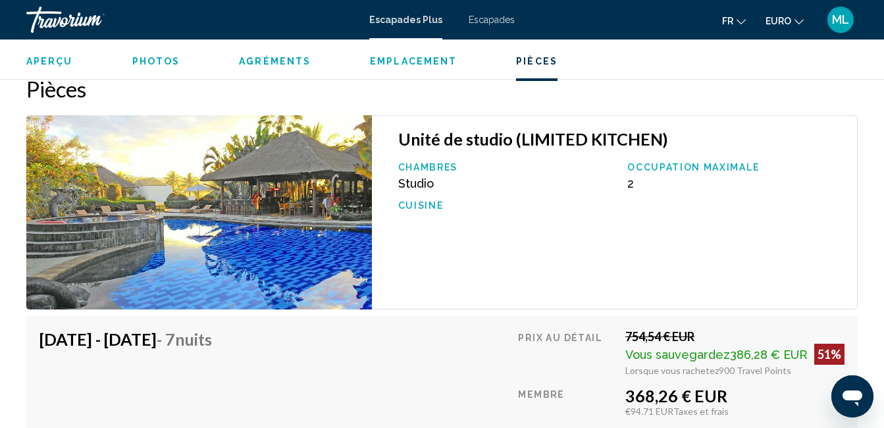
scroll to position [2362, 0]
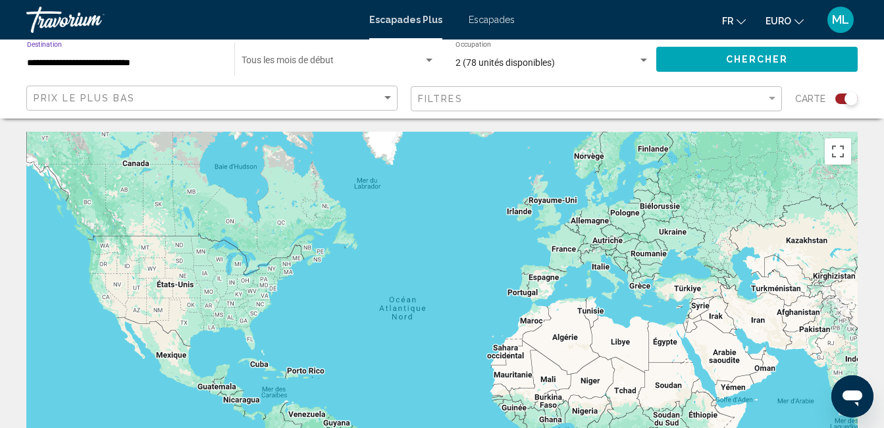
click at [186, 62] on input "**********" at bounding box center [124, 63] width 194 height 11
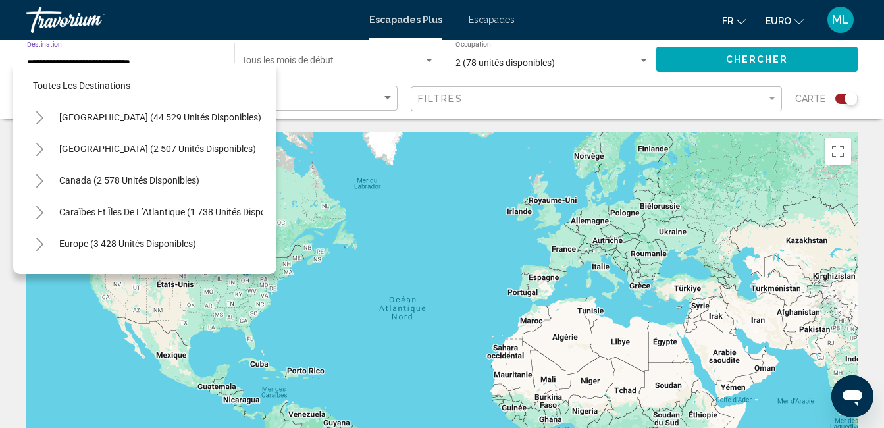
scroll to position [368, 0]
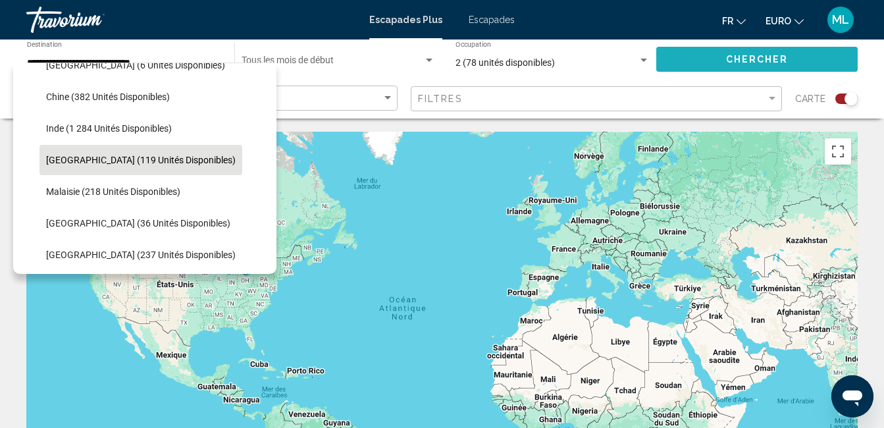
click at [739, 53] on span "Chercher" at bounding box center [757, 58] width 63 height 11
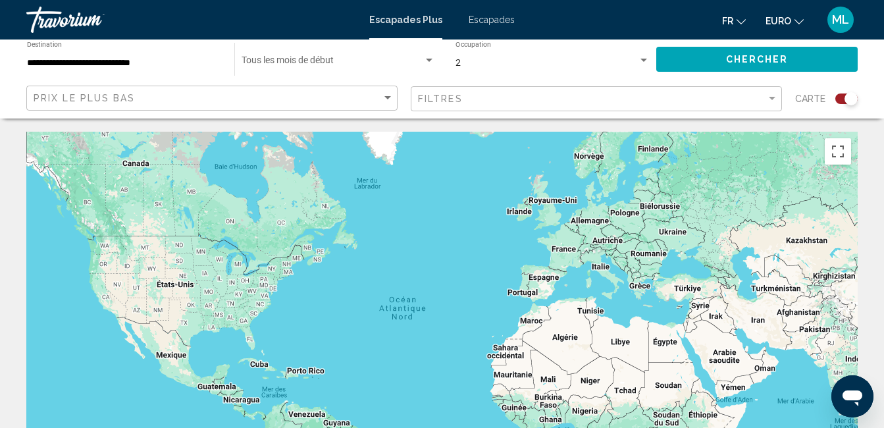
click at [839, 95] on div "Widget de recherche" at bounding box center [846, 98] width 22 height 11
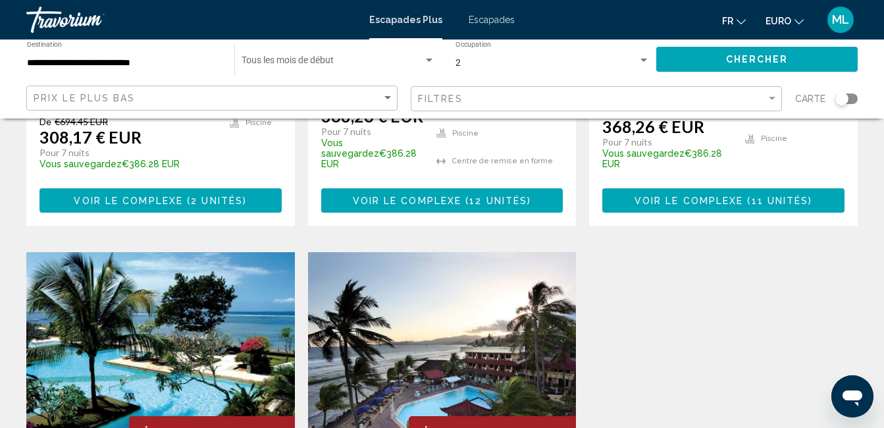
scroll to position [427, 0]
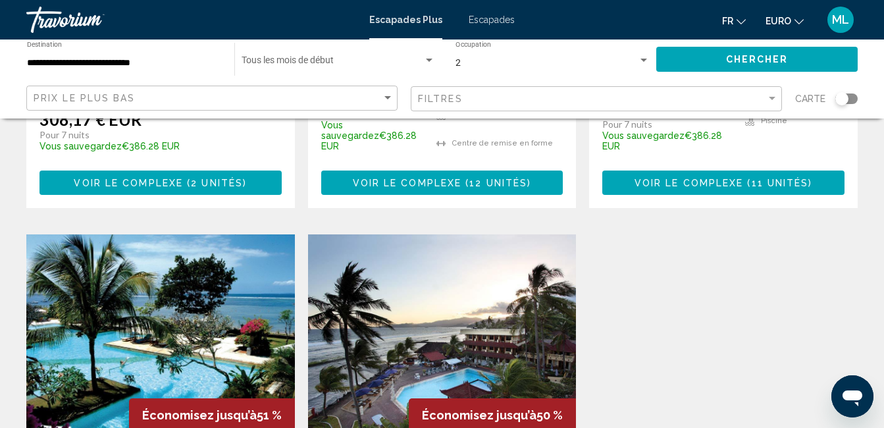
click at [115, 332] on img "Contenu principal" at bounding box center [160, 339] width 269 height 211
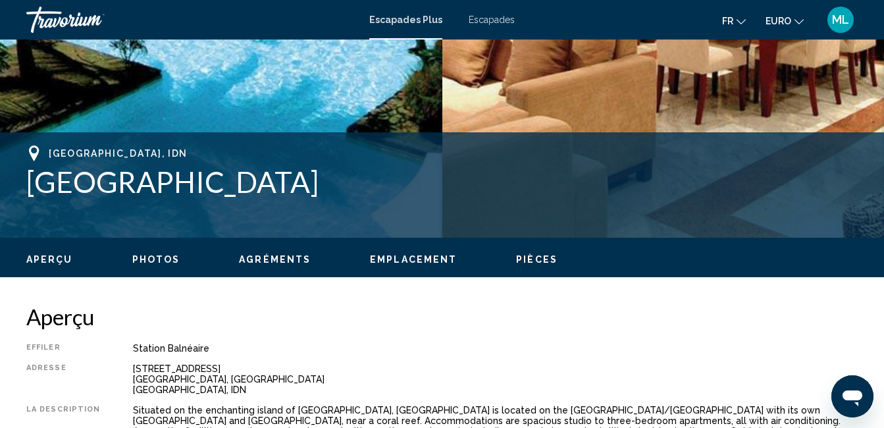
scroll to position [138, 0]
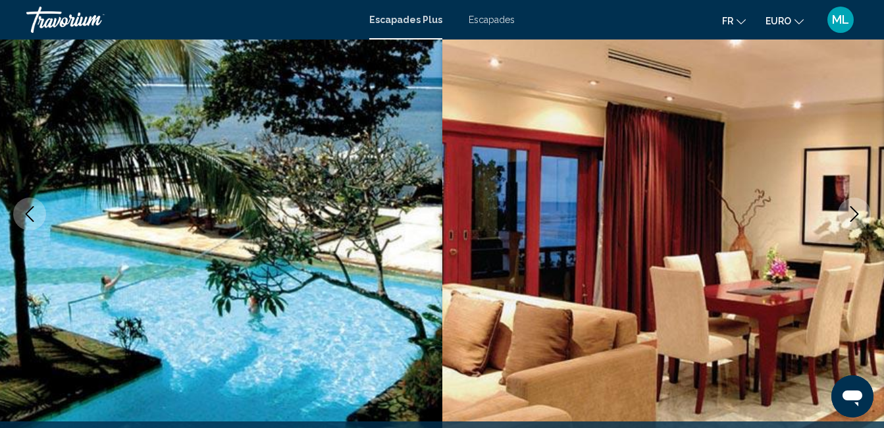
click at [854, 208] on icon "Image suivante" at bounding box center [855, 214] width 16 height 16
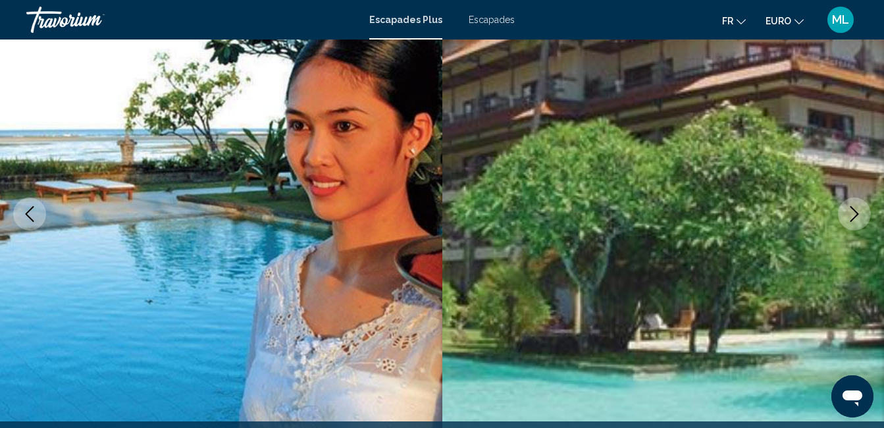
click at [854, 208] on icon "Image suivante" at bounding box center [855, 214] width 16 height 16
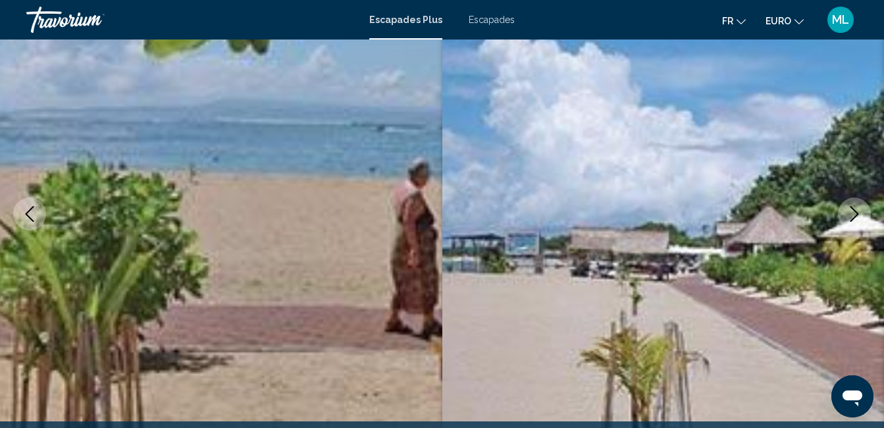
click at [854, 208] on icon "Image suivante" at bounding box center [855, 214] width 16 height 16
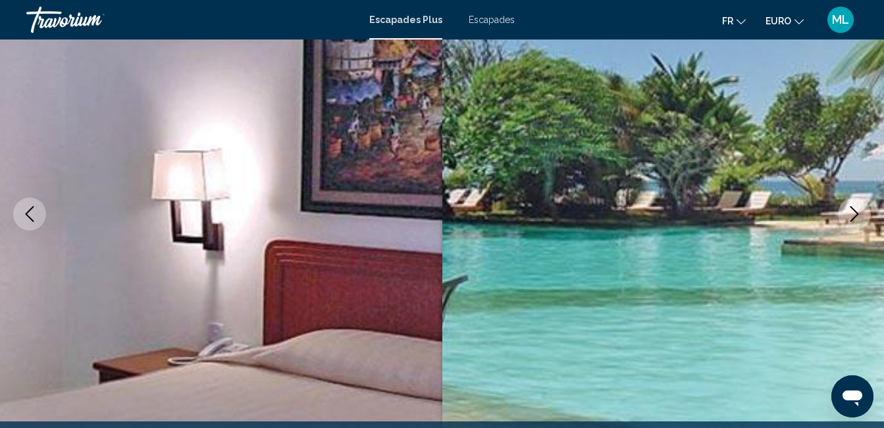
click at [854, 208] on icon "Image suivante" at bounding box center [855, 214] width 16 height 16
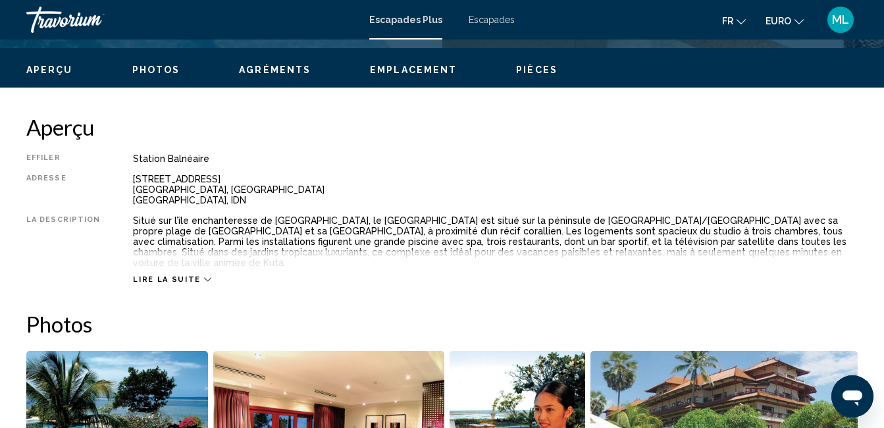
scroll to position [633, 0]
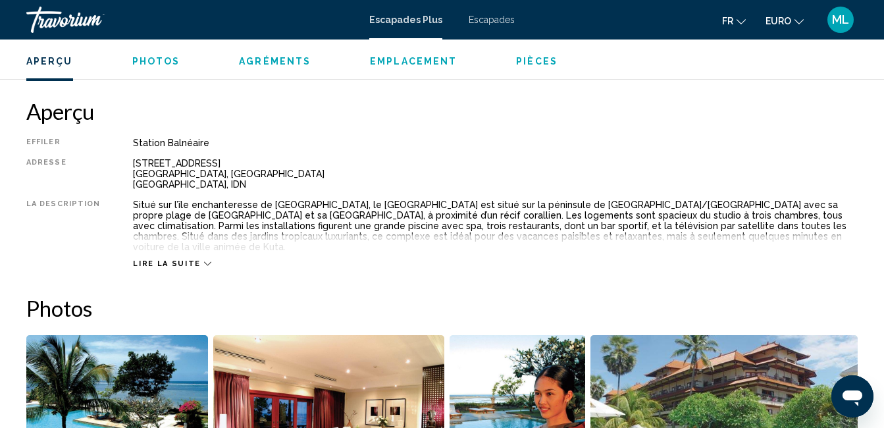
click at [178, 259] on span "Lire la suite" at bounding box center [166, 263] width 67 height 9
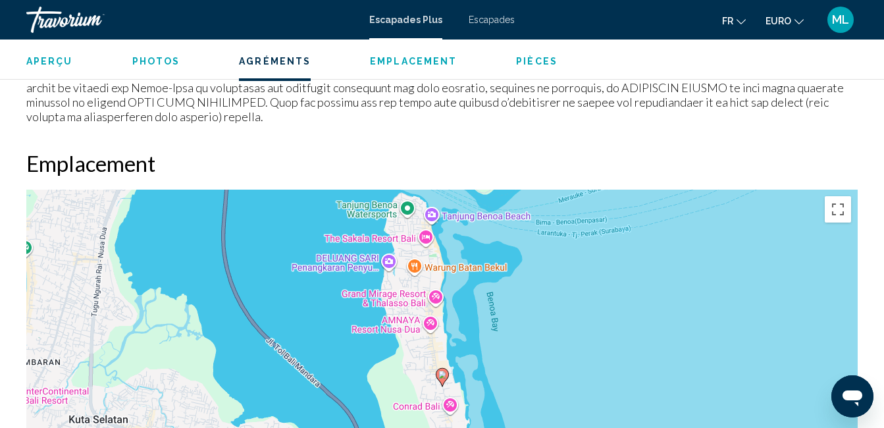
scroll to position [1886, 0]
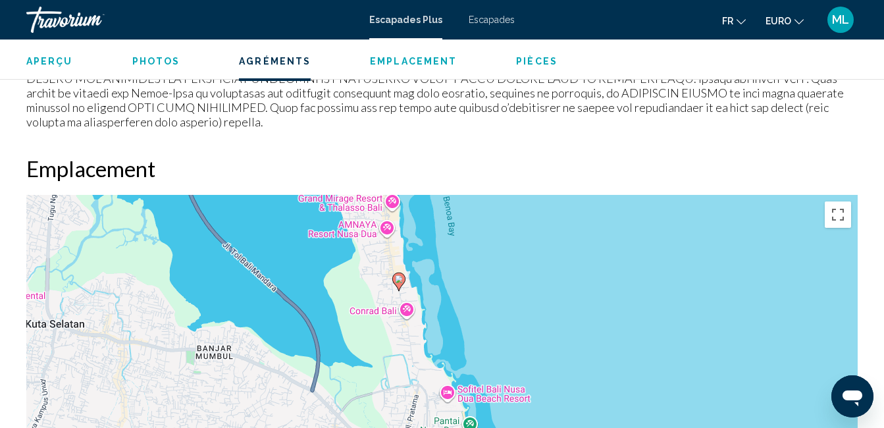
drag, startPoint x: 640, startPoint y: 280, endPoint x: 575, endPoint y: 192, distance: 109.7
click at [575, 195] on div "Pour activer le glissement avec le clavier, appuyez sur Alt+Entrée. Une fois ce…" at bounding box center [441, 392] width 831 height 395
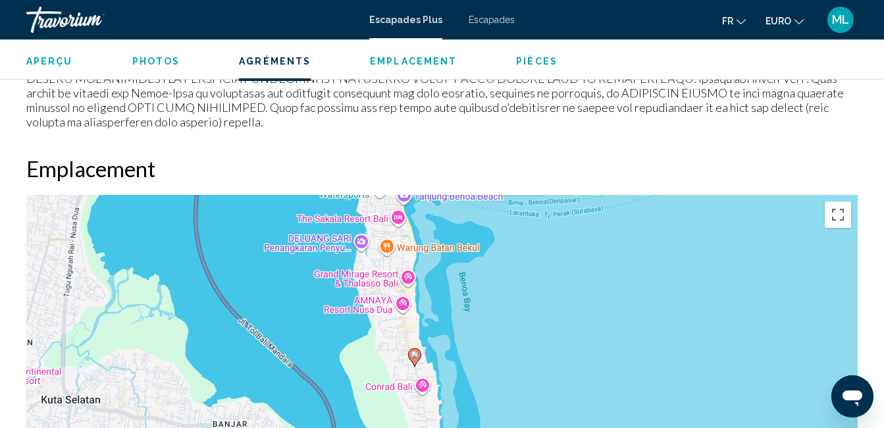
drag, startPoint x: 518, startPoint y: 242, endPoint x: 533, endPoint y: 320, distance: 79.8
click at [533, 320] on div "Pour activer le glissement avec le clavier, appuyez sur Alt+Entrée. Une fois ce…" at bounding box center [441, 392] width 831 height 395
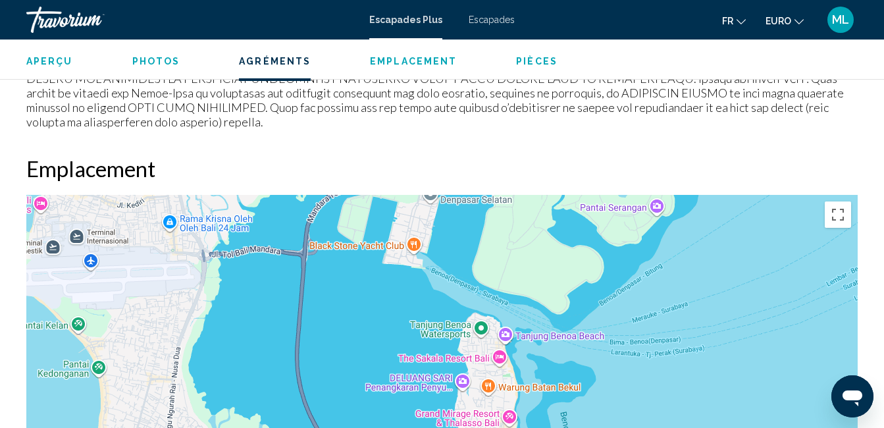
drag, startPoint x: 650, startPoint y: 314, endPoint x: 752, endPoint y: 456, distance: 175.0
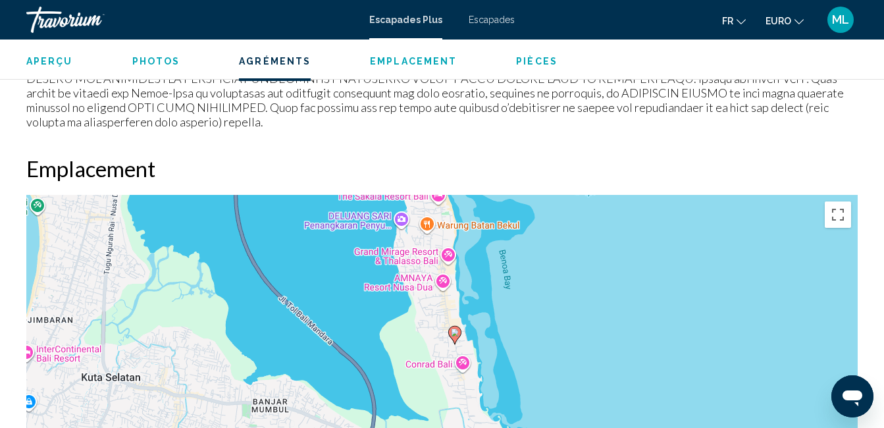
drag, startPoint x: 709, startPoint y: 338, endPoint x: 646, endPoint y: 175, distance: 174.8
click at [646, 195] on div "Pour activer le glissement avec le clavier, appuyez sur Alt+Entrée. Une fois ce…" at bounding box center [441, 392] width 831 height 395
click at [461, 317] on div "Pour activer le glissement avec le clavier, appuyez sur Alt+Entrée. Une fois ce…" at bounding box center [441, 392] width 831 height 395
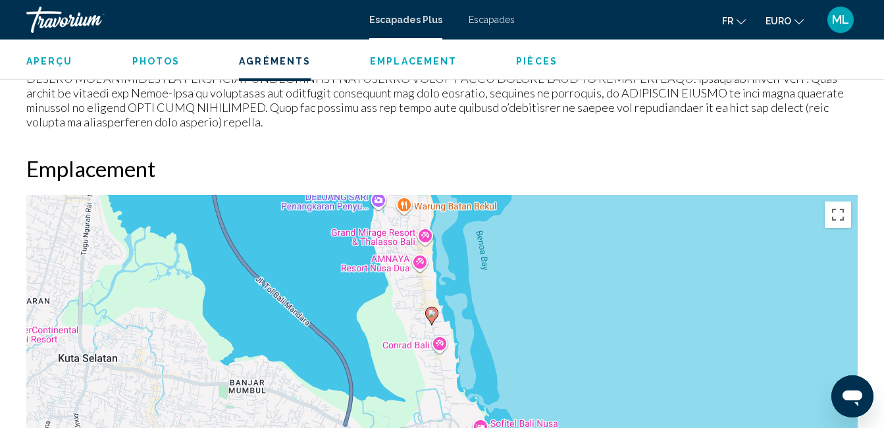
drag, startPoint x: 632, startPoint y: 306, endPoint x: 609, endPoint y: 286, distance: 30.8
click at [609, 286] on div "Pour activer le glissement avec le clavier, appuyez sur Alt+Entrée. Une fois ce…" at bounding box center [441, 392] width 831 height 395
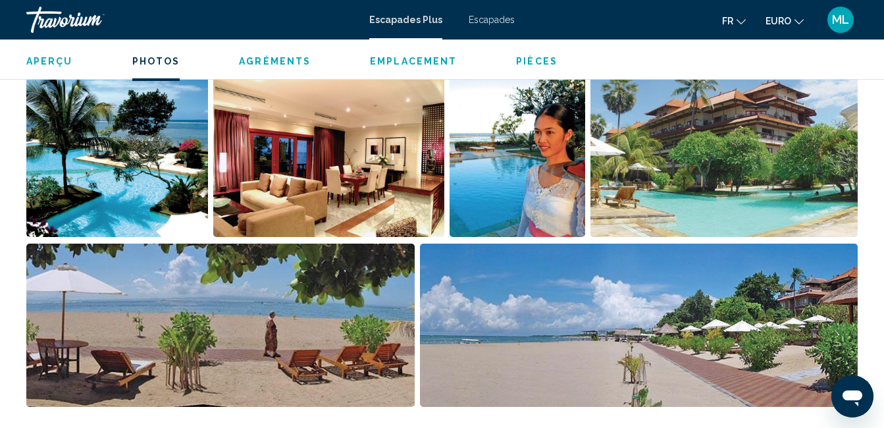
scroll to position [862, 0]
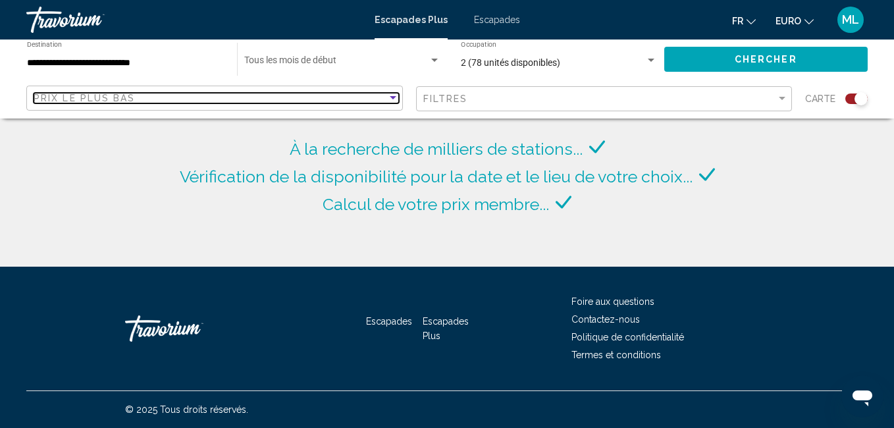
click at [387, 94] on div "Trier par" at bounding box center [393, 98] width 12 height 11
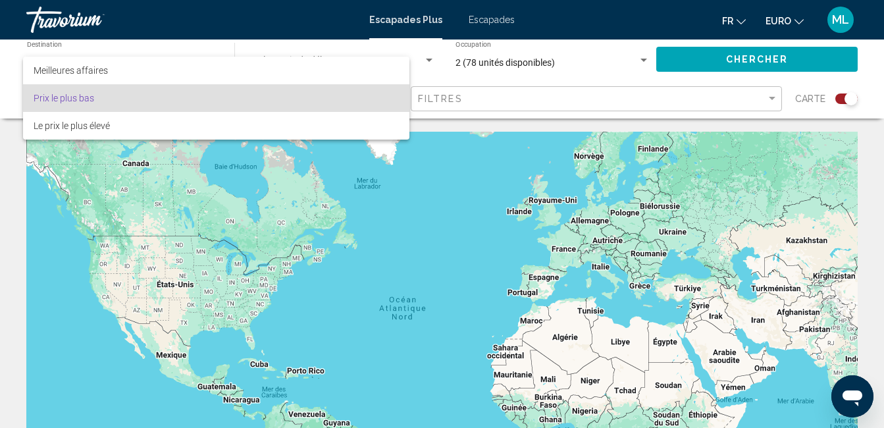
click at [387, 94] on span "Prix le plus bas" at bounding box center [216, 98] width 365 height 28
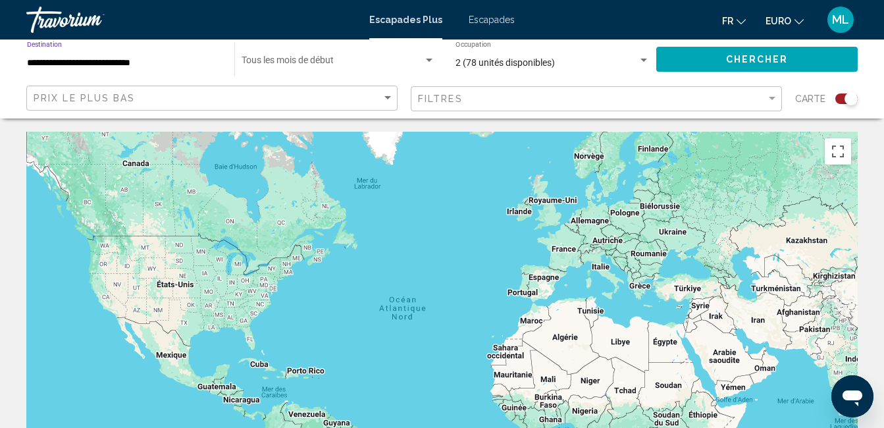
click at [140, 66] on input "**********" at bounding box center [124, 63] width 194 height 11
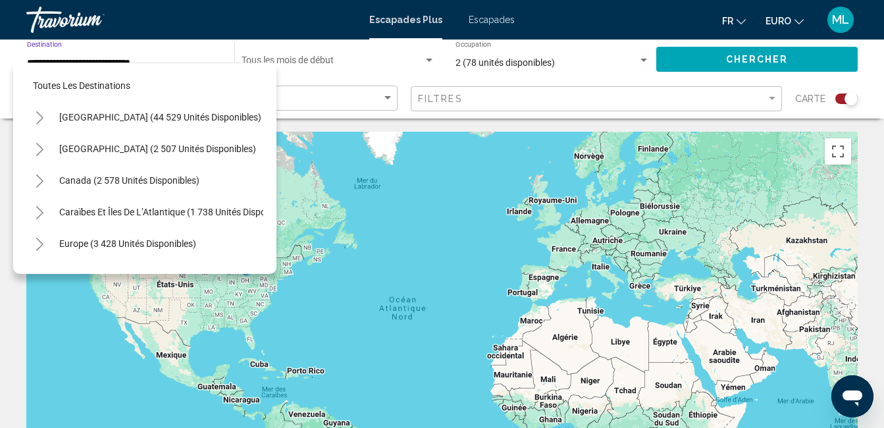
scroll to position [368, 0]
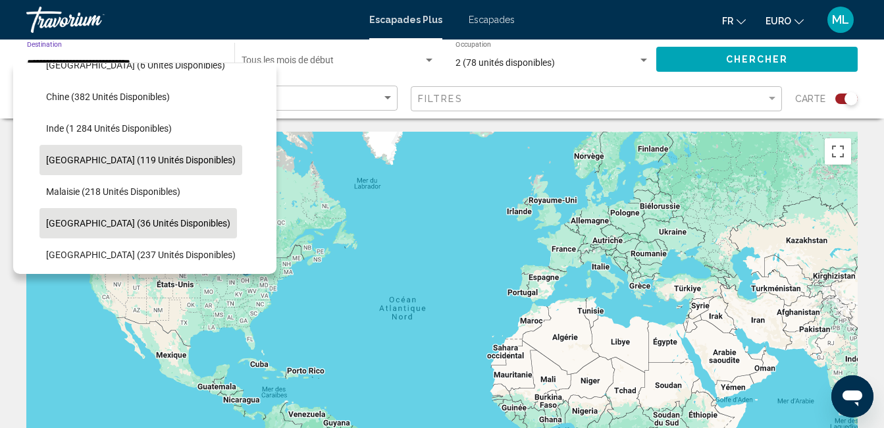
click at [73, 218] on span "[GEOGRAPHIC_DATA] (36 unités disponibles)" at bounding box center [138, 223] width 184 height 11
type input "**********"
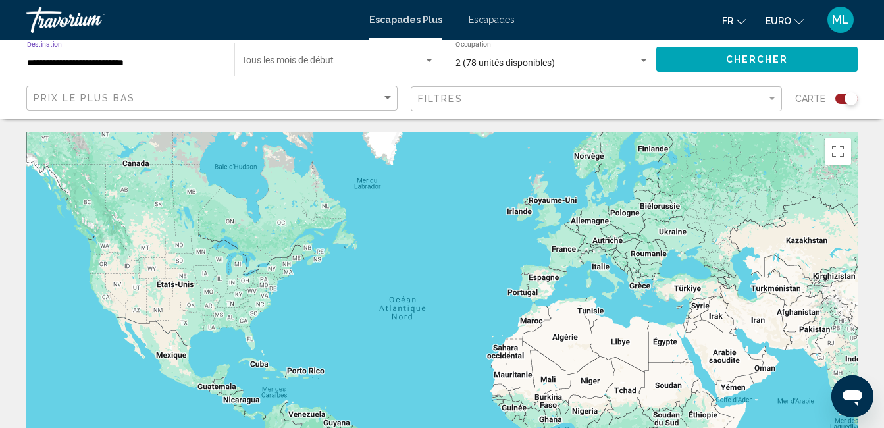
click at [838, 104] on div "Carte" at bounding box center [826, 99] width 63 height 27
click at [838, 92] on div "Carte" at bounding box center [826, 99] width 63 height 27
click at [838, 101] on div "Widget de recherche" at bounding box center [846, 98] width 22 height 11
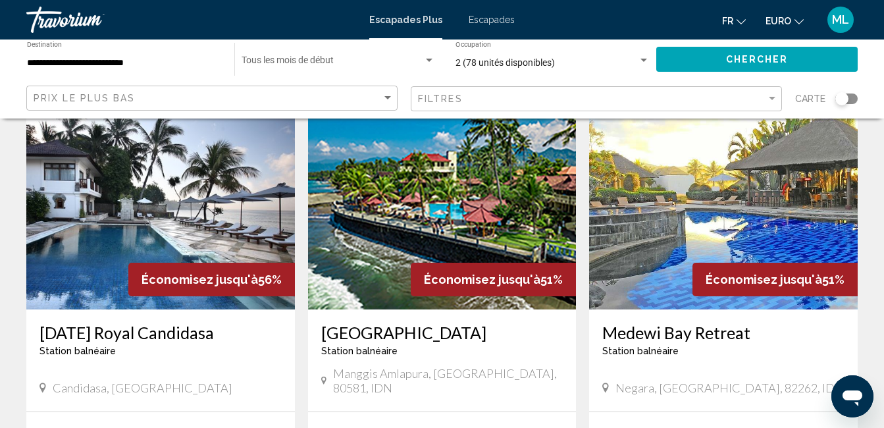
scroll to position [0, 0]
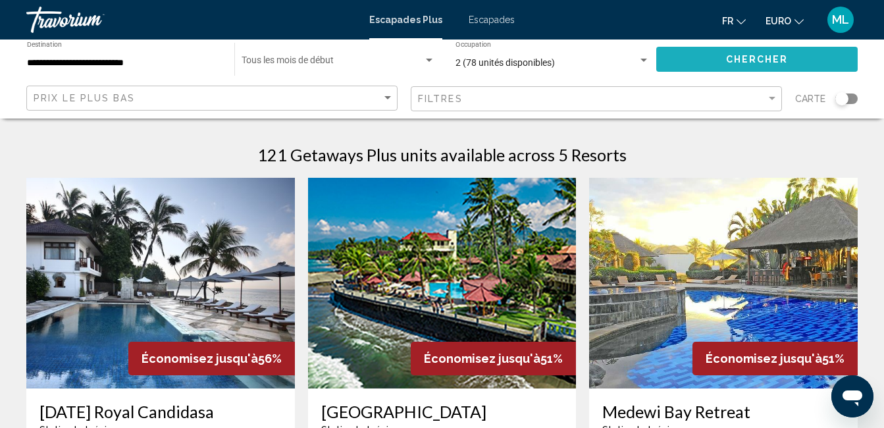
click at [714, 49] on button "Chercher" at bounding box center [756, 59] width 201 height 24
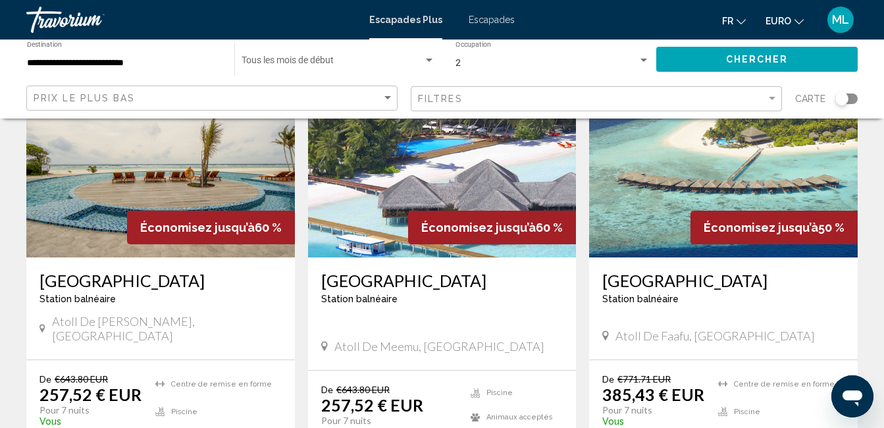
scroll to position [134, 0]
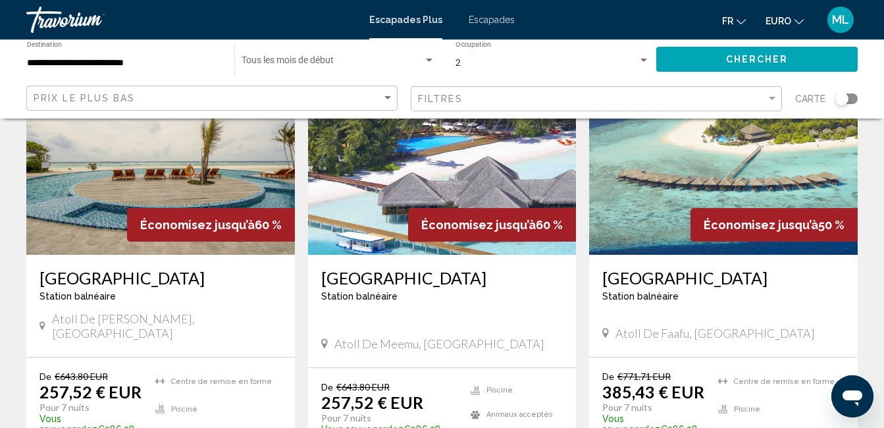
click at [710, 159] on img "Contenu principal" at bounding box center [723, 149] width 269 height 211
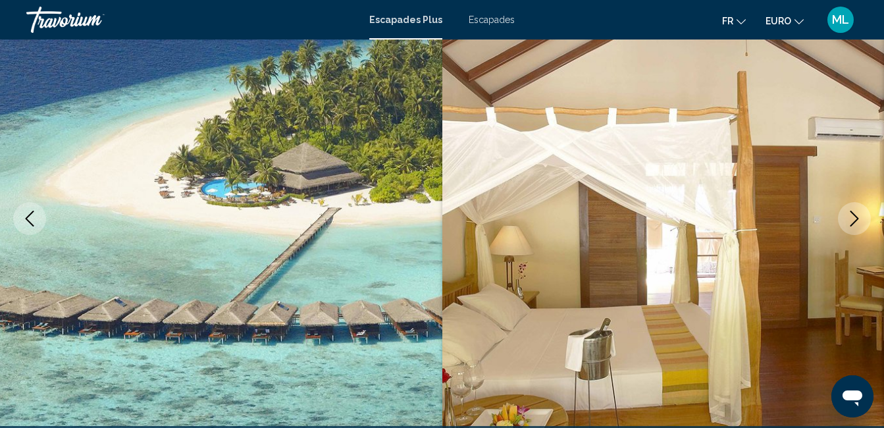
scroll to position [138, 0]
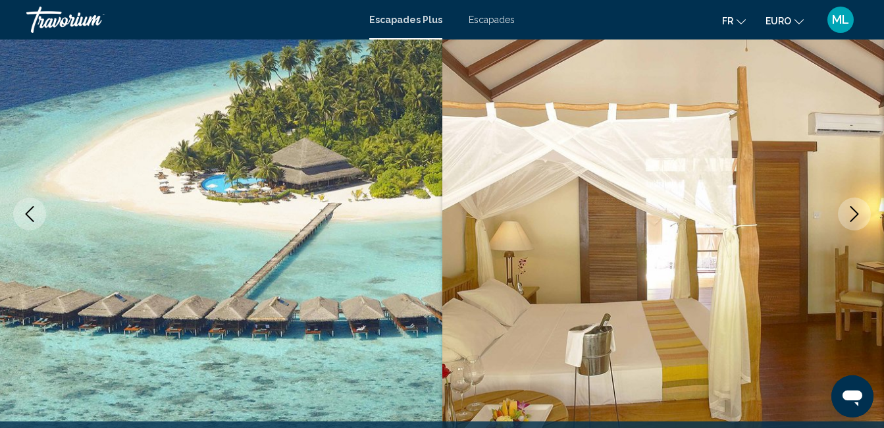
click at [854, 209] on icon "Image suivante" at bounding box center [855, 214] width 16 height 16
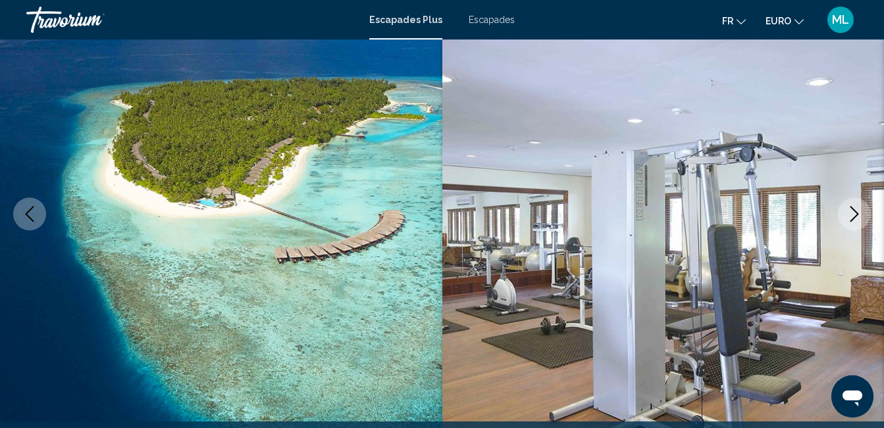
click at [856, 213] on icon "Image suivante" at bounding box center [855, 214] width 16 height 16
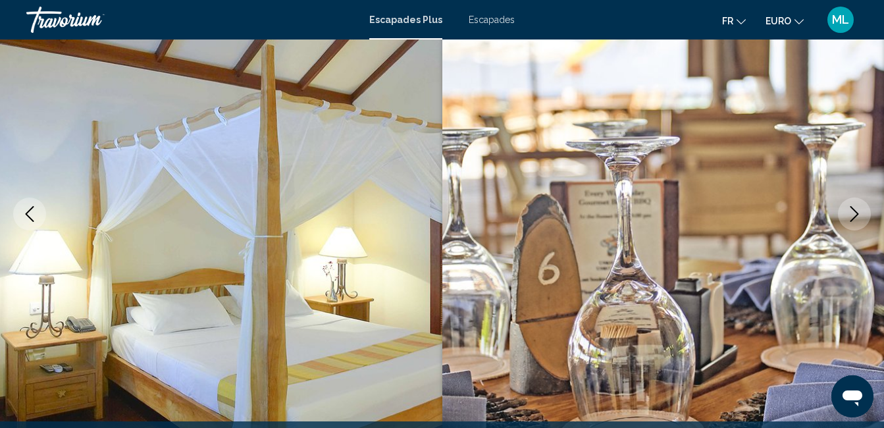
click at [856, 213] on icon "Image suivante" at bounding box center [855, 214] width 16 height 16
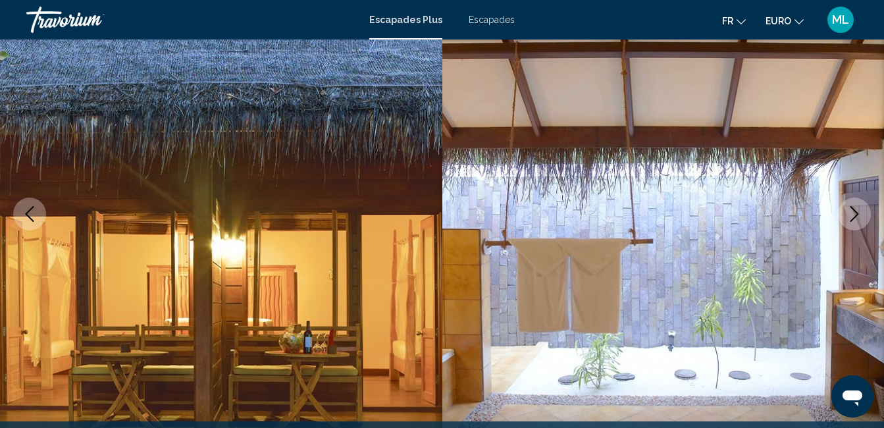
click at [856, 213] on icon "Image suivante" at bounding box center [855, 214] width 16 height 16
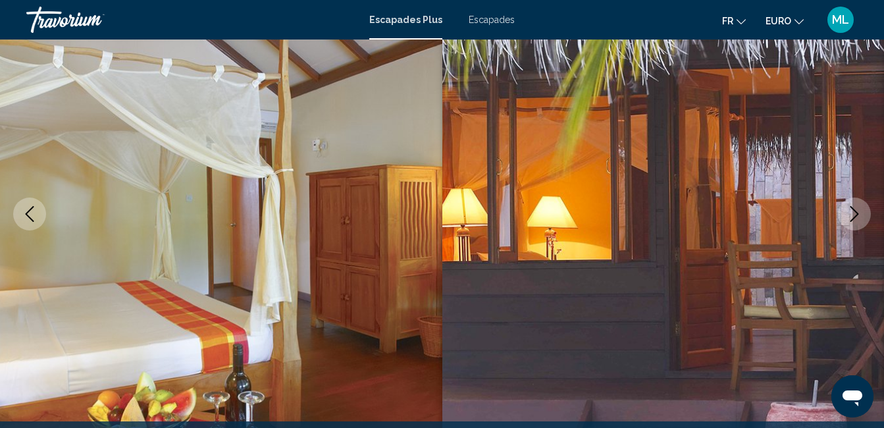
click at [856, 213] on icon "Image suivante" at bounding box center [855, 214] width 16 height 16
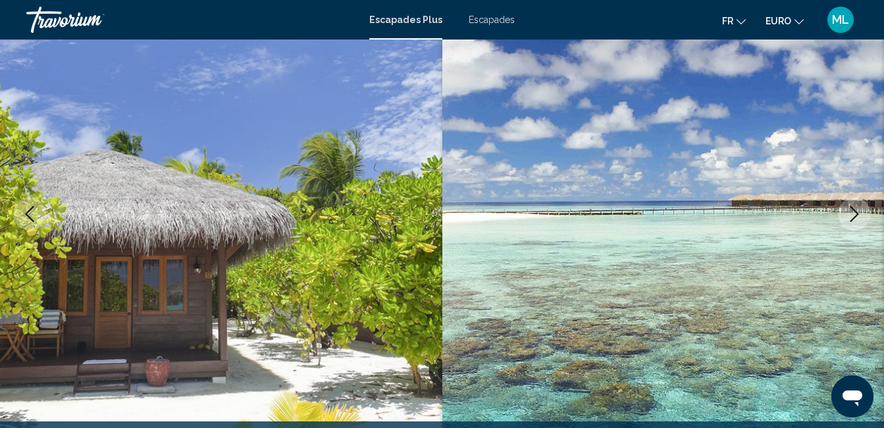
click at [856, 213] on icon "Image suivante" at bounding box center [855, 214] width 16 height 16
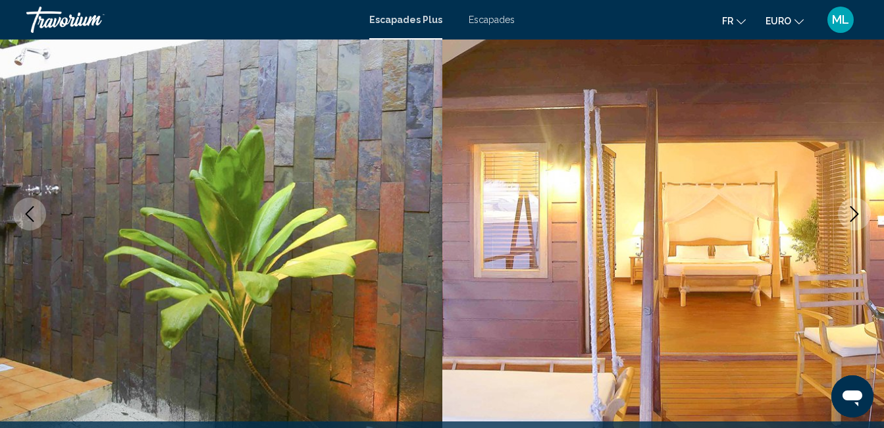
click at [856, 213] on icon "Image suivante" at bounding box center [855, 214] width 16 height 16
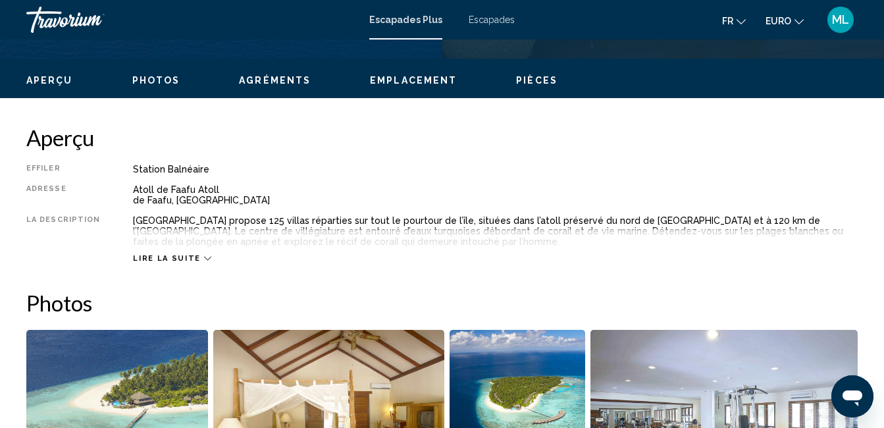
scroll to position [612, 0]
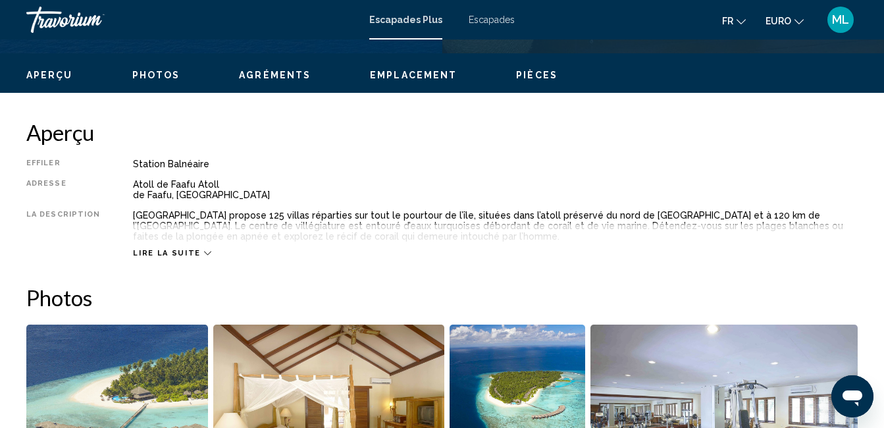
click at [204, 251] on icon "Contenu principal" at bounding box center [207, 252] width 7 height 7
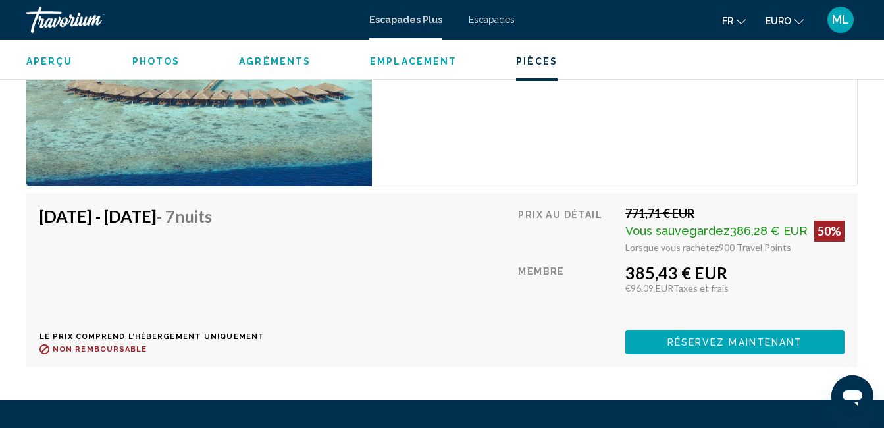
scroll to position [2831, 0]
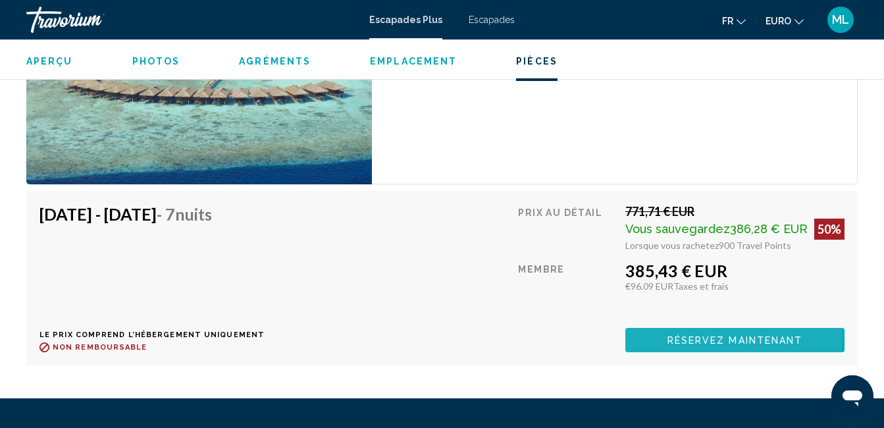
click at [672, 339] on span "Réservez maintenant" at bounding box center [735, 340] width 136 height 11
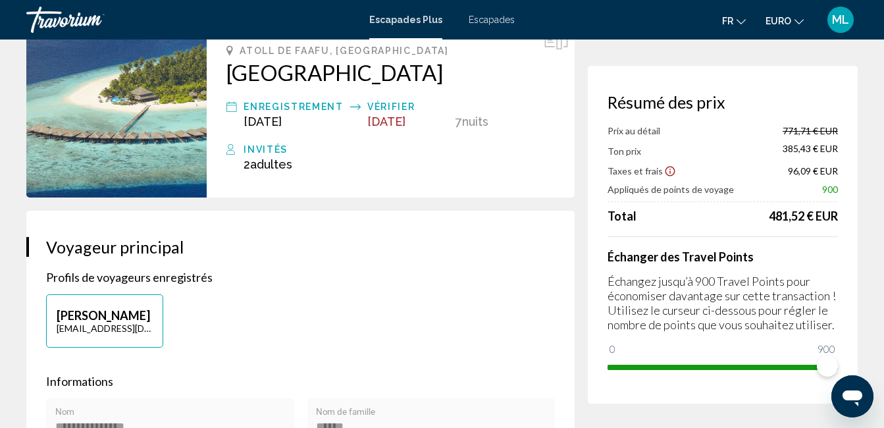
scroll to position [102, 0]
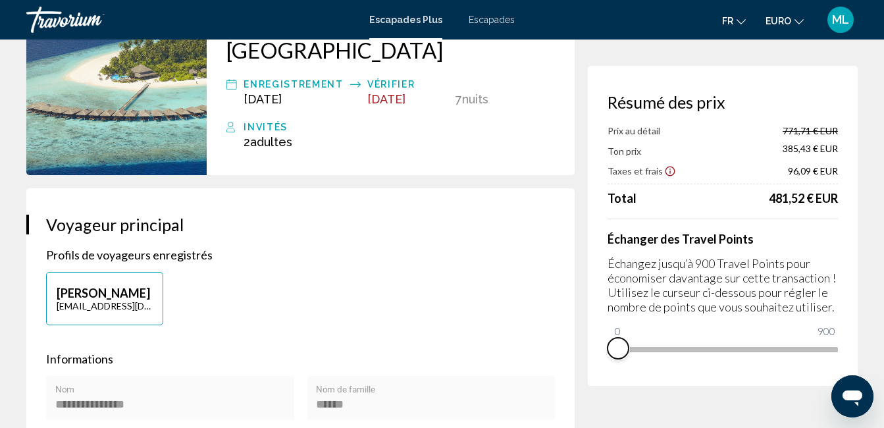
drag, startPoint x: 829, startPoint y: 364, endPoint x: 583, endPoint y: 390, distance: 247.5
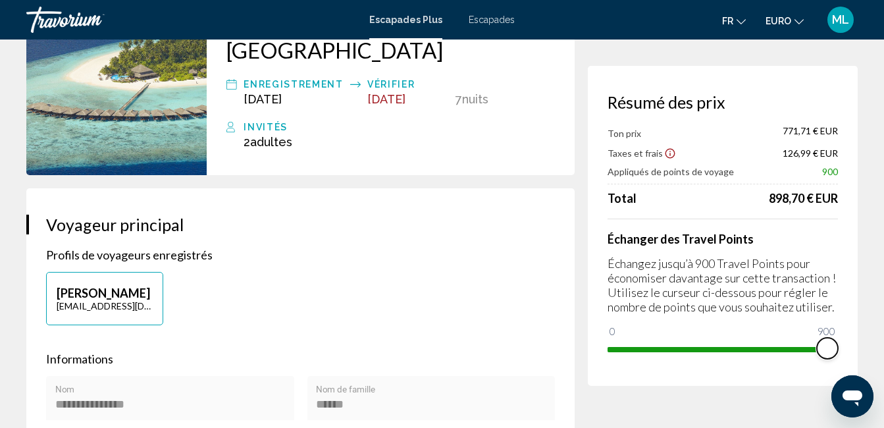
drag, startPoint x: 615, startPoint y: 321, endPoint x: 852, endPoint y: 301, distance: 237.8
click at [852, 301] on div "Résumé des prix Ton prix 771,71 € EUR Taxes et frais 126,99 € EUR Appliqués de …" at bounding box center [723, 226] width 270 height 320
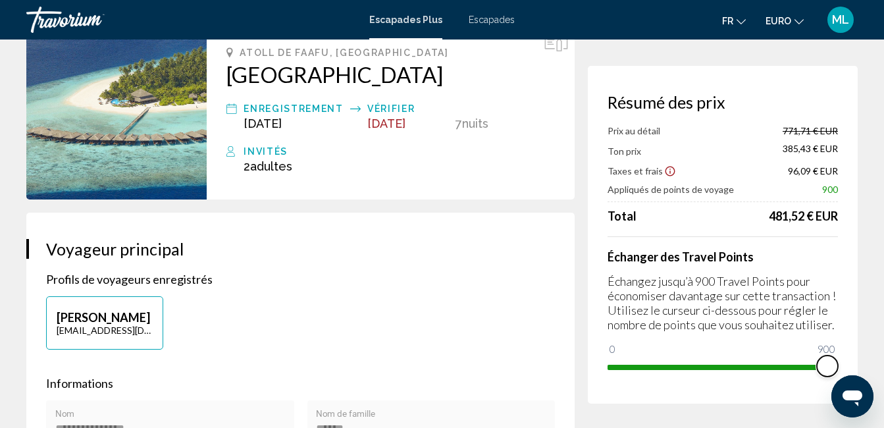
scroll to position [0, 0]
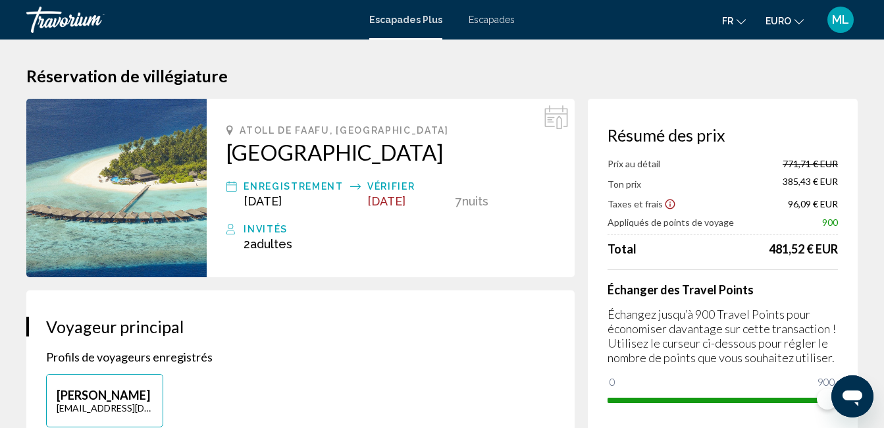
drag, startPoint x: 225, startPoint y: 154, endPoint x: 441, endPoint y: 159, distance: 216.0
click at [441, 159] on div "Atoll de Faafu, [GEOGRAPHIC_DATA] [GEOGRAPHIC_DATA] Enregistrement [DATE] Vérif…" at bounding box center [391, 188] width 368 height 178
drag, startPoint x: 441, startPoint y: 159, endPoint x: 367, endPoint y: 155, distance: 73.8
copy h2 "[GEOGRAPHIC_DATA]"
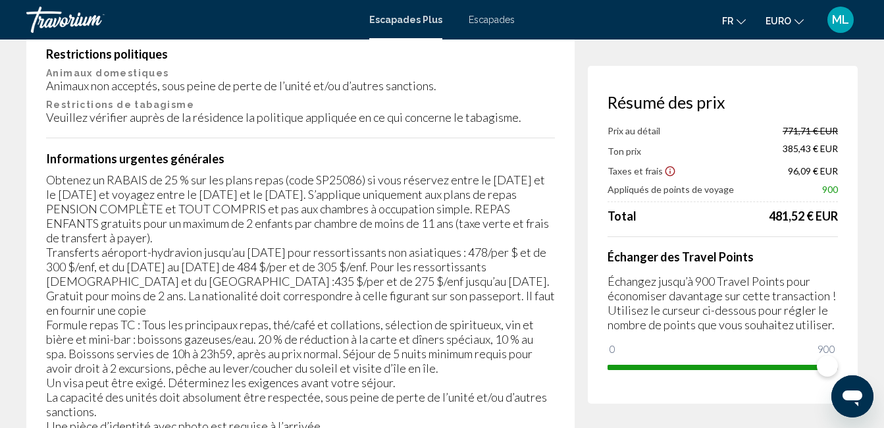
scroll to position [2482, 0]
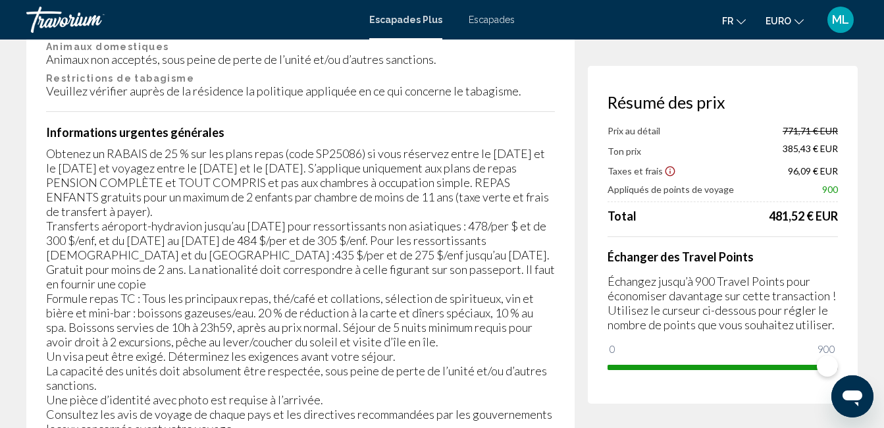
click at [240, 153] on div "Une information importante Frais obligatoires Info Le coût obligatoire du plan …" at bounding box center [300, 80] width 548 height 996
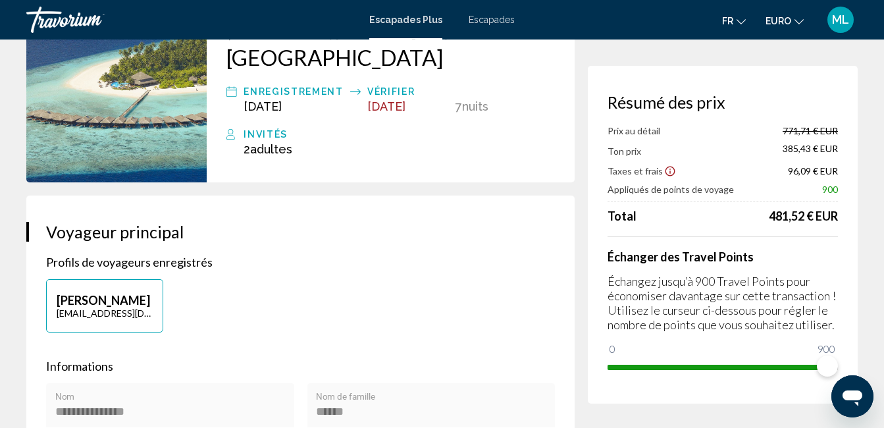
scroll to position [0, 0]
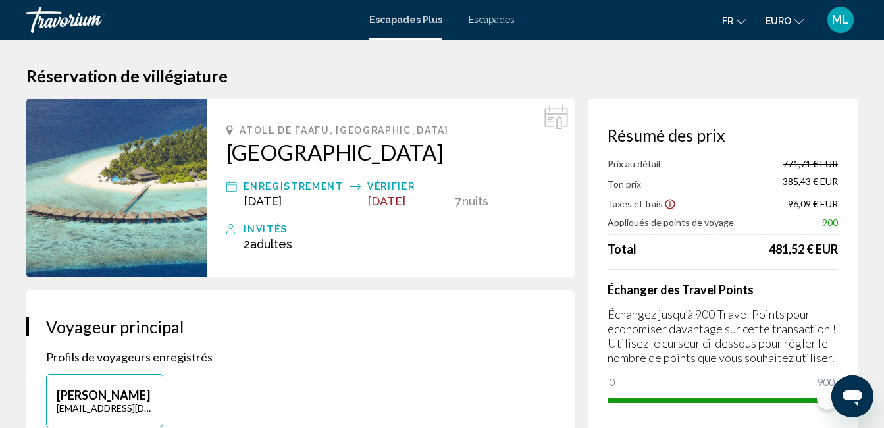
click at [666, 203] on icon "Afficher l’avis de non-responsabilité sur les taxes et les frais" at bounding box center [670, 204] width 12 height 12
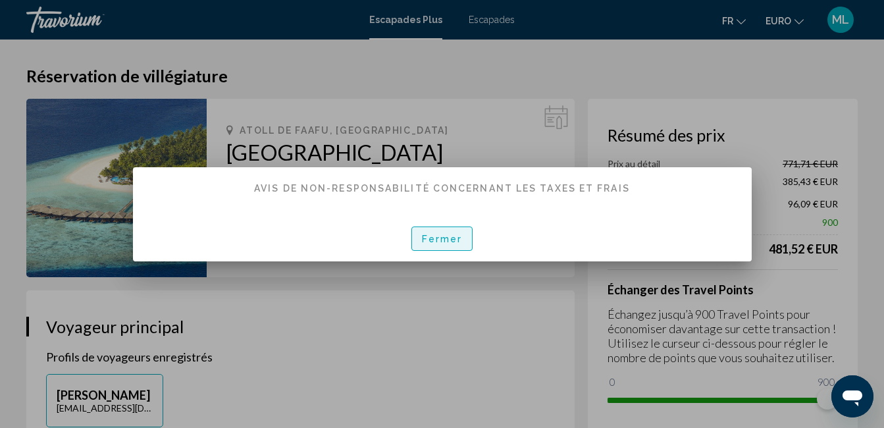
click at [445, 241] on span "Fermer" at bounding box center [442, 239] width 41 height 11
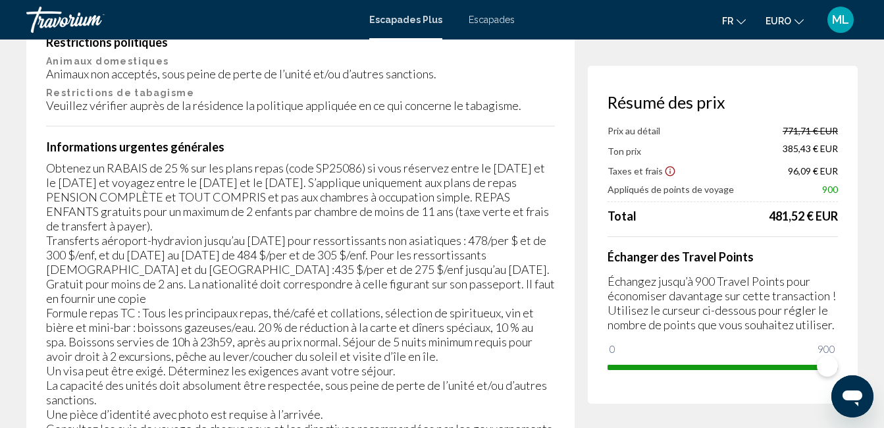
scroll to position [2478, 0]
